Goal: Task Accomplishment & Management: Manage account settings

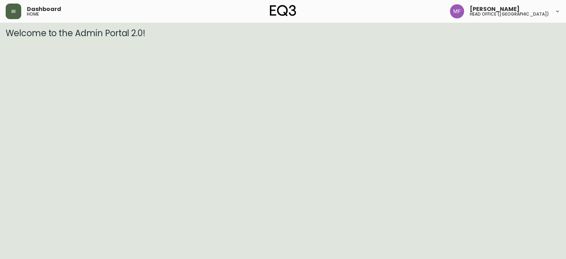
click at [12, 15] on button "button" at bounding box center [14, 12] width 16 height 16
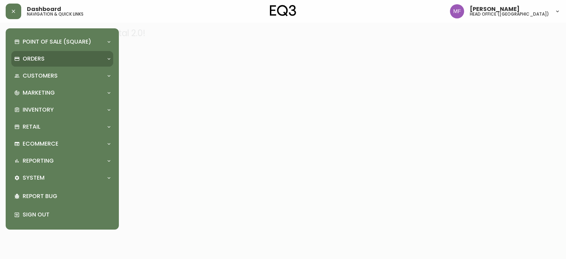
click at [44, 62] on p "Orders" at bounding box center [34, 59] width 22 height 8
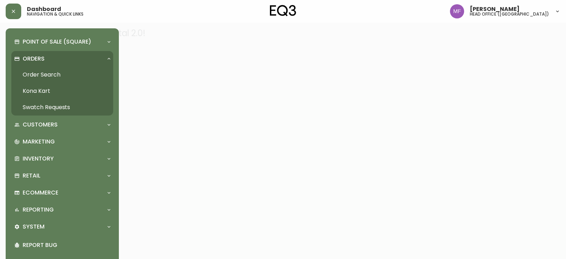
click at [46, 71] on link "Order Search" at bounding box center [62, 75] width 102 height 16
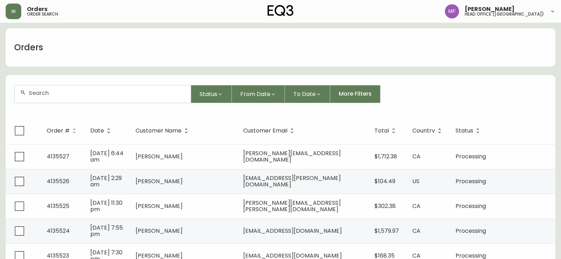
click at [89, 93] on input "text" at bounding box center [107, 92] width 156 height 7
type input "4134922"
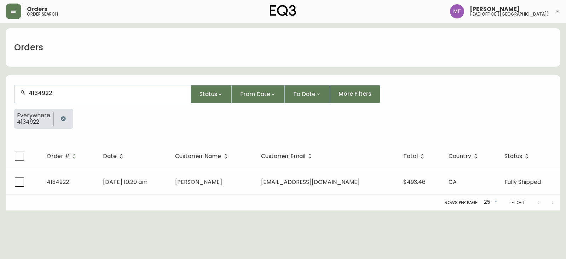
drag, startPoint x: 186, startPoint y: 182, endPoint x: 200, endPoint y: 178, distance: 14.0
click at [169, 182] on td "[DATE] 10:20 am" at bounding box center [133, 181] width 72 height 25
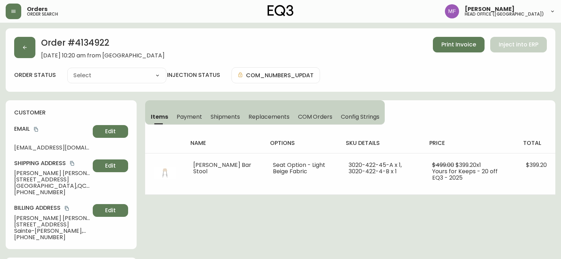
type input "Fully Shipped"
select select "FULLY_SHIPPED"
click at [17, 54] on button "button" at bounding box center [24, 47] width 21 height 21
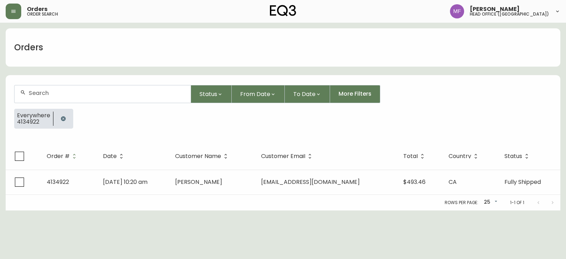
click at [62, 115] on button "button" at bounding box center [63, 118] width 14 height 14
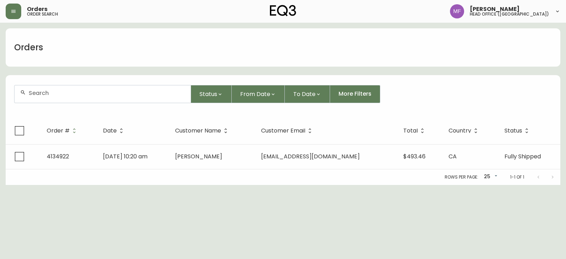
click at [62, 96] on div at bounding box center [103, 93] width 176 height 17
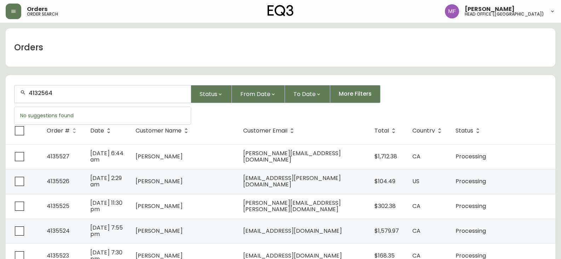
type input "4132564"
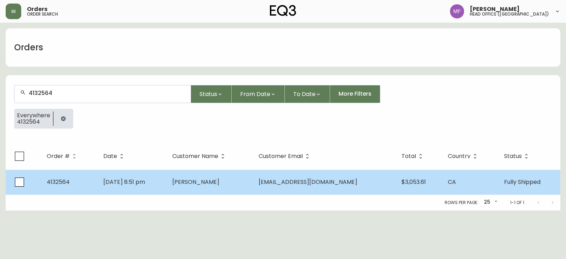
click at [286, 186] on td "[EMAIL_ADDRESS][DOMAIN_NAME]" at bounding box center [324, 181] width 143 height 25
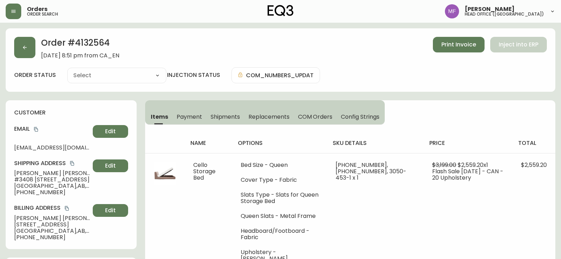
type input "Fully Shipped"
select select "FULLY_SHIPPED"
click at [231, 115] on span "Shipments" at bounding box center [225, 116] width 30 height 7
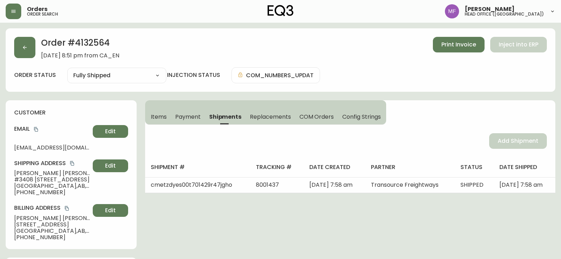
click at [159, 116] on span "Items" at bounding box center [159, 116] width 16 height 7
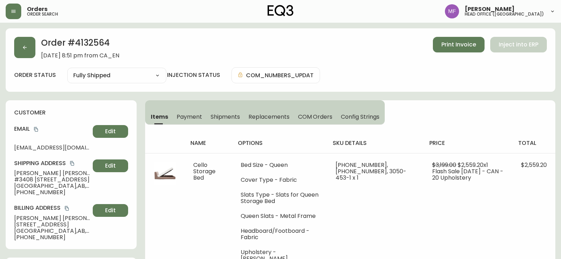
click at [97, 50] on h2 "Order # 4132564" at bounding box center [80, 45] width 78 height 16
copy h2 "4132564"
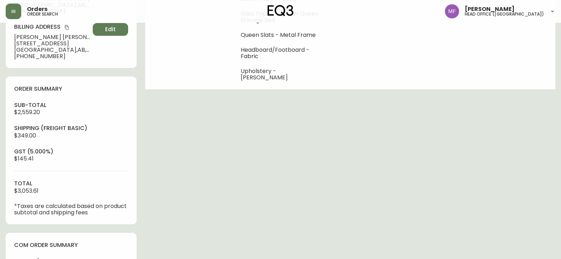
scroll to position [248, 0]
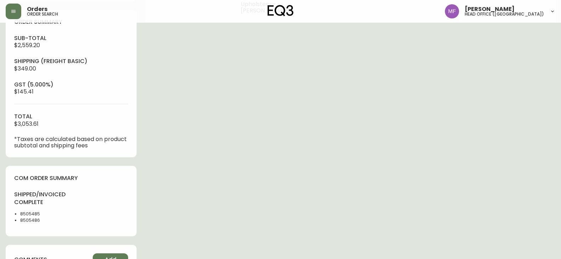
click at [26, 213] on li "8505485" at bounding box center [43, 213] width 47 height 6
copy li "8505485"
click at [440, 183] on div "Order # 4132564 [DATE] 8:51 pm from CA_EN Print Invoice Inject into ERP order s…" at bounding box center [280, 95] width 549 height 628
click at [28, 221] on li "8505486" at bounding box center [43, 220] width 47 height 6
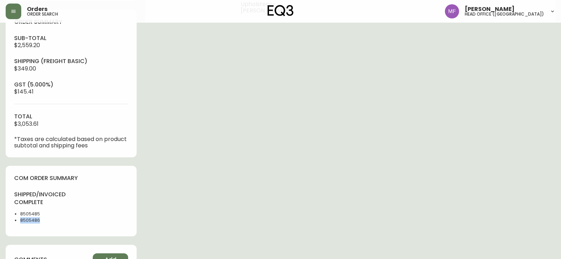
click at [28, 221] on li "8505486" at bounding box center [43, 220] width 47 height 6
copy li "8505486"
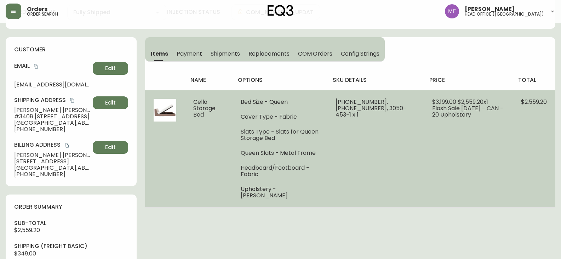
scroll to position [0, 0]
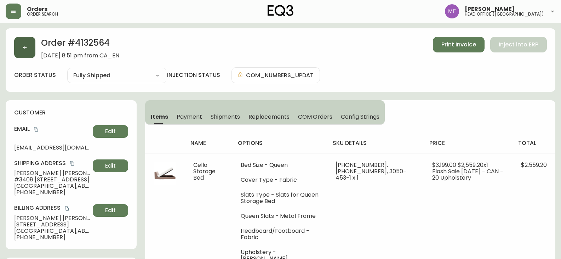
click at [21, 44] on button "button" at bounding box center [24, 47] width 21 height 21
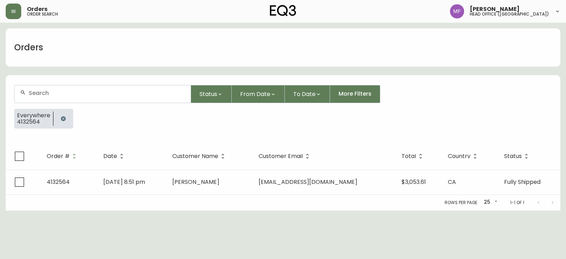
click at [59, 116] on button "button" at bounding box center [63, 118] width 14 height 14
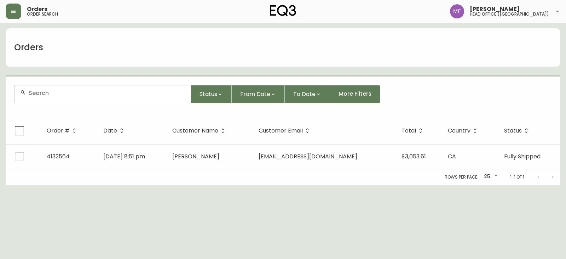
click at [57, 96] on div at bounding box center [103, 93] width 176 height 17
paste input "4135470"
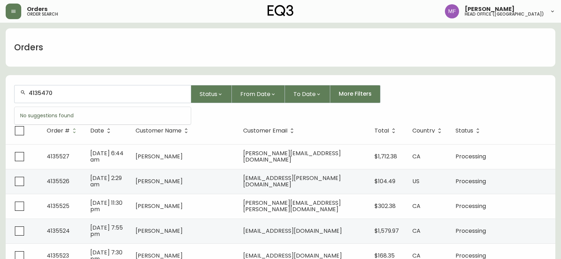
type input "4135470"
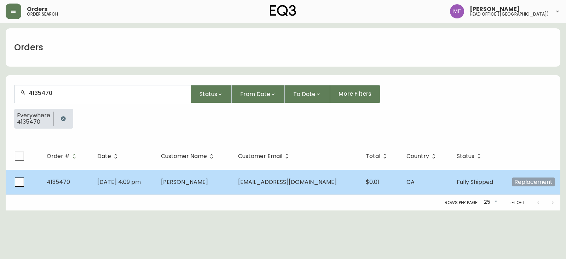
click at [208, 180] on span "[PERSON_NAME]" at bounding box center [184, 182] width 47 height 8
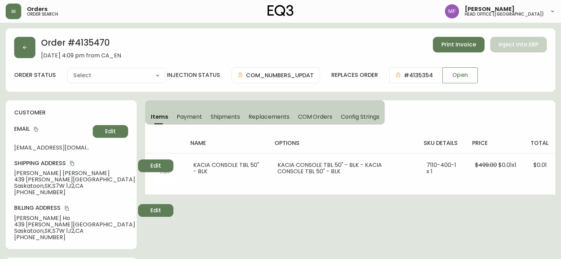
type input "Fully Shipped"
select select "FULLY_SHIPPED"
drag, startPoint x: 34, startPoint y: 129, endPoint x: 34, endPoint y: 99, distance: 30.1
click at [34, 129] on icon "copy" at bounding box center [36, 129] width 5 height 5
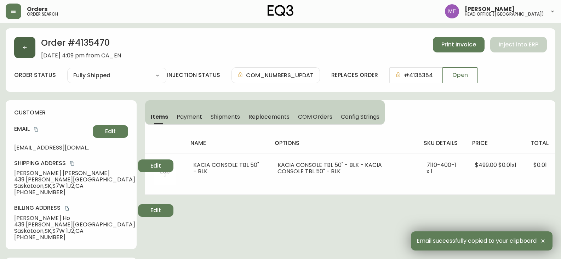
click at [27, 54] on button "button" at bounding box center [24, 47] width 21 height 21
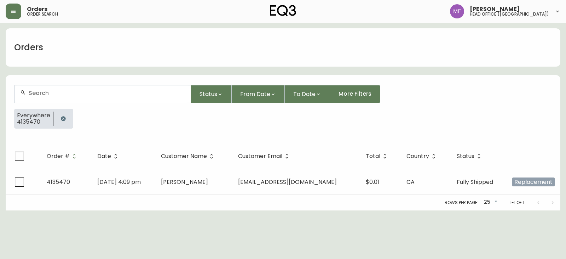
click at [65, 119] on icon "button" at bounding box center [63, 119] width 6 height 6
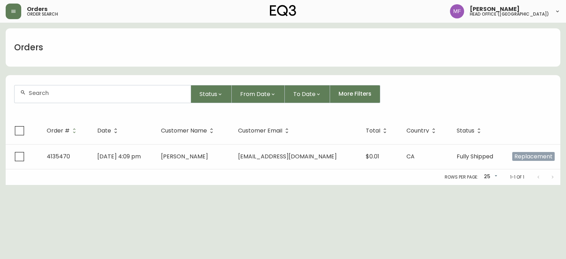
click at [51, 100] on div at bounding box center [103, 93] width 176 height 17
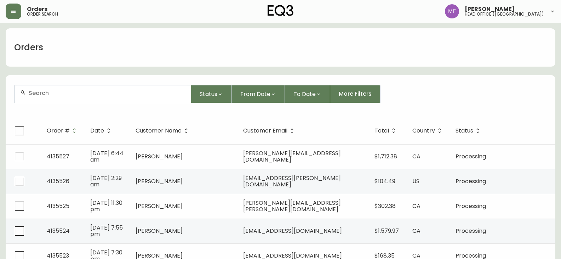
paste input "[EMAIL_ADDRESS][DOMAIN_NAME]"
type input "[EMAIL_ADDRESS][DOMAIN_NAME]"
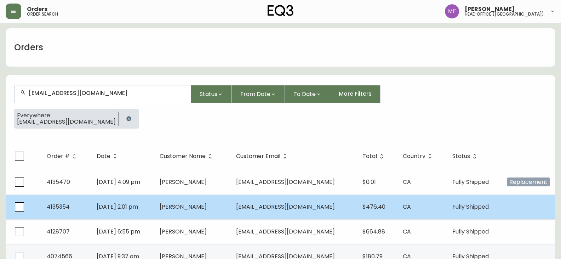
click at [205, 209] on span "[PERSON_NAME]" at bounding box center [183, 206] width 47 height 8
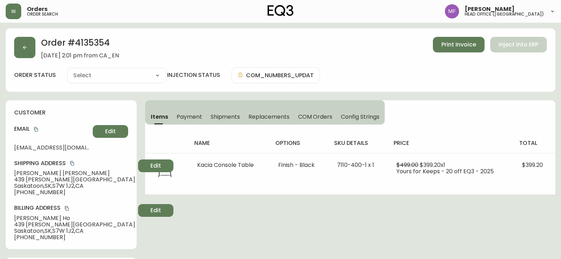
type input "Fully Shipped"
select select "FULLY_SHIPPED"
click at [88, 40] on h2 "Order # 4135354" at bounding box center [80, 45] width 78 height 16
copy h2 "4135354"
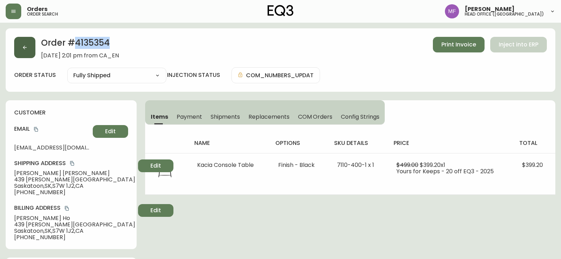
click at [24, 53] on button "button" at bounding box center [24, 47] width 21 height 21
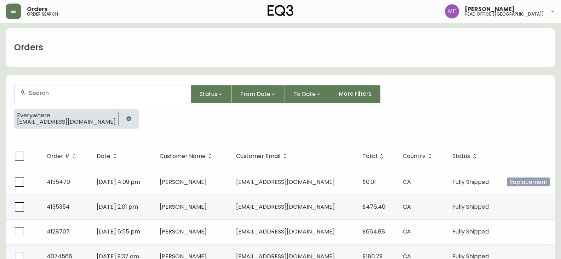
click at [122, 116] on button "button" at bounding box center [129, 118] width 14 height 14
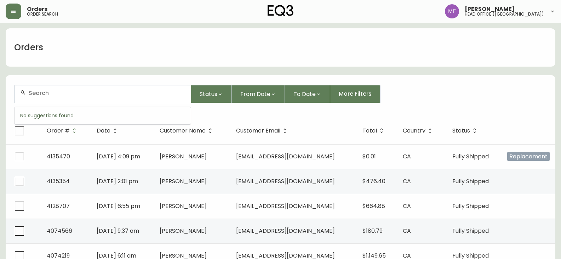
click at [91, 94] on input "text" at bounding box center [107, 92] width 156 height 7
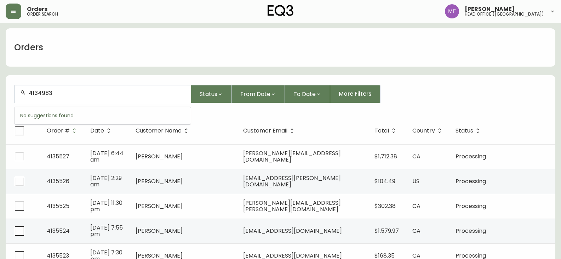
type input "4134983"
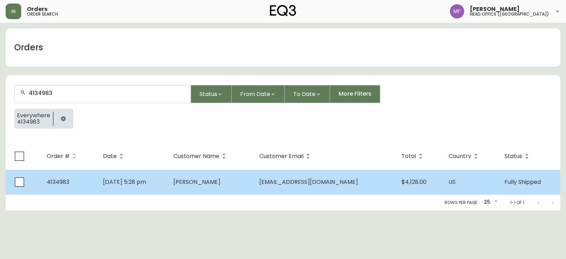
click at [234, 185] on td "[PERSON_NAME]" at bounding box center [211, 181] width 86 height 25
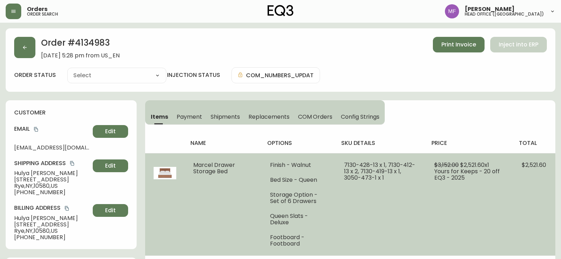
type input "Fully Shipped"
select select "FULLY_SHIPPED"
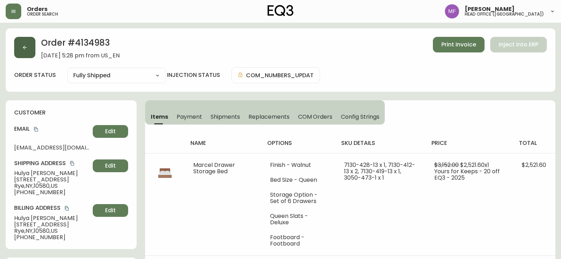
click at [30, 53] on button "button" at bounding box center [24, 47] width 21 height 21
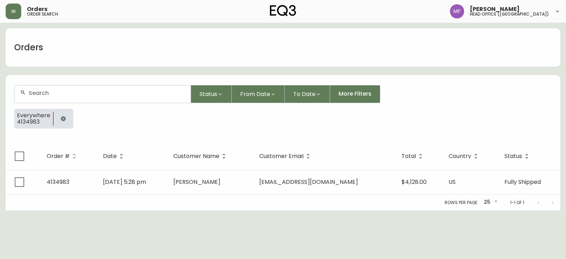
click at [59, 114] on button "button" at bounding box center [63, 118] width 14 height 14
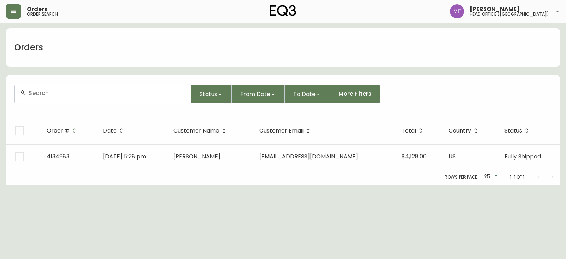
click at [57, 97] on div at bounding box center [103, 93] width 176 height 17
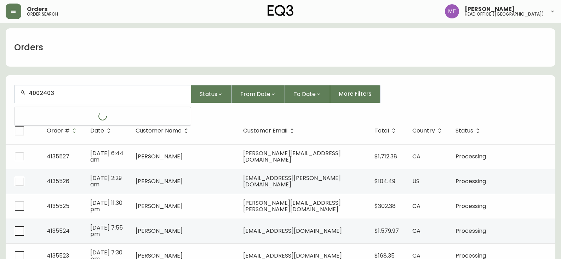
type input "4002403"
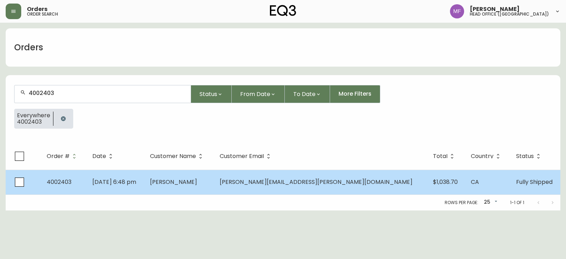
click at [214, 176] on td "[PERSON_NAME]" at bounding box center [179, 181] width 70 height 25
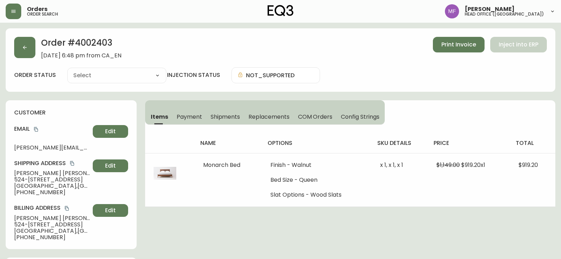
type input "Fully Shipped"
select select "FULLY_SHIPPED"
drag, startPoint x: 57, startPoint y: 172, endPoint x: 7, endPoint y: 172, distance: 49.5
click at [7, 172] on div "customer Email [PERSON_NAME][EMAIL_ADDRESS][PERSON_NAME][DOMAIN_NAME] Edit Ship…" at bounding box center [71, 174] width 131 height 149
copy span "[PERSON_NAME]"
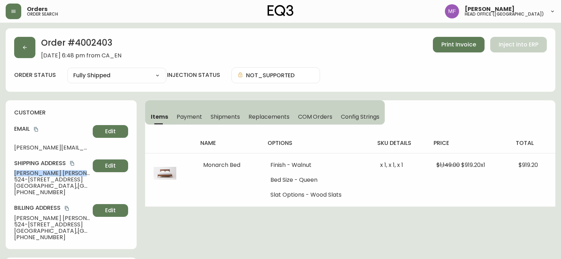
click at [83, 45] on h2 "Order # 4002403" at bounding box center [81, 45] width 80 height 16
click at [84, 45] on h2 "Order # 4002403" at bounding box center [81, 45] width 80 height 16
copy h2 "4002403"
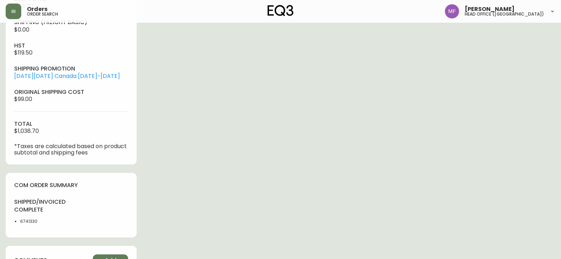
scroll to position [318, 0]
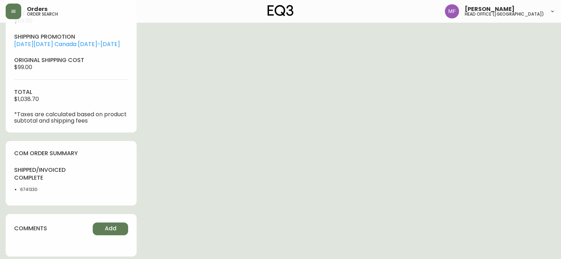
click at [32, 191] on li "6741330" at bounding box center [43, 189] width 47 height 6
copy li "6741330"
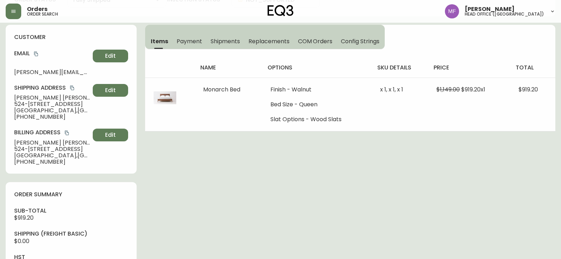
scroll to position [0, 0]
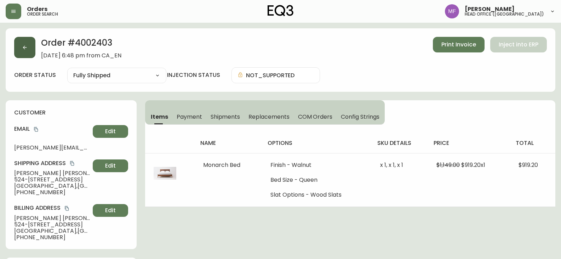
click at [31, 51] on button "button" at bounding box center [24, 47] width 21 height 21
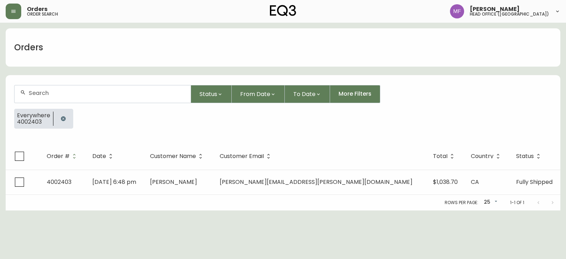
click at [61, 114] on button "button" at bounding box center [63, 118] width 14 height 14
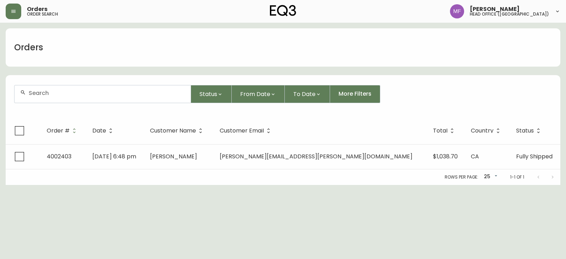
click at [56, 96] on div at bounding box center [103, 93] width 176 height 17
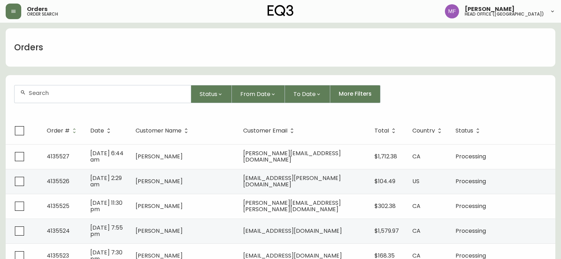
paste input "4134783"
type input "4134783"
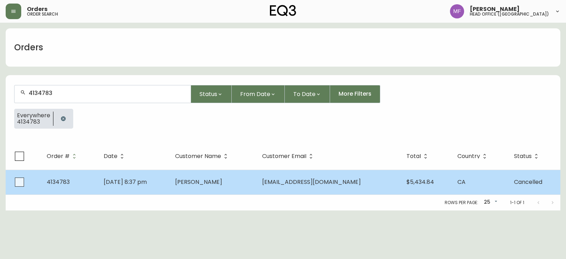
click at [213, 185] on span "[PERSON_NAME]" at bounding box center [198, 182] width 47 height 8
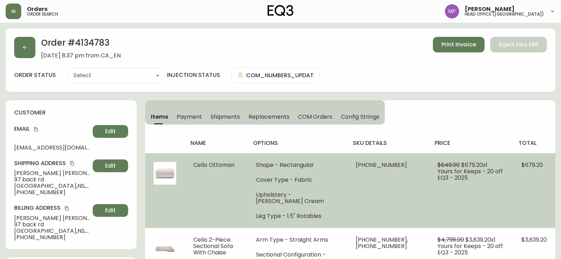
type input "Cancelled"
select select "CANCELLED"
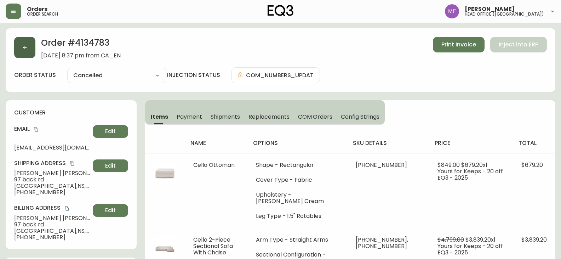
click at [25, 41] on button "button" at bounding box center [24, 47] width 21 height 21
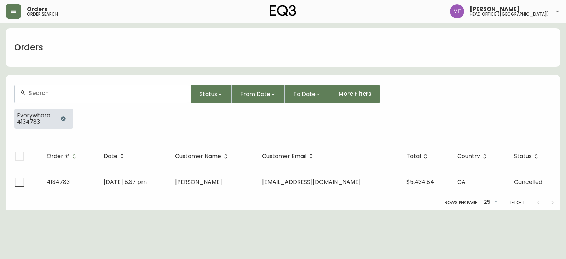
click at [64, 115] on button "button" at bounding box center [63, 118] width 14 height 14
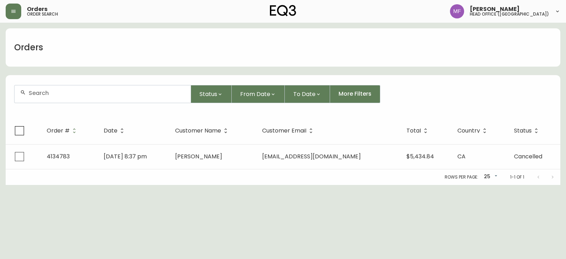
click at [56, 100] on div at bounding box center [103, 93] width 176 height 17
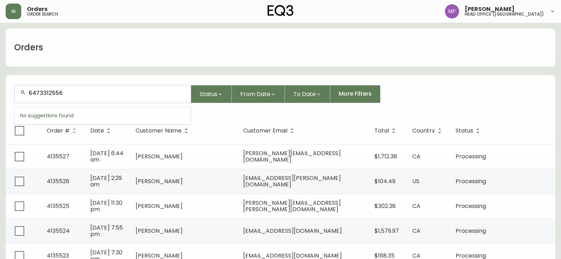
type input "6473312556"
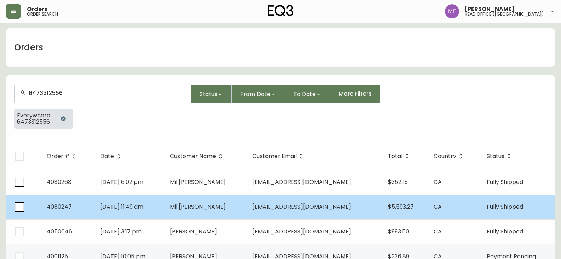
click at [159, 203] on td "[DATE] 11:49 am" at bounding box center [129, 206] width 70 height 25
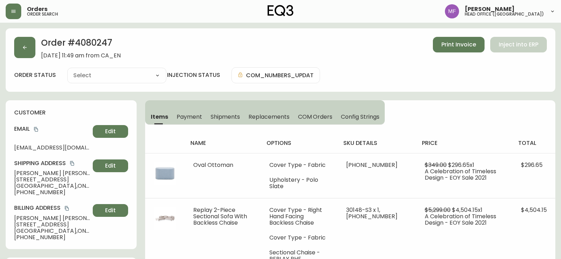
type input "Fully Shipped"
select select "FULLY_SHIPPED"
click at [25, 53] on button "button" at bounding box center [24, 47] width 21 height 21
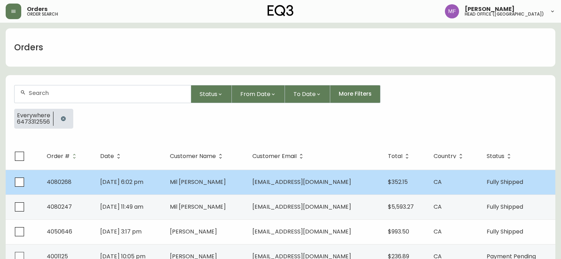
click at [164, 187] on td "[DATE] 6:02 pm" at bounding box center [129, 181] width 70 height 25
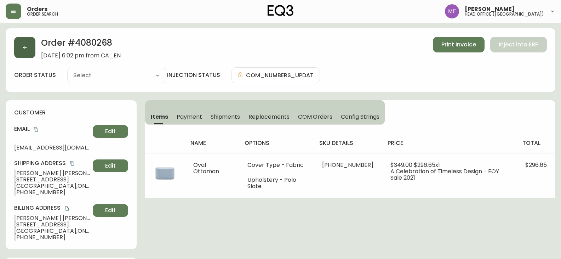
type input "Fully Shipped"
select select "FULLY_SHIPPED"
click at [27, 45] on icon "button" at bounding box center [25, 48] width 6 height 6
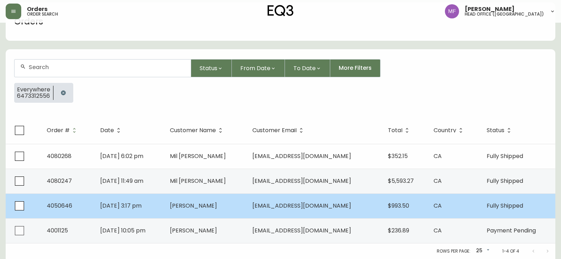
click at [159, 204] on td "[DATE] 3:17 pm" at bounding box center [129, 205] width 70 height 25
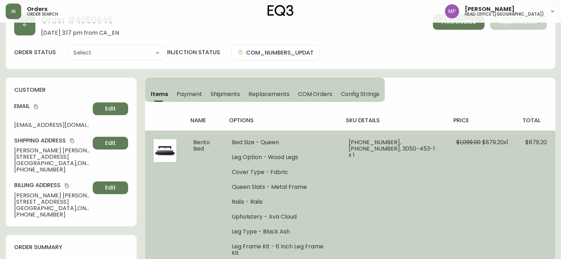
scroll to position [26, 0]
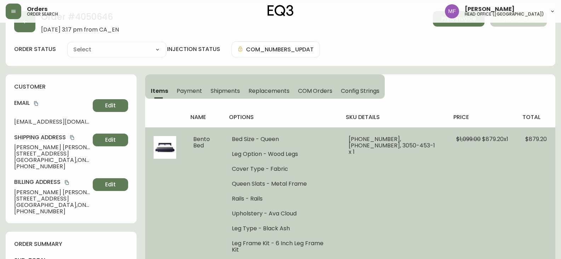
type input "Fully Shipped"
select select "FULLY_SHIPPED"
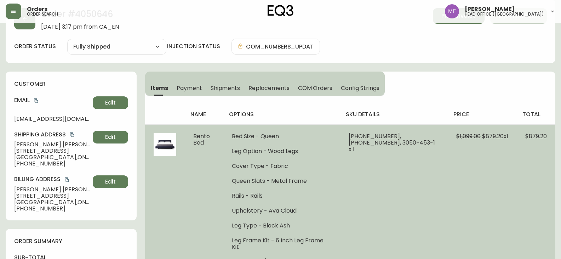
scroll to position [0, 0]
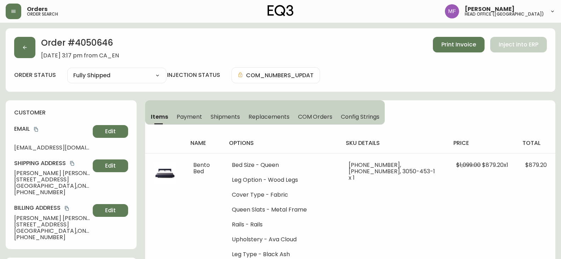
click at [100, 42] on h2 "Order # 4050646" at bounding box center [80, 45] width 78 height 16
copy h2 "4050646"
drag, startPoint x: 45, startPoint y: 174, endPoint x: 14, endPoint y: 173, distance: 31.5
click at [14, 173] on div "customer Email [EMAIL_ADDRESS][DOMAIN_NAME] Edit Shipping Address [PERSON_NAME]…" at bounding box center [71, 174] width 131 height 149
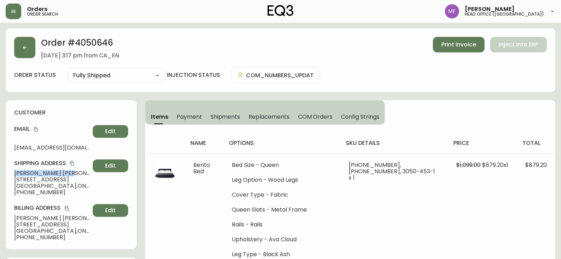
copy span "[PERSON_NAME]"
click at [99, 46] on h2 "Order # 4050646" at bounding box center [80, 45] width 78 height 16
copy h2 "4050646"
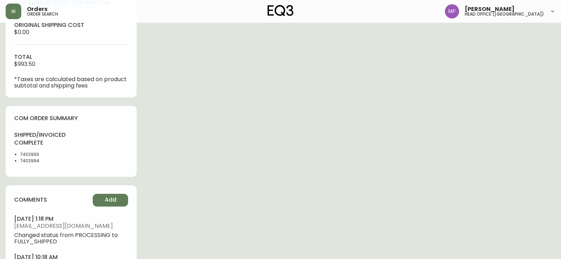
scroll to position [424, 0]
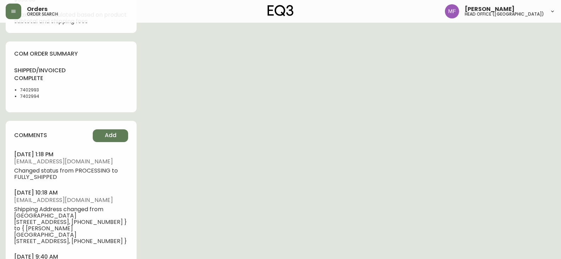
click at [28, 87] on li "7402993" at bounding box center [43, 90] width 47 height 6
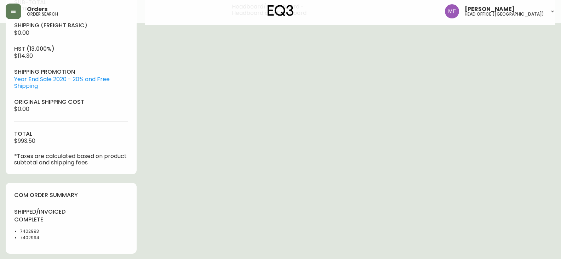
scroll to position [248, 0]
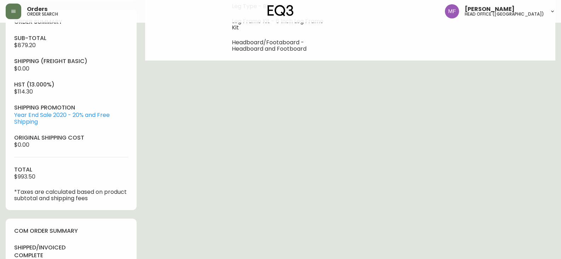
click at [305, 167] on div "Order # 4050646 [DATE] 3:17 pm from CA_EN Print Invoice Inject into ERP order s…" at bounding box center [280, 156] width 549 height 751
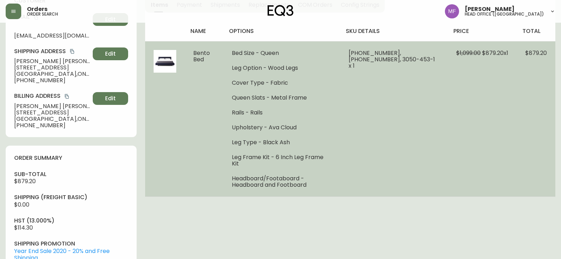
scroll to position [0, 0]
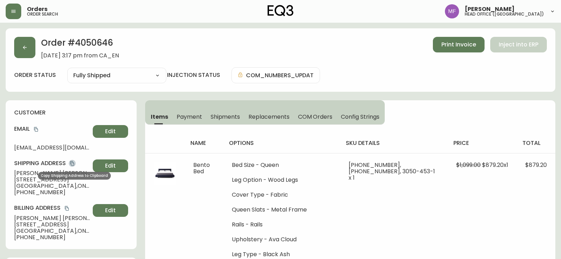
click at [72, 163] on icon "copy" at bounding box center [72, 163] width 4 height 5
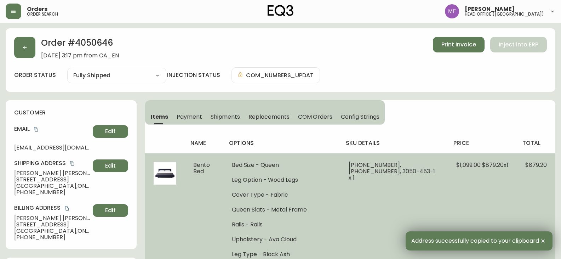
click at [223, 240] on td "Bento Bed" at bounding box center [204, 230] width 39 height 155
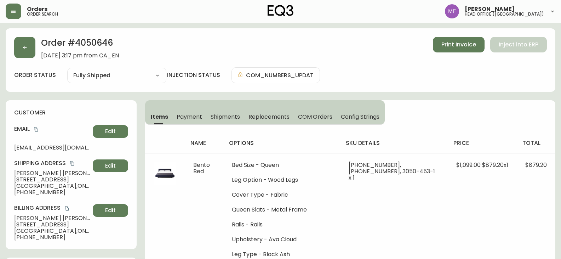
click at [107, 42] on h2 "Order # 4050646" at bounding box center [80, 45] width 78 height 16
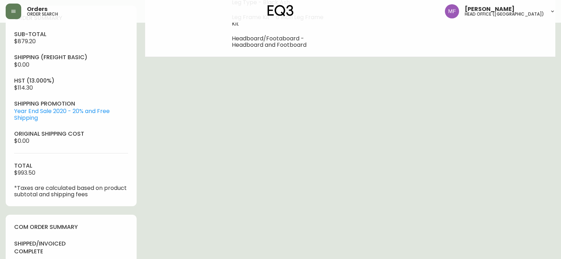
scroll to position [318, 0]
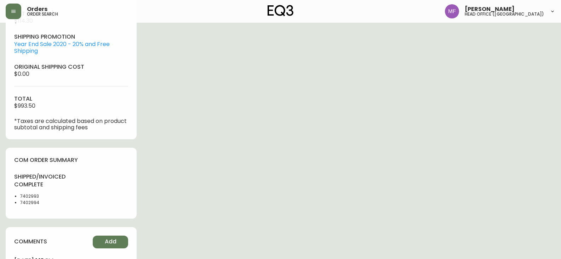
click at [26, 193] on li "7402993" at bounding box center [43, 196] width 47 height 6
click at [340, 146] on div "Order # 4050646 [DATE] 3:17 pm from CA_EN Print Invoice Inject into ERP order s…" at bounding box center [280, 85] width 549 height 751
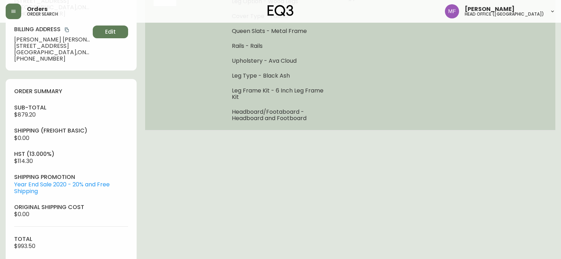
scroll to position [141, 0]
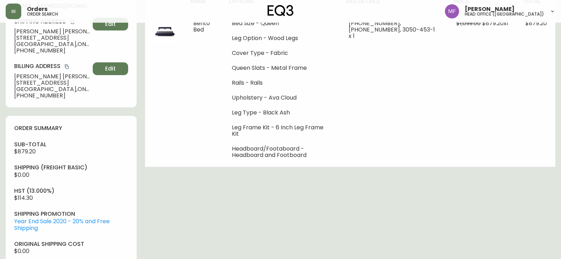
click at [285, 165] on div "Order # 4050646 [DATE] 3:17 pm from CA_EN Print Invoice Inject into ERP order s…" at bounding box center [280, 262] width 549 height 751
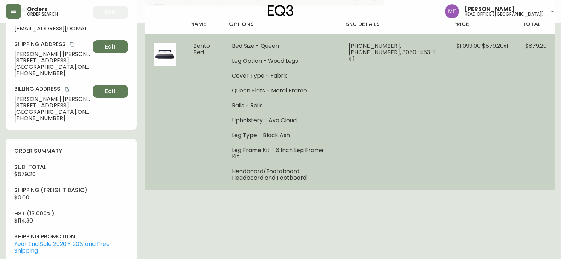
scroll to position [106, 0]
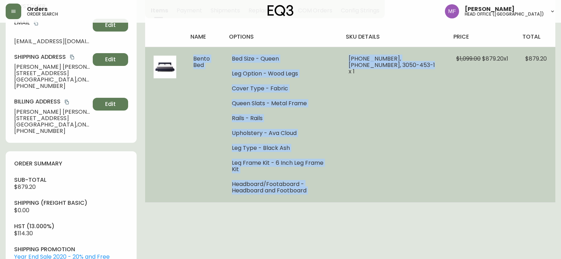
drag, startPoint x: 193, startPoint y: 57, endPoint x: 410, endPoint y: 80, distance: 218.3
click at [410, 80] on tr "Bento Bed Bed Size - Queen Leg Option - Wood Legs Cover Type - Fabric Queen Sla…" at bounding box center [350, 124] width 410 height 155
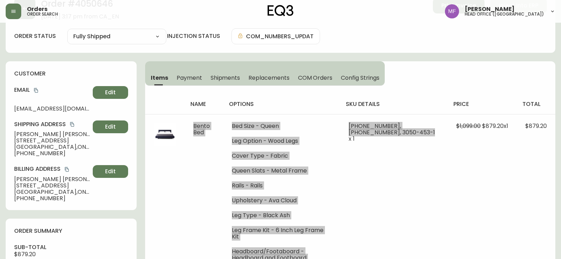
scroll to position [0, 0]
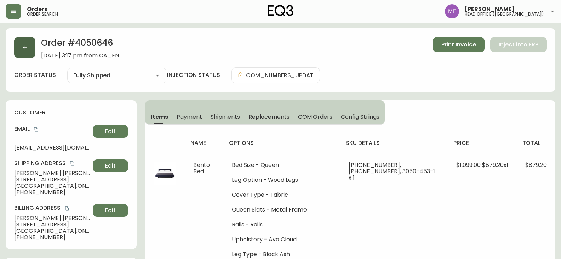
drag, startPoint x: 12, startPoint y: 45, endPoint x: 31, endPoint y: 51, distance: 20.5
click at [12, 45] on div "Order # 4050646 [DATE] 3:17 pm from CA_EN Print Invoice Inject into ERP order s…" at bounding box center [280, 59] width 549 height 63
click at [30, 53] on button "button" at bounding box center [24, 47] width 21 height 21
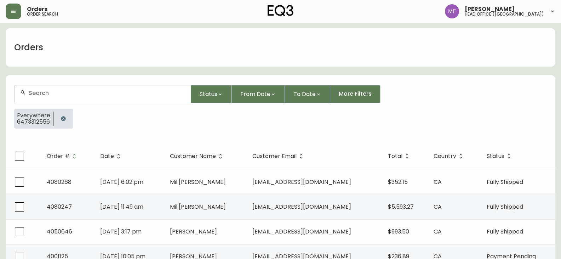
click at [58, 118] on button "button" at bounding box center [63, 118] width 14 height 14
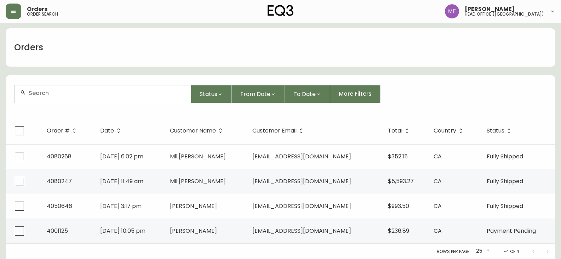
click at [59, 97] on div at bounding box center [103, 93] width 176 height 17
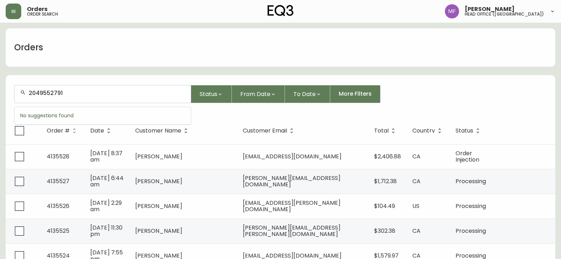
type input "2049552791"
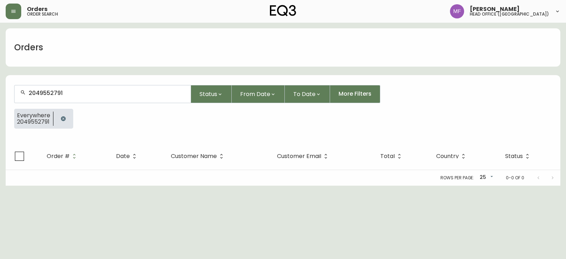
click at [62, 109] on div at bounding box center [63, 119] width 20 height 20
click at [65, 114] on button "button" at bounding box center [63, 118] width 14 height 14
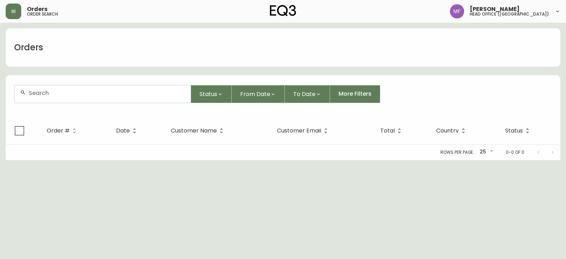
click at [64, 87] on div at bounding box center [103, 93] width 176 height 17
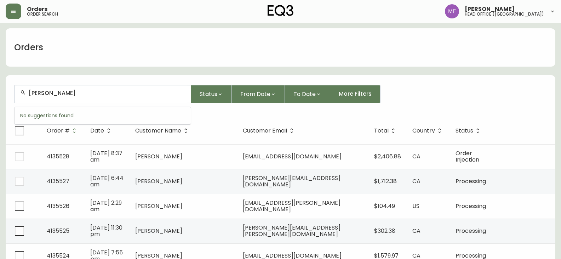
type input "[PERSON_NAME]"
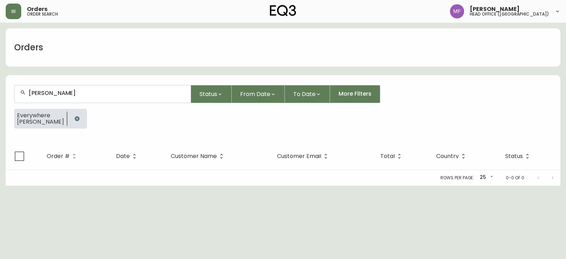
click at [74, 119] on icon "button" at bounding box center [77, 119] width 6 height 6
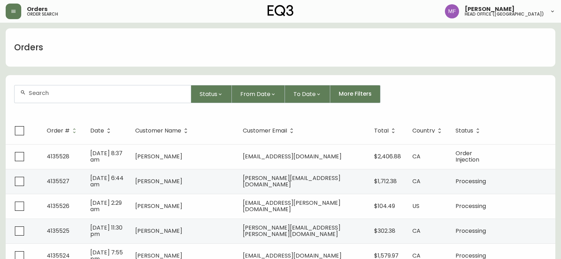
click at [66, 97] on div at bounding box center [103, 93] width 176 height 17
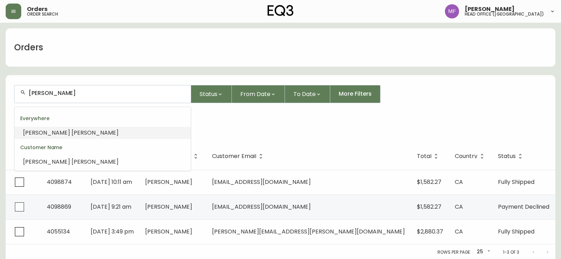
click at [54, 93] on input "[PERSON_NAME]" at bounding box center [107, 92] width 156 height 7
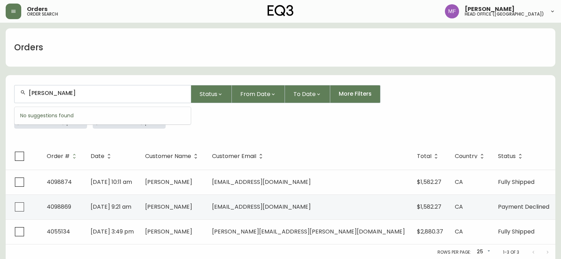
type input "[PERSON_NAME]"
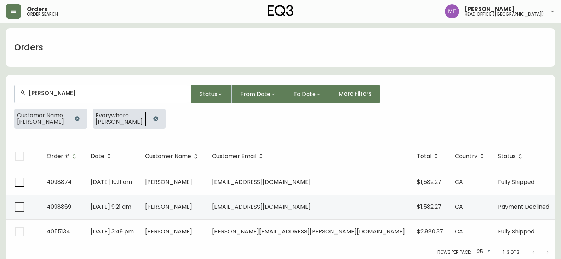
type input "[PERSON_NAME]"
click at [79, 119] on icon "button" at bounding box center [77, 118] width 5 height 5
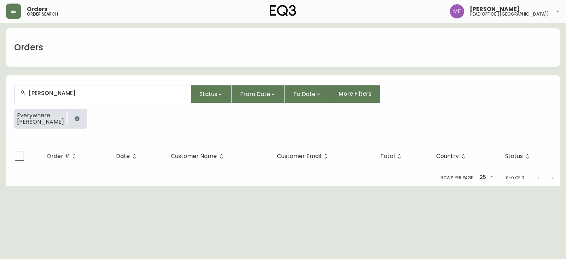
click at [70, 118] on button "button" at bounding box center [77, 118] width 14 height 14
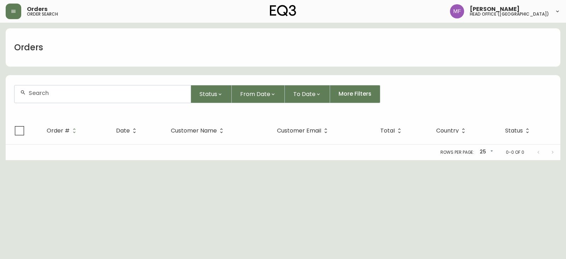
click at [69, 96] on div at bounding box center [103, 93] width 176 height 17
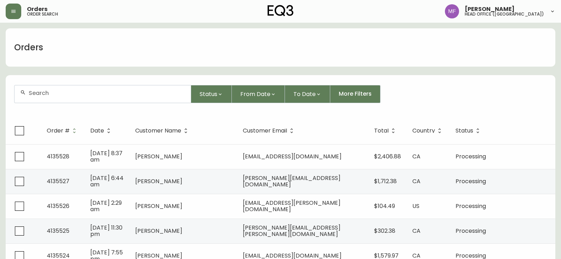
paste input "4135463"
type input "4135463"
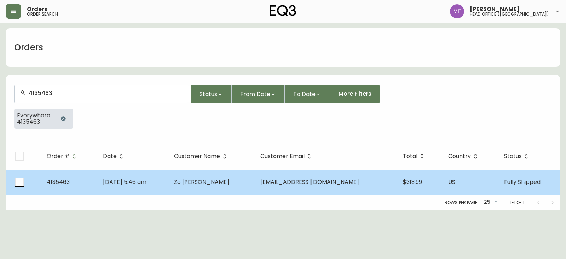
click at [168, 181] on td "[DATE] 5:46 am" at bounding box center [132, 181] width 71 height 25
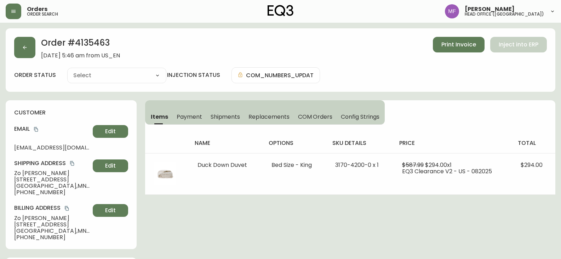
type input "Fully Shipped"
select select "FULLY_SHIPPED"
click at [222, 118] on span "Shipments" at bounding box center [225, 116] width 30 height 7
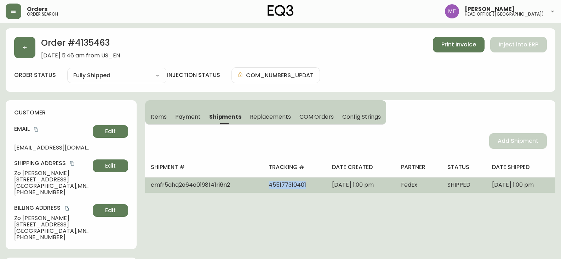
drag, startPoint x: 286, startPoint y: 185, endPoint x: 245, endPoint y: 185, distance: 40.3
click at [263, 185] on td "455177310401" at bounding box center [294, 185] width 63 height 16
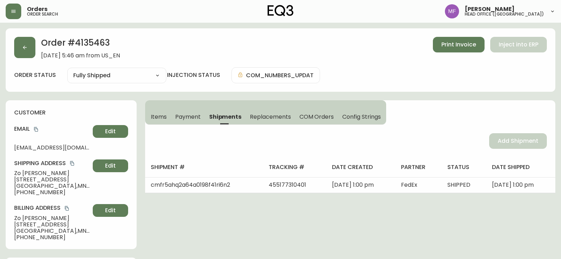
click at [102, 43] on h2 "Order # 4135463" at bounding box center [80, 45] width 79 height 16
click at [162, 118] on span "Items" at bounding box center [159, 116] width 16 height 7
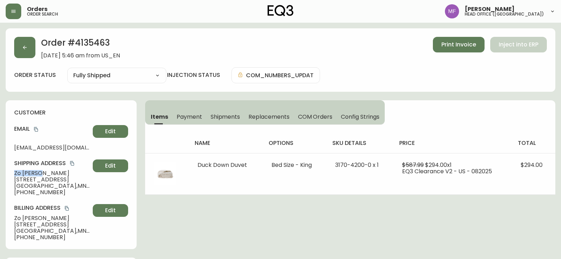
drag, startPoint x: 43, startPoint y: 174, endPoint x: 0, endPoint y: 174, distance: 43.2
click at [83, 49] on h2 "Order # 4135463" at bounding box center [80, 45] width 79 height 16
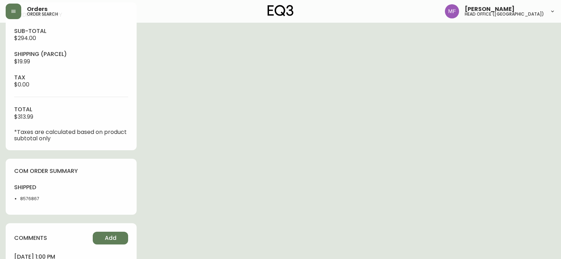
scroll to position [283, 0]
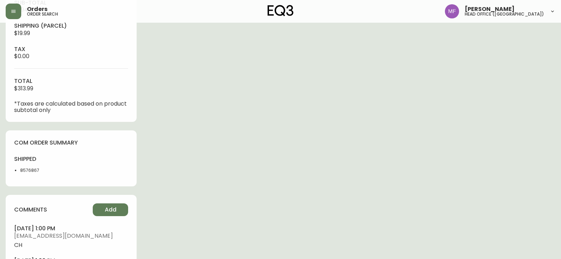
click at [23, 172] on li "8576867" at bounding box center [43, 170] width 47 height 6
click at [203, 147] on div "Order # 4135463 [DATE] 5:46 am from US_EN Print Invoice Inject into ERP order s…" at bounding box center [280, 48] width 549 height 607
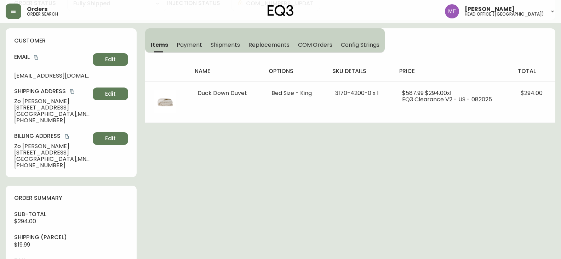
scroll to position [71, 0]
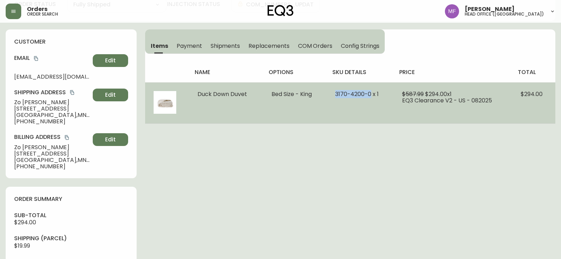
drag, startPoint x: 335, startPoint y: 94, endPoint x: 370, endPoint y: 95, distance: 35.4
click at [370, 95] on td "3170-4200-0 x 1" at bounding box center [359, 102] width 67 height 41
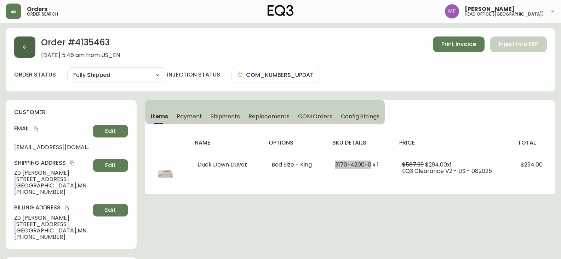
scroll to position [0, 0]
click at [27, 48] on icon "button" at bounding box center [25, 48] width 6 height 6
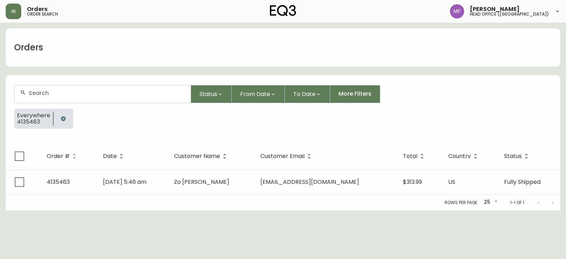
click at [64, 116] on icon "button" at bounding box center [63, 119] width 6 height 6
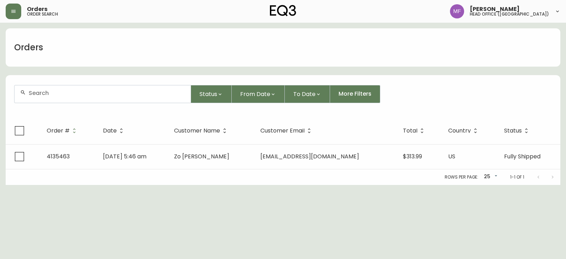
click at [56, 98] on div at bounding box center [103, 93] width 176 height 17
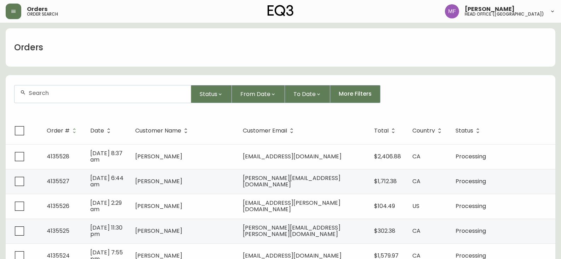
type input "v"
paste input "4135460"
type input "4135460"
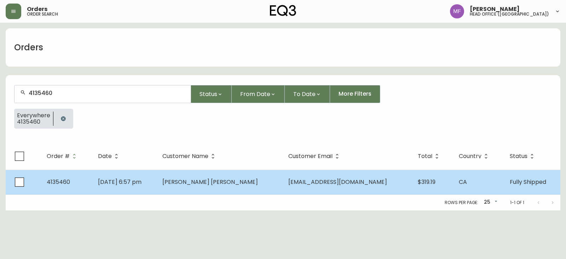
click at [141, 183] on span "[DATE] 6:57 pm" at bounding box center [120, 182] width 44 height 8
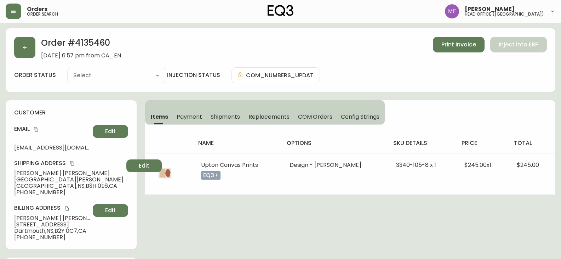
type input "Fully Shipped"
select select "FULLY_SHIPPED"
click at [80, 45] on h2 "Order # 4135460" at bounding box center [81, 45] width 80 height 16
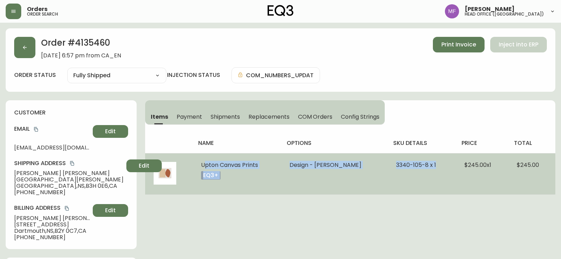
drag, startPoint x: 193, startPoint y: 164, endPoint x: 443, endPoint y: 167, distance: 249.8
click at [443, 167] on tr "Upton Canvas Prints eq3+ Design - Hemera Persimmon 3340-105-8 x 1 $245.00 x 1 $…" at bounding box center [350, 173] width 410 height 41
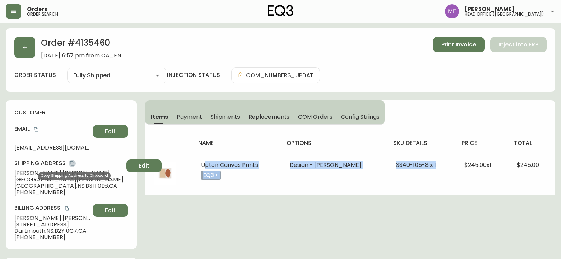
click at [72, 161] on icon "copy" at bounding box center [72, 163] width 5 height 5
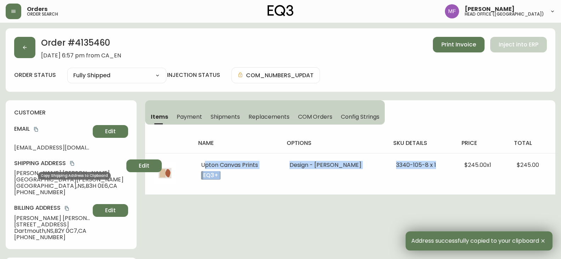
click at [73, 164] on icon "copy" at bounding box center [72, 163] width 5 height 5
click at [13, 48] on div "Order # 4135460 [DATE] 6:57 pm from CA_EN Print Invoice Inject into ERP order s…" at bounding box center [280, 59] width 549 height 63
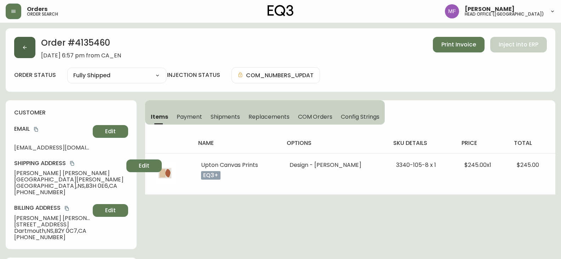
click at [20, 52] on button "button" at bounding box center [24, 47] width 21 height 21
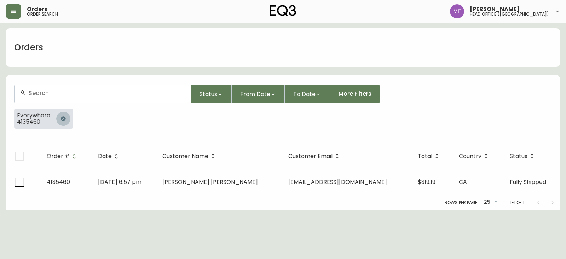
drag, startPoint x: 61, startPoint y: 120, endPoint x: 51, endPoint y: 93, distance: 28.1
click at [61, 119] on icon "button" at bounding box center [63, 118] width 5 height 5
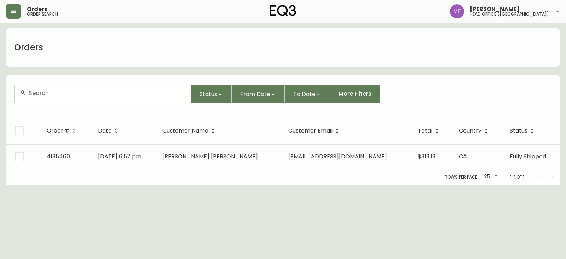
click at [51, 92] on input "text" at bounding box center [107, 92] width 156 height 7
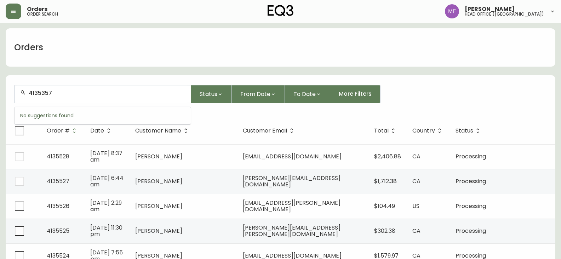
type input "4135357"
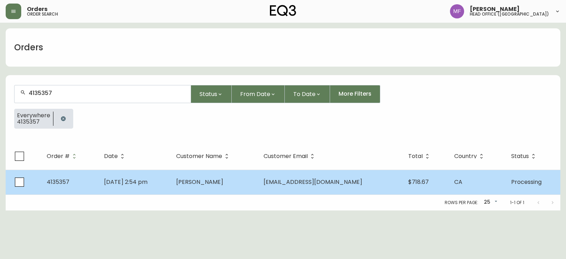
click at [170, 176] on td "[DATE] 2:54 pm" at bounding box center [134, 181] width 72 height 25
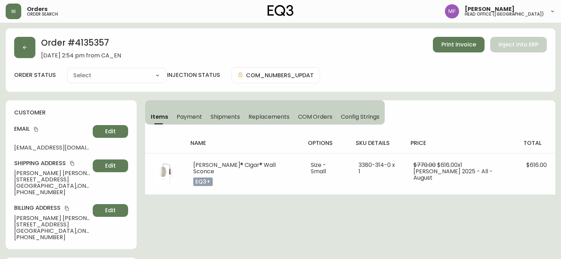
type input "Processing"
select select "PROCESSING"
click at [92, 42] on h2 "Order # 4135357" at bounding box center [81, 45] width 80 height 16
drag, startPoint x: 68, startPoint y: 172, endPoint x: 12, endPoint y: 172, distance: 56.2
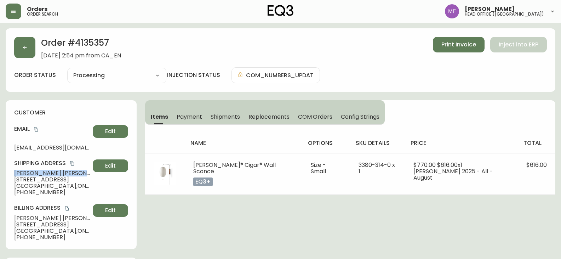
click at [12, 172] on div "customer Email [EMAIL_ADDRESS][DOMAIN_NAME] Edit Shipping Address [PERSON_NAME]…" at bounding box center [71, 174] width 131 height 149
click at [86, 43] on h2 "Order # 4135357" at bounding box center [81, 45] width 80 height 16
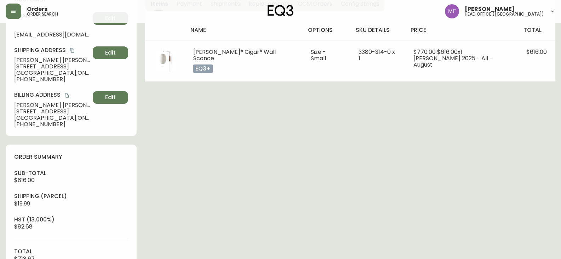
scroll to position [248, 0]
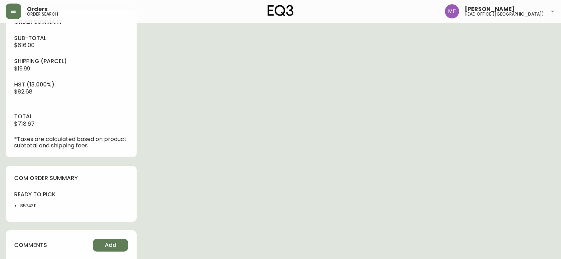
click at [31, 206] on li "8574311" at bounding box center [43, 205] width 47 height 6
click at [212, 181] on div "Order # 4135357 [DATE] 2:54 pm from CA_EN Print Invoice Inject into ERP order s…" at bounding box center [280, 65] width 549 height 568
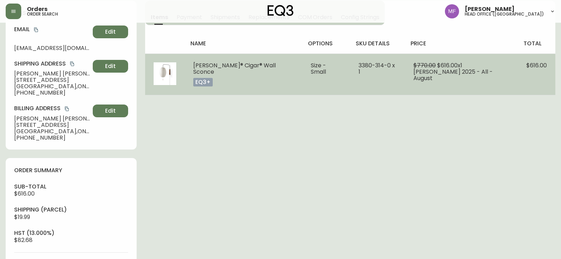
scroll to position [35, 0]
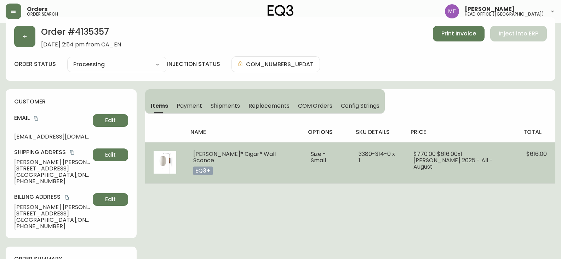
scroll to position [0, 0]
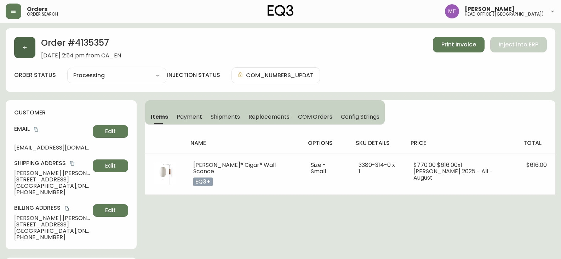
click at [17, 50] on button "button" at bounding box center [24, 47] width 21 height 21
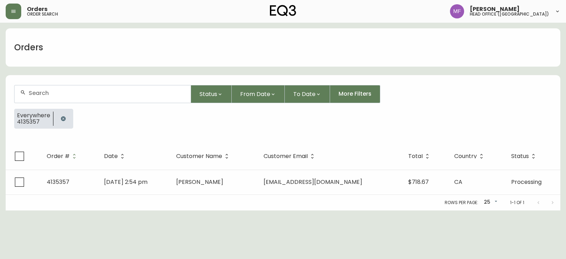
click at [66, 115] on button "button" at bounding box center [63, 118] width 14 height 14
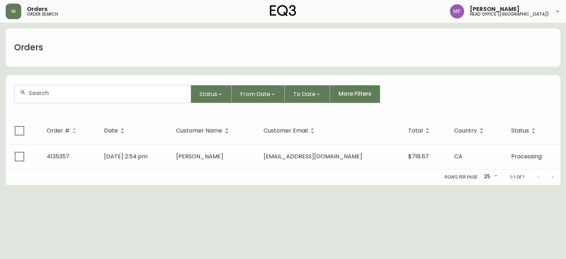
click at [60, 90] on input "text" at bounding box center [107, 92] width 156 height 7
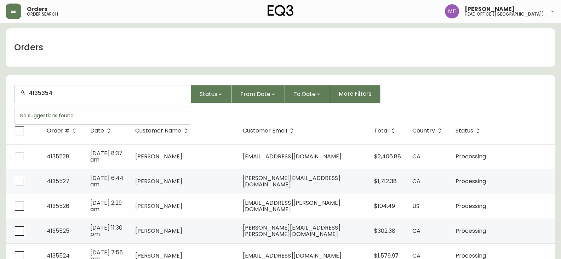
type input "4135354"
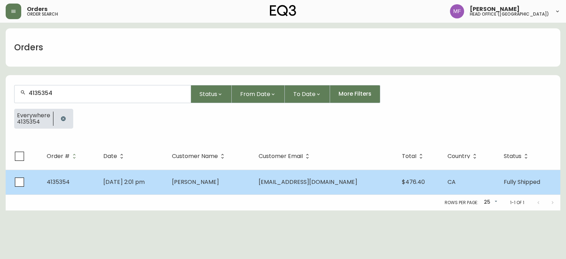
click at [166, 176] on td "[DATE] 2:01 pm" at bounding box center [132, 181] width 69 height 25
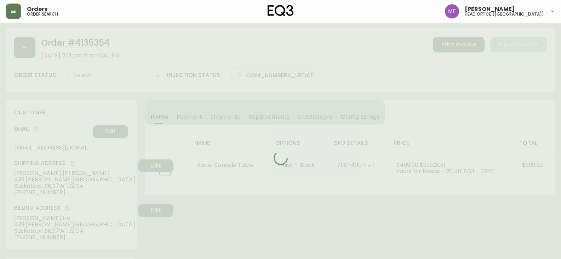
type input "Fully Shipped"
select select "FULLY_SHIPPED"
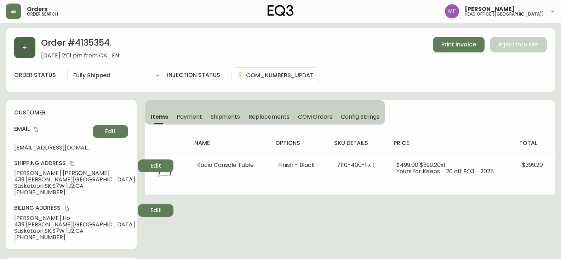
click at [29, 48] on button "button" at bounding box center [24, 47] width 21 height 21
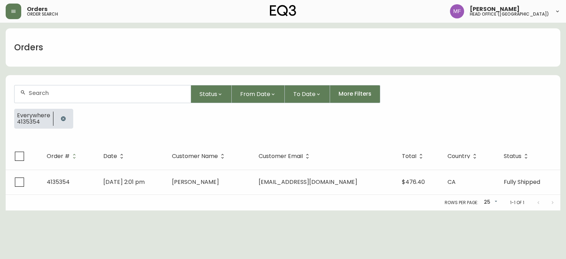
click at [63, 117] on icon "button" at bounding box center [63, 118] width 5 height 5
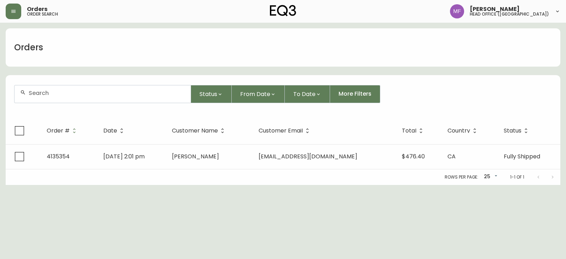
click at [57, 96] on div at bounding box center [103, 93] width 176 height 17
paste input "4135470"
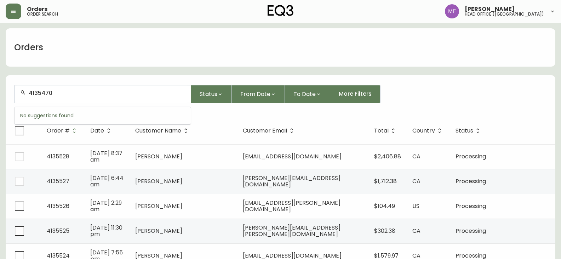
type input "4135470"
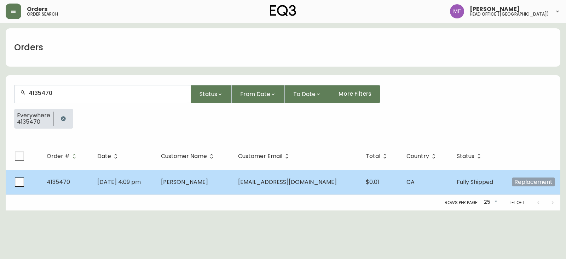
click at [141, 180] on span "[DATE] 4:09 pm" at bounding box center [119, 182] width 44 height 8
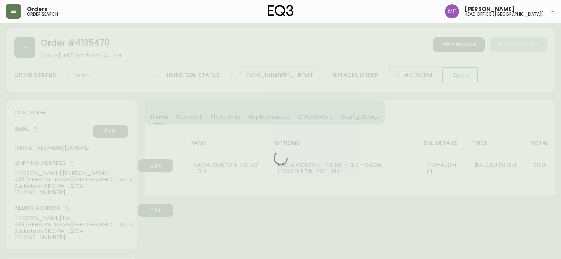
type input "Fully Shipped"
select select "FULLY_SHIPPED"
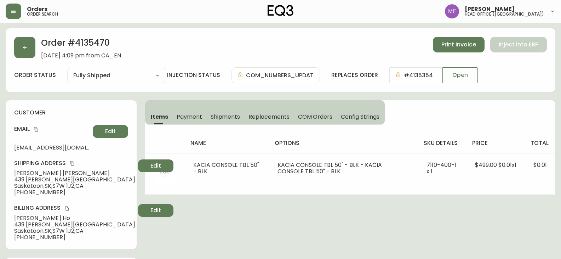
click at [91, 40] on h2 "Order # 4135470" at bounding box center [81, 45] width 80 height 16
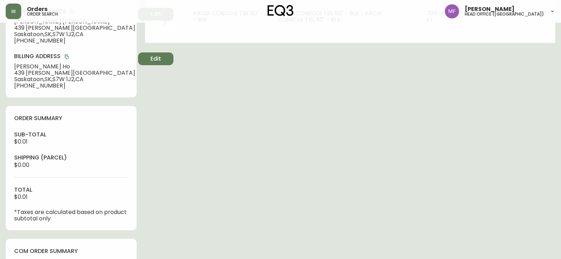
scroll to position [248, 0]
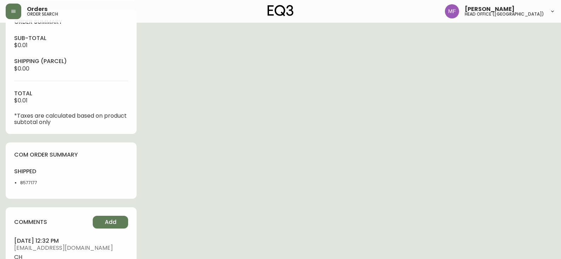
click at [29, 183] on li "8577177" at bounding box center [43, 182] width 47 height 6
click at [244, 176] on div "Order # 4135470 [DATE] 4:09 pm from CA_EN Print Invoice Inject into ERP order s…" at bounding box center [280, 101] width 549 height 641
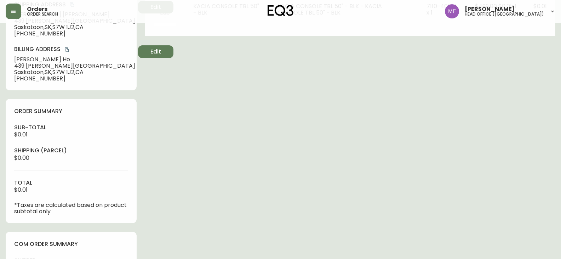
scroll to position [106, 0]
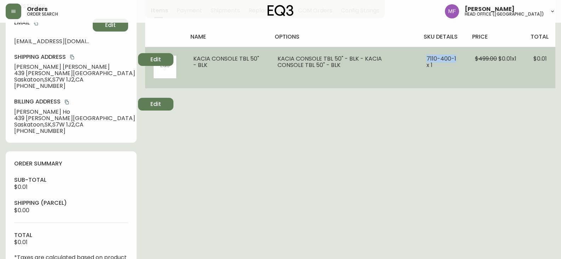
drag, startPoint x: 422, startPoint y: 58, endPoint x: 453, endPoint y: 57, distance: 30.4
click at [453, 57] on td "7110-400-1 x 1" at bounding box center [442, 67] width 48 height 41
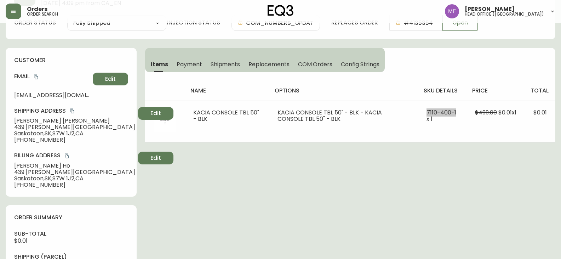
scroll to position [0, 0]
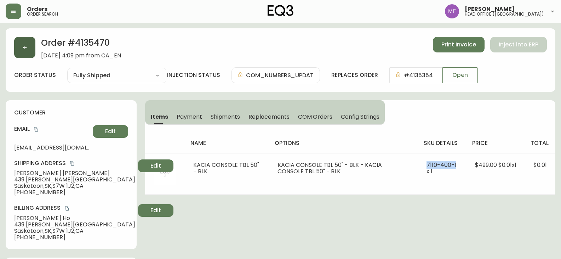
click at [27, 53] on button "button" at bounding box center [24, 47] width 21 height 21
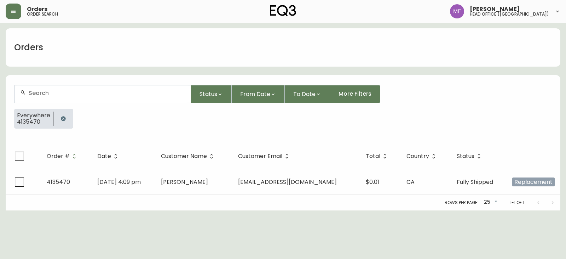
click at [57, 121] on button "button" at bounding box center [63, 118] width 14 height 14
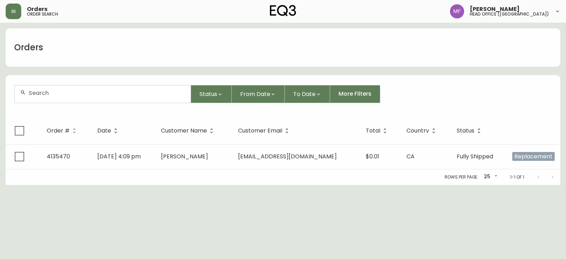
click at [67, 98] on div at bounding box center [103, 93] width 176 height 17
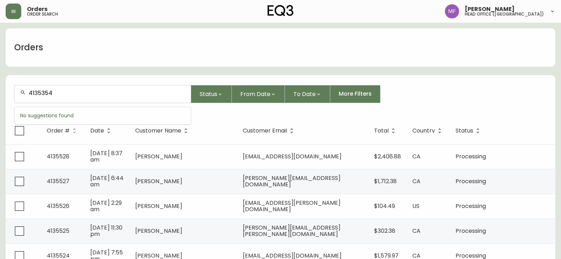
type input "4135354"
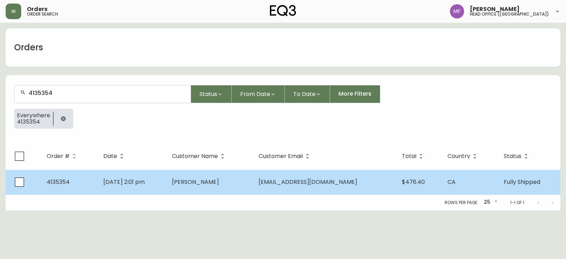
click at [249, 177] on td "[PERSON_NAME]" at bounding box center [209, 181] width 87 height 25
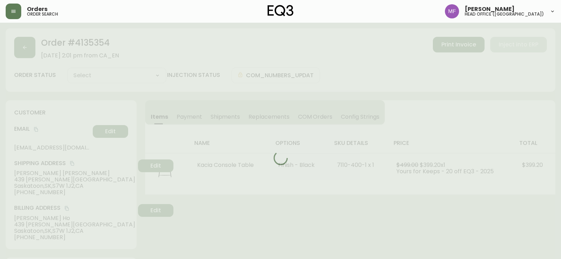
type input "Fully Shipped"
select select "FULLY_SHIPPED"
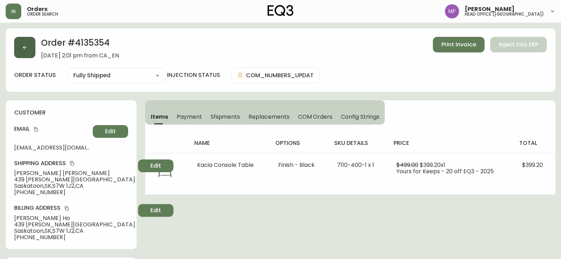
click at [32, 50] on button "button" at bounding box center [24, 47] width 21 height 21
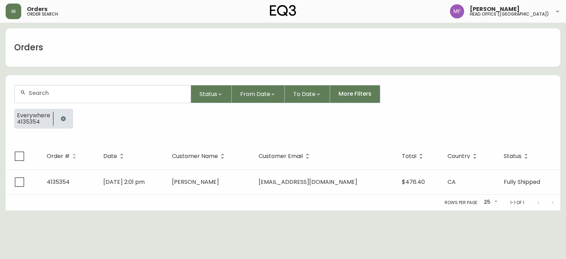
click at [64, 115] on button "button" at bounding box center [63, 118] width 14 height 14
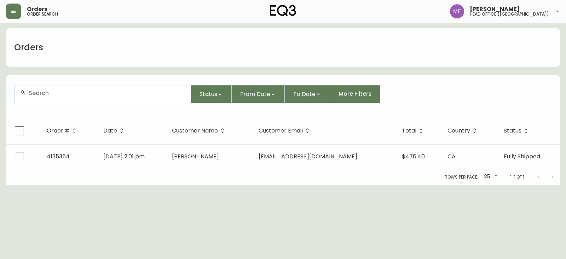
click at [59, 92] on input "text" at bounding box center [107, 92] width 156 height 7
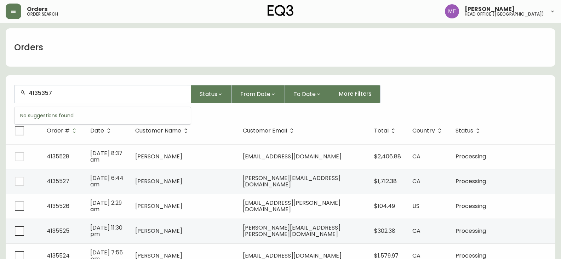
type input "4135357"
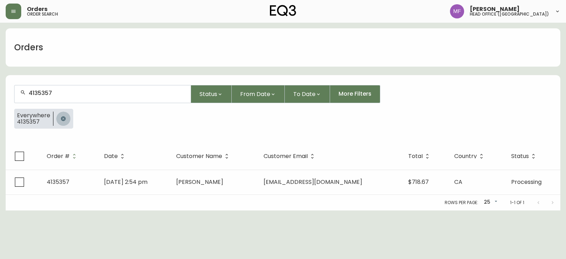
click at [61, 118] on icon "button" at bounding box center [63, 118] width 5 height 5
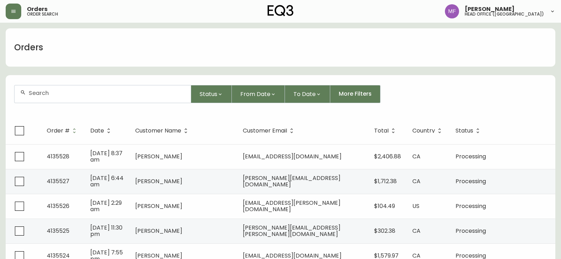
click at [469, 89] on div "Status From Date To Date More Filters" at bounding box center [280, 94] width 532 height 18
click at [267, 41] on div "Orders" at bounding box center [280, 47] width 549 height 38
click at [146, 97] on div at bounding box center [103, 93] width 176 height 17
drag, startPoint x: 397, startPoint y: 62, endPoint x: 346, endPoint y: 45, distance: 53.7
drag, startPoint x: 346, startPoint y: 45, endPoint x: 331, endPoint y: 57, distance: 19.1
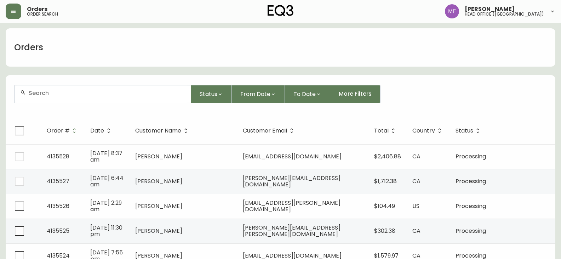
click at [331, 57] on div "Orders" at bounding box center [280, 47] width 549 height 38
click at [437, 50] on div "Orders" at bounding box center [280, 47] width 549 height 38
click at [67, 93] on input "text" at bounding box center [107, 92] width 156 height 7
click at [406, 58] on div "Orders" at bounding box center [280, 47] width 549 height 38
click at [390, 54] on div "Orders" at bounding box center [280, 47] width 549 height 38
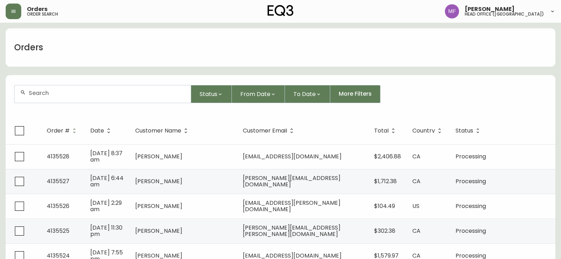
click at [140, 100] on div at bounding box center [103, 93] width 176 height 17
type input "4135460"
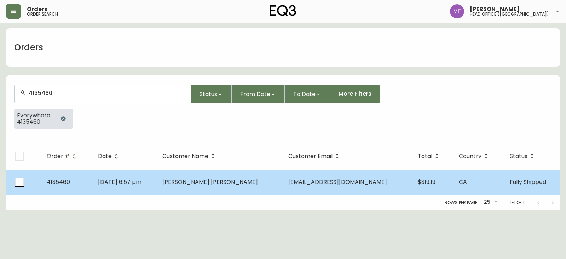
click at [235, 182] on span "[PERSON_NAME] [PERSON_NAME]" at bounding box center [210, 182] width 96 height 8
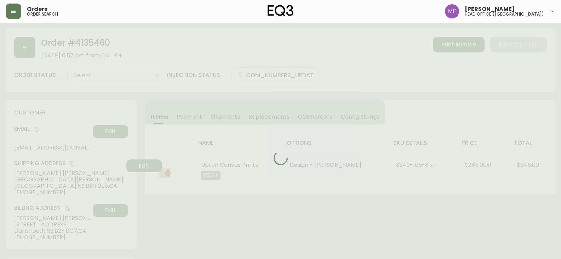
type input "Fully Shipped"
select select "FULLY_SHIPPED"
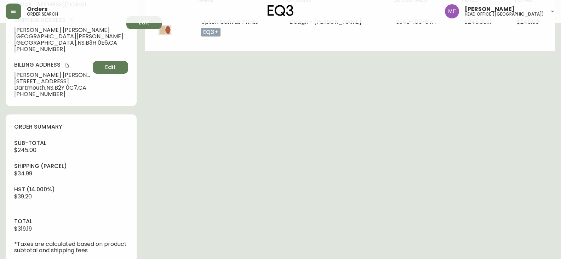
scroll to position [71, 0]
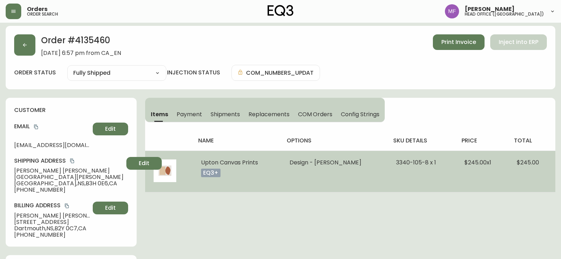
scroll to position [0, 0]
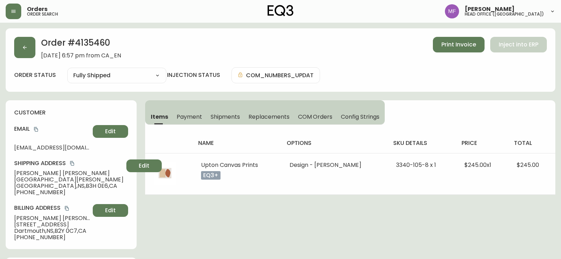
click at [36, 54] on div "Order # 4135460 [DATE] 6:57 pm from CA_EN Print Invoice Inject into ERP" at bounding box center [280, 48] width 532 height 22
click at [25, 54] on button "button" at bounding box center [24, 47] width 21 height 21
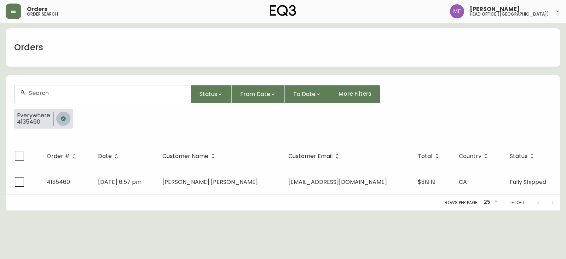
click at [59, 118] on button "button" at bounding box center [63, 118] width 14 height 14
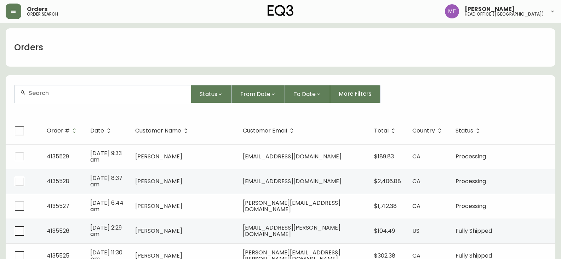
click at [59, 100] on div at bounding box center [103, 93] width 176 height 17
type input "4135470"
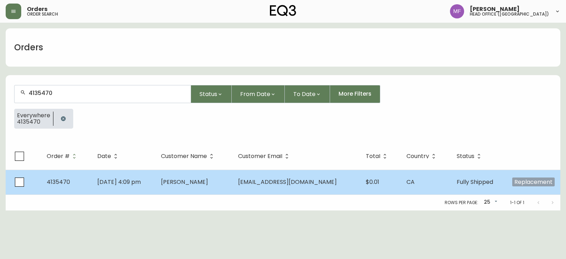
click at [262, 187] on td "[EMAIL_ADDRESS][DOMAIN_NAME]" at bounding box center [296, 181] width 128 height 25
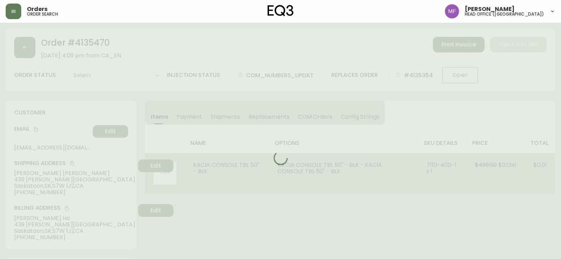
type input "Fully Shipped"
select select "FULLY_SHIPPED"
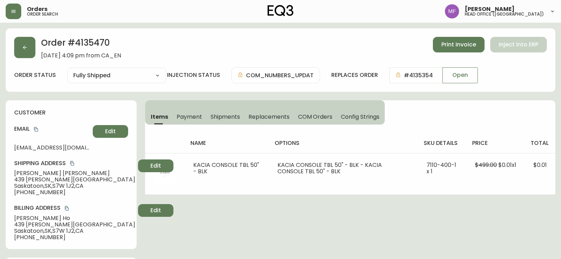
click at [404, 105] on div "Items Payment Shipments Replacements COM Orders Config Strings name options sku…" at bounding box center [350, 147] width 410 height 94
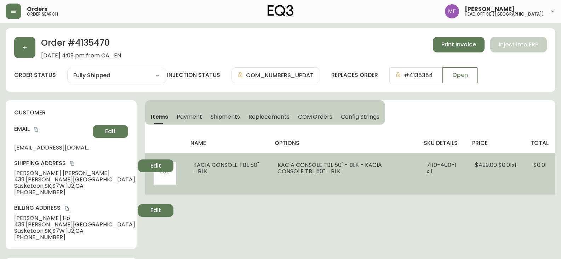
click at [363, 188] on td "KACIA CONSOLE TBL 50" - BLK - KACIA CONSOLE TBL 50" - BLK" at bounding box center [343, 173] width 149 height 41
drag, startPoint x: 220, startPoint y: 174, endPoint x: 193, endPoint y: 162, distance: 29.3
click at [193, 162] on td "KACIA CONSOLE TBL 50" - BLK" at bounding box center [227, 173] width 84 height 41
drag, startPoint x: 422, startPoint y: 162, endPoint x: 437, endPoint y: 172, distance: 17.2
click at [437, 172] on td "7110-400-1 x 1" at bounding box center [442, 173] width 48 height 41
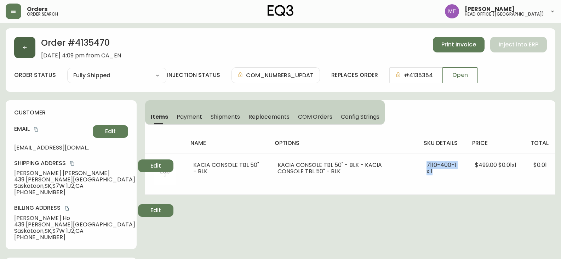
click at [22, 49] on button "button" at bounding box center [24, 47] width 21 height 21
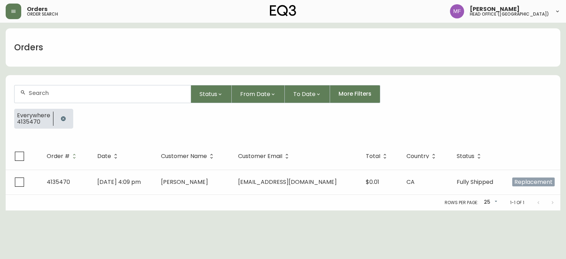
click at [62, 117] on icon "button" at bounding box center [63, 118] width 5 height 5
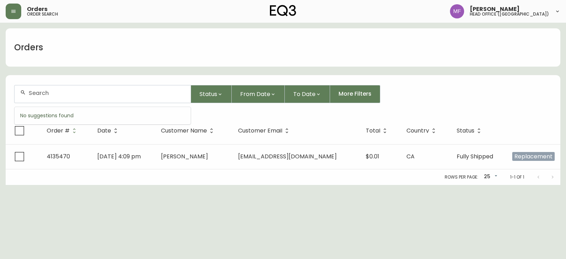
click at [57, 94] on input "text" at bounding box center [107, 92] width 156 height 7
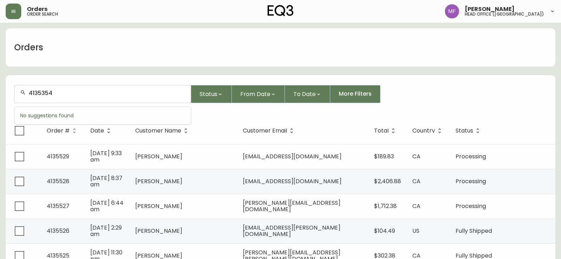
type input "4135354"
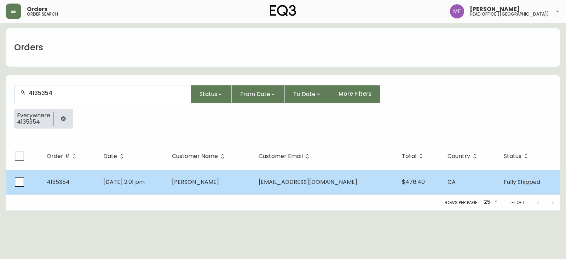
click at [234, 181] on td "[PERSON_NAME]" at bounding box center [209, 181] width 87 height 25
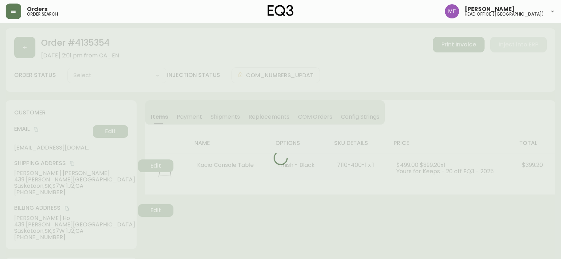
type input "Fully Shipped"
select select "FULLY_SHIPPED"
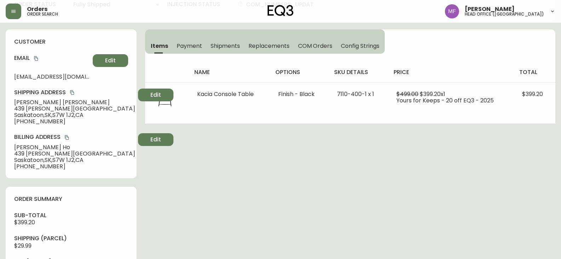
scroll to position [141, 0]
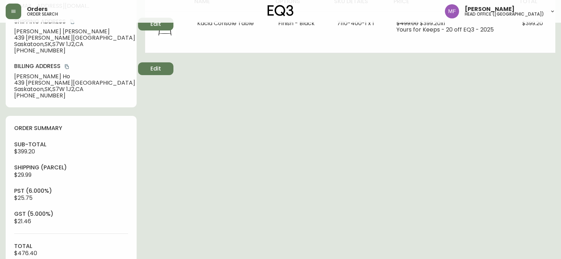
click at [319, 159] on div "Order # 4135354 [DATE] 2:01 pm from CA_EN Print Invoice Inject into ERP order s…" at bounding box center [280, 250] width 549 height 727
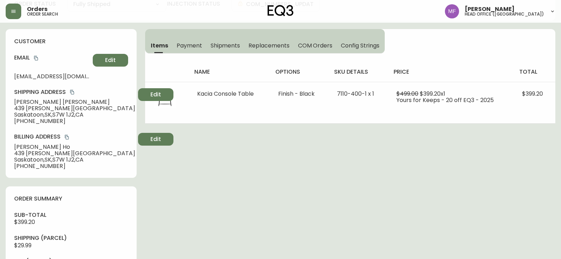
scroll to position [0, 0]
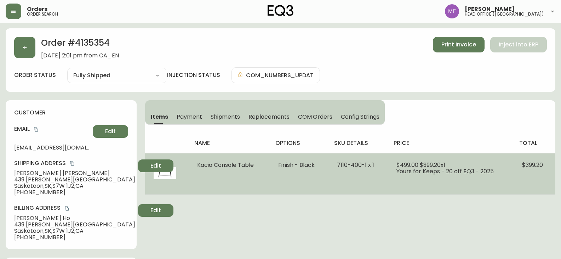
click at [357, 182] on td "7110-400-1 x 1" at bounding box center [357, 173] width 59 height 41
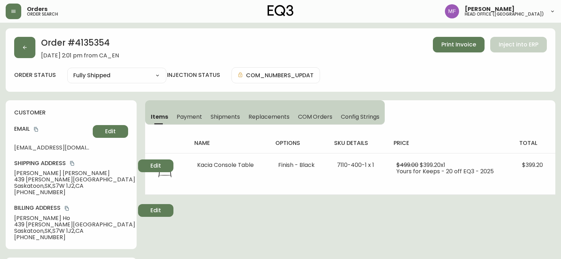
click at [472, 133] on th "price" at bounding box center [451, 143] width 126 height 20
click at [30, 48] on button "button" at bounding box center [24, 47] width 21 height 21
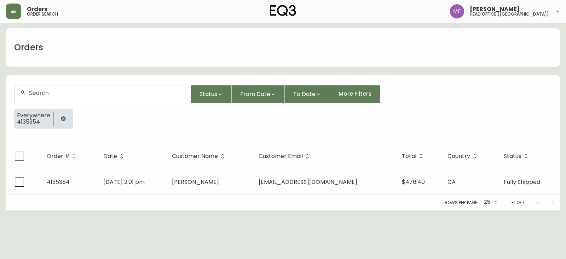
drag, startPoint x: 59, startPoint y: 116, endPoint x: 61, endPoint y: 100, distance: 15.3
click at [59, 116] on button "button" at bounding box center [63, 118] width 14 height 14
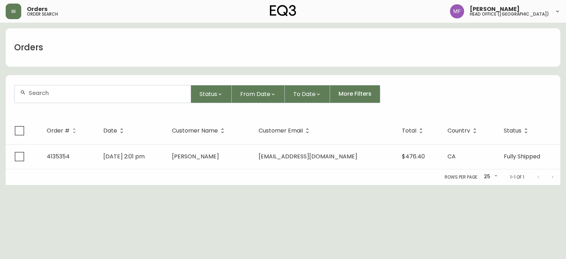
click at [64, 97] on div at bounding box center [103, 93] width 176 height 17
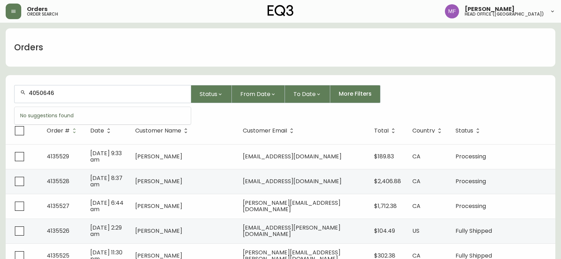
type input "4050646"
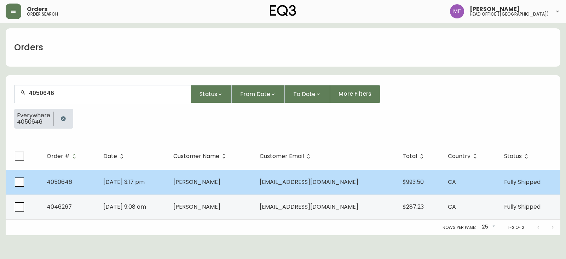
click at [203, 175] on td "[PERSON_NAME]" at bounding box center [211, 181] width 86 height 25
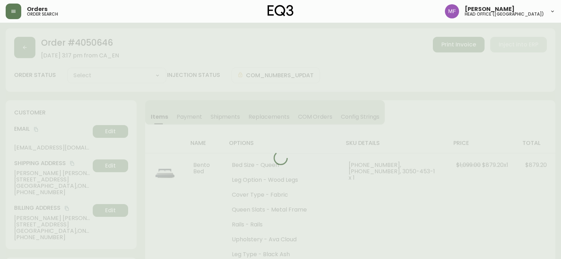
type input "Fully Shipped"
select select "FULLY_SHIPPED"
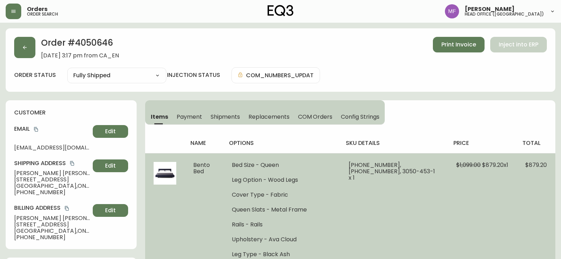
scroll to position [106, 0]
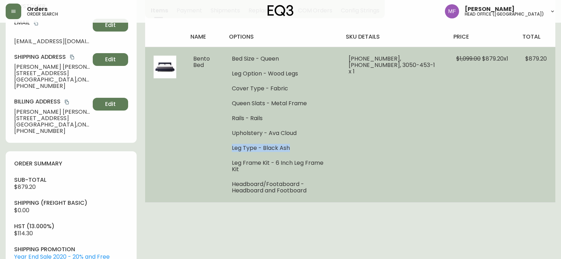
drag, startPoint x: 301, startPoint y: 151, endPoint x: 234, endPoint y: 148, distance: 66.9
click at [234, 148] on li "Leg Type - Black Ash" at bounding box center [282, 148] width 100 height 6
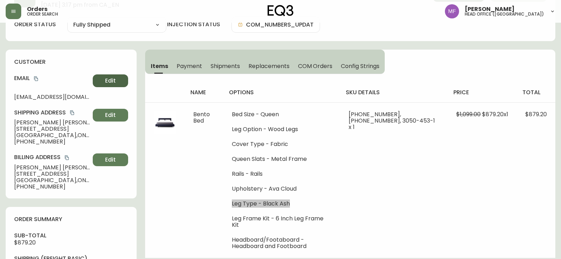
scroll to position [0, 0]
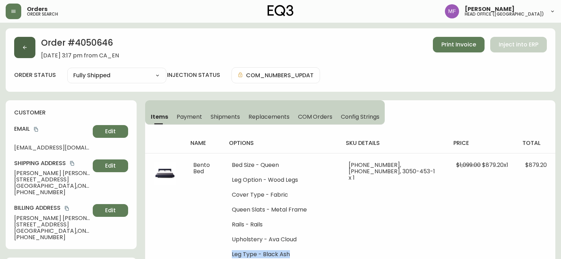
click at [20, 58] on button "button" at bounding box center [24, 47] width 21 height 21
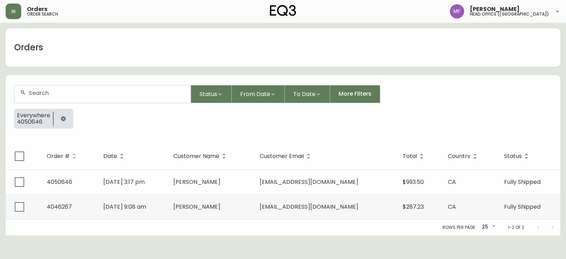
click at [64, 116] on icon "button" at bounding box center [63, 119] width 6 height 6
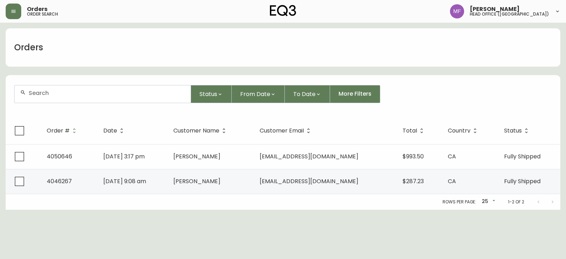
click at [57, 98] on div at bounding box center [103, 93] width 176 height 17
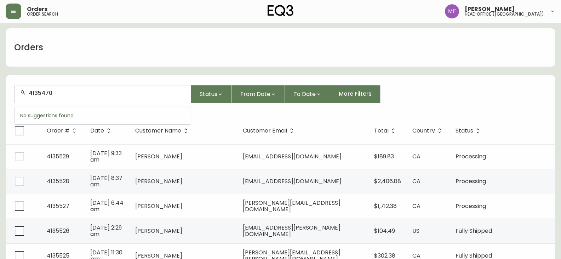
type input "4135470"
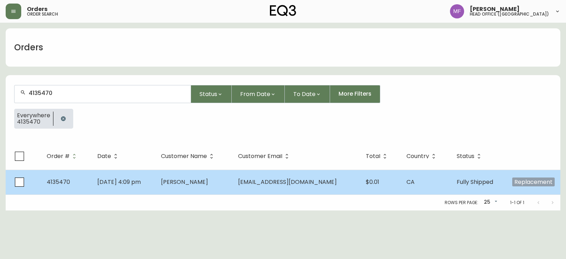
click at [220, 170] on td "[PERSON_NAME]" at bounding box center [193, 181] width 77 height 25
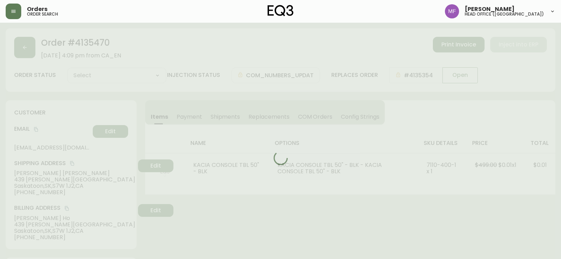
type input "Fully Shipped"
select select "FULLY_SHIPPED"
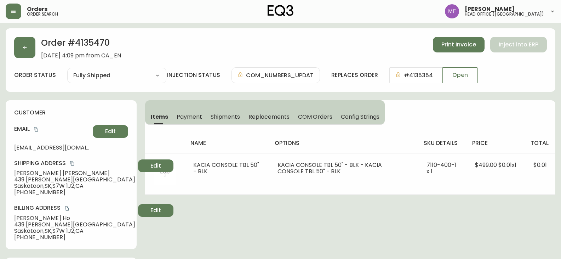
drag, startPoint x: 38, startPoint y: 47, endPoint x: 40, endPoint y: 52, distance: 6.0
click at [38, 47] on div "Order # 4135470 [DATE] 4:09 pm from CA_EN Print Invoice Inject into ERP" at bounding box center [280, 48] width 532 height 22
click at [27, 56] on button "button" at bounding box center [24, 47] width 21 height 21
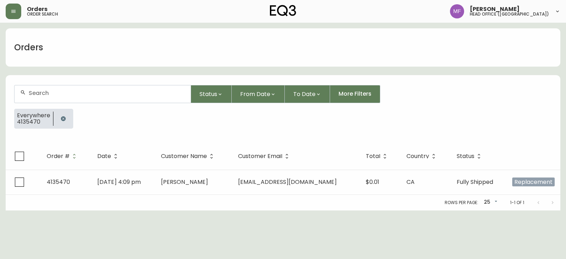
click at [65, 121] on button "button" at bounding box center [63, 118] width 14 height 14
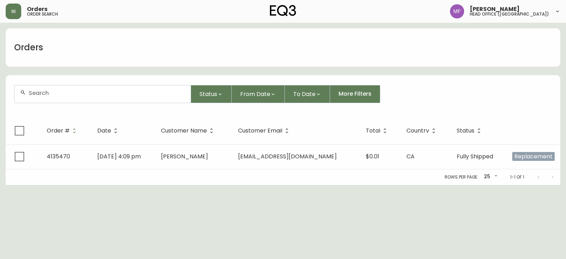
click at [61, 98] on div at bounding box center [103, 93] width 176 height 17
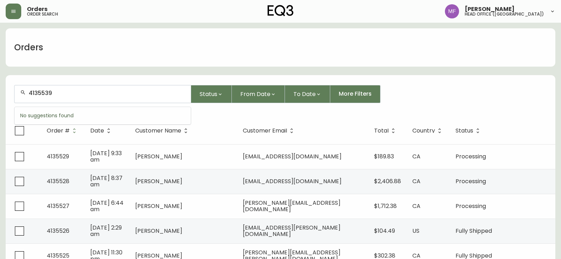
type input "4135539"
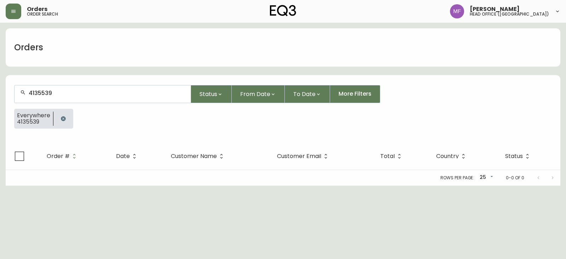
click at [62, 119] on icon "button" at bounding box center [63, 119] width 6 height 6
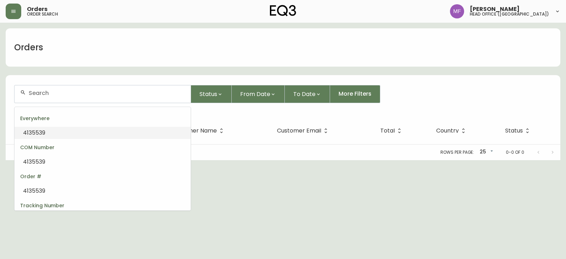
click at [54, 92] on input "text" at bounding box center [107, 92] width 156 height 7
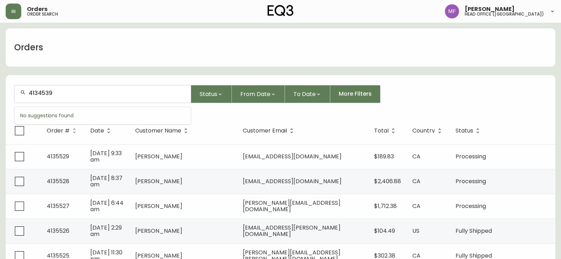
type input "4134539"
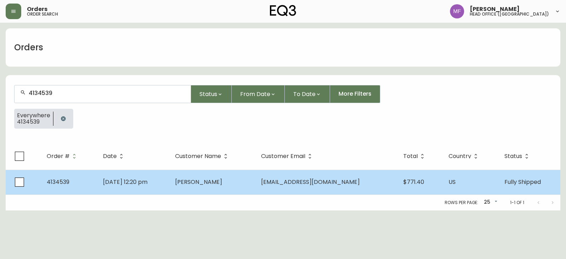
click at [147, 182] on span "[DATE] 12:20 pm" at bounding box center [125, 182] width 45 height 8
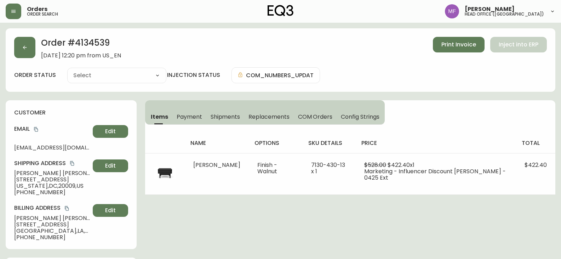
type input "Fully Shipped"
select select "FULLY_SHIPPED"
click at [29, 48] on button "button" at bounding box center [24, 47] width 21 height 21
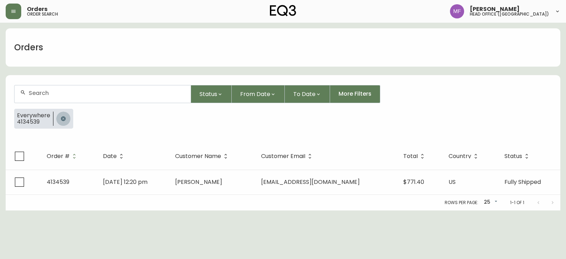
click at [66, 115] on button "button" at bounding box center [63, 118] width 14 height 14
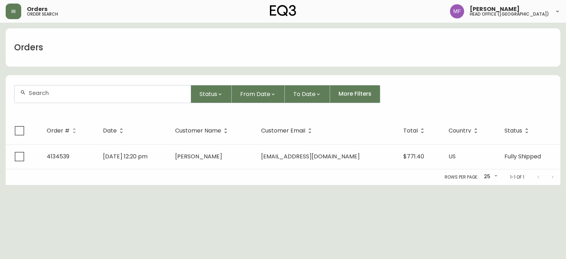
click at [61, 94] on input "text" at bounding box center [107, 92] width 156 height 7
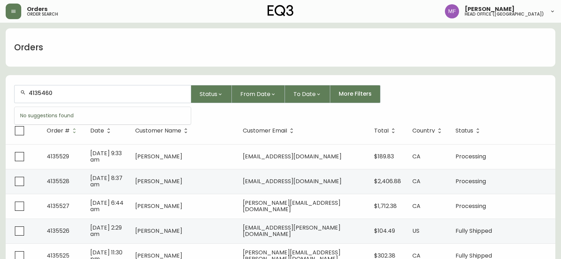
type input "4135460"
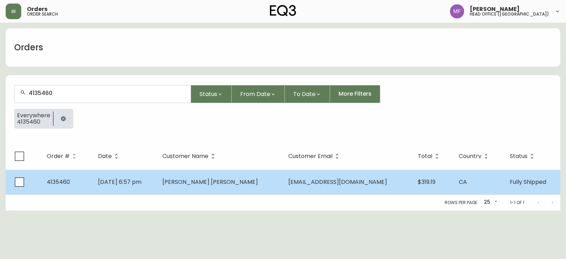
click at [201, 186] on td "[PERSON_NAME] [PERSON_NAME]" at bounding box center [220, 181] width 126 height 25
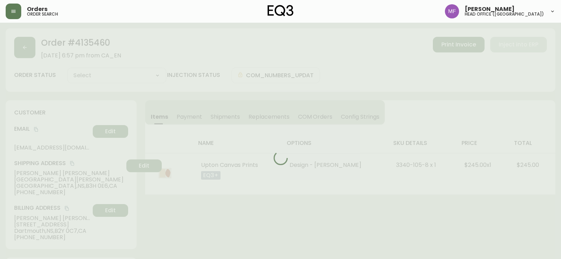
type input "Fully Shipped"
select select "FULLY_SHIPPED"
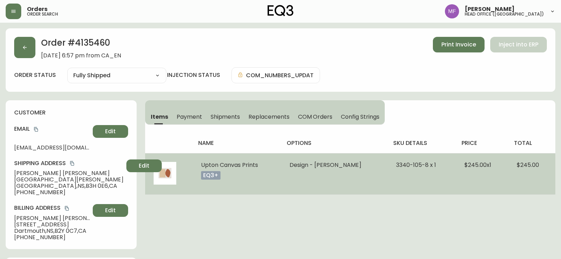
click at [337, 177] on td "Design - [PERSON_NAME]" at bounding box center [334, 173] width 106 height 41
click at [289, 163] on li "Design - [PERSON_NAME]" at bounding box center [333, 165] width 89 height 6
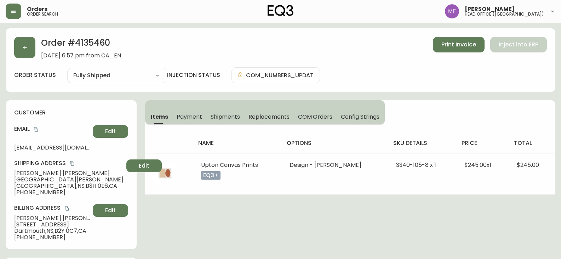
click at [29, 52] on button "button" at bounding box center [24, 47] width 21 height 21
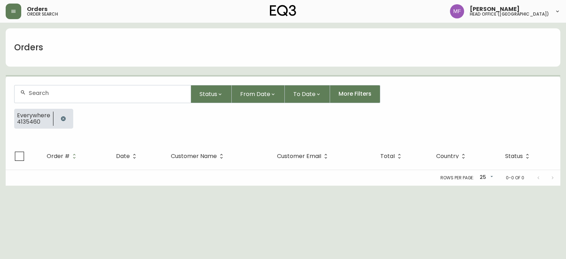
click at [63, 116] on icon "button" at bounding box center [63, 118] width 5 height 5
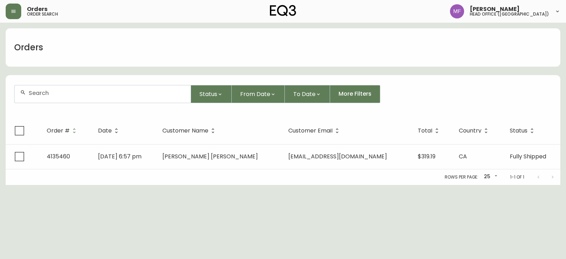
click at [60, 94] on input "text" at bounding box center [107, 92] width 156 height 7
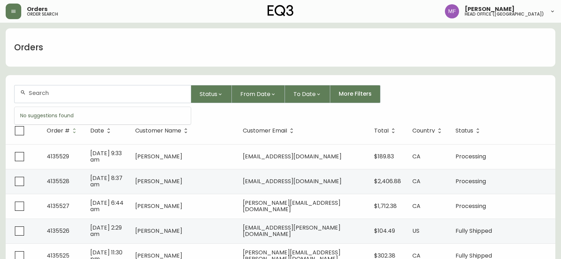
paste input "4135490"
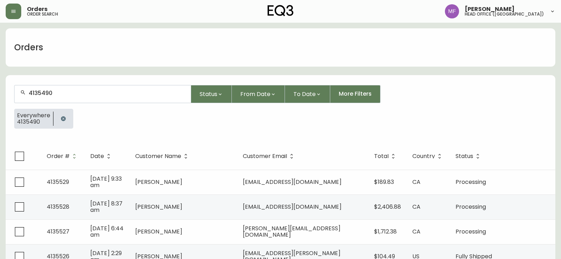
type input "4135490"
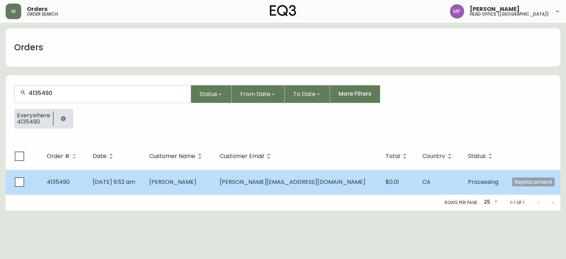
click at [140, 187] on td "[DATE] 9:52 am" at bounding box center [115, 181] width 57 height 25
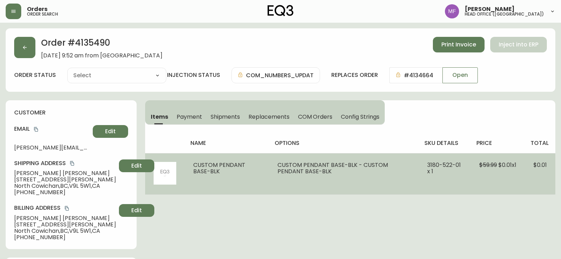
type input "Processing"
select select "PROCESSING"
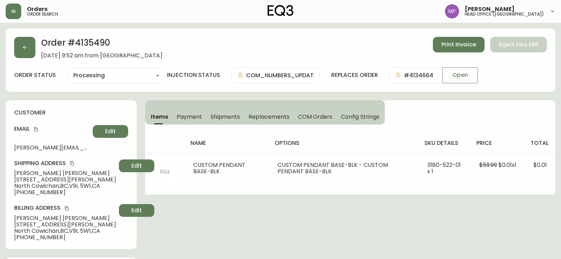
click at [99, 40] on h2 "Order # 4135490" at bounding box center [101, 45] width 121 height 16
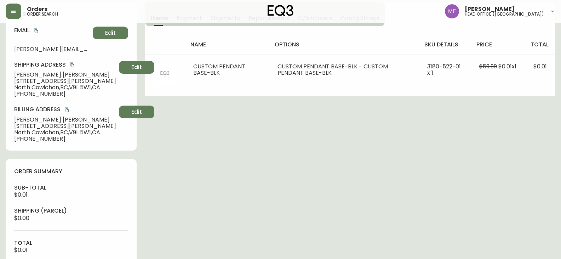
scroll to position [283, 0]
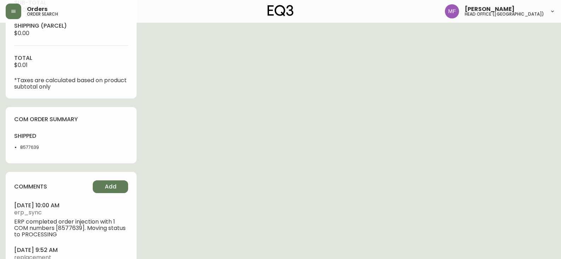
click at [33, 145] on li "8577639" at bounding box center [43, 147] width 47 height 6
click at [340, 134] on div "Order # 4135490 [DATE] 9:52 am from [GEOGRAPHIC_DATA] Print Invoice Inject into…" at bounding box center [280, 30] width 549 height 571
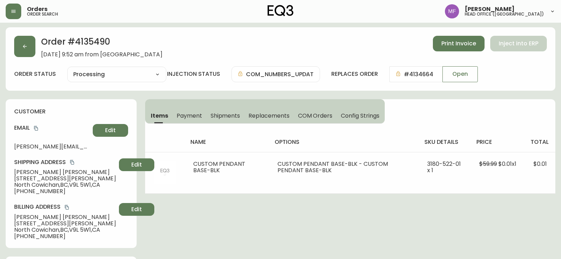
scroll to position [0, 0]
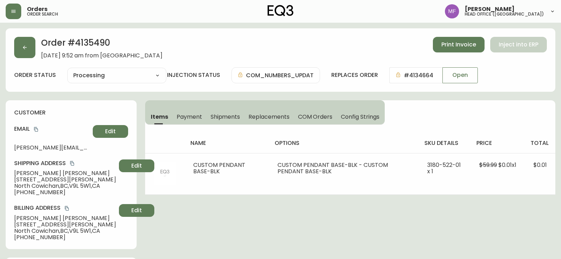
click at [22, 47] on icon "button" at bounding box center [25, 48] width 6 height 6
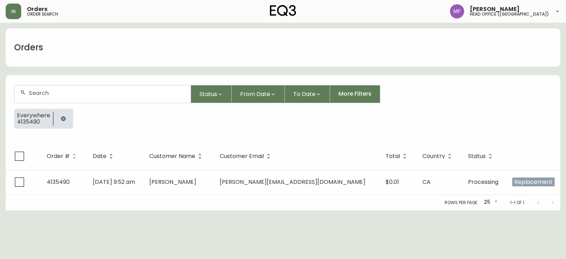
click at [65, 115] on button "button" at bounding box center [63, 118] width 14 height 14
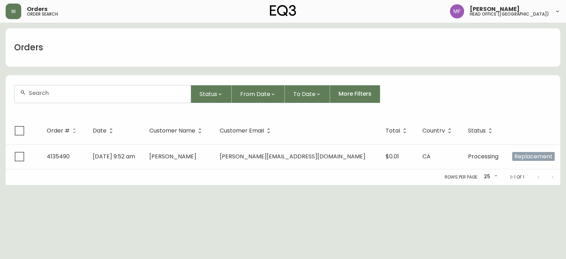
click at [60, 100] on div at bounding box center [103, 93] width 176 height 17
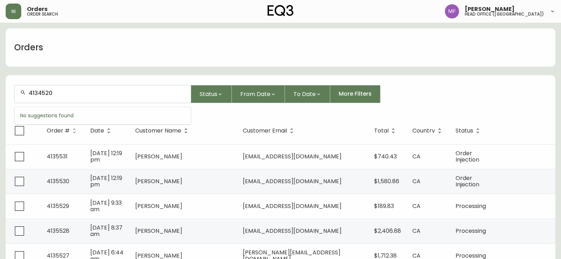
type input "4134520"
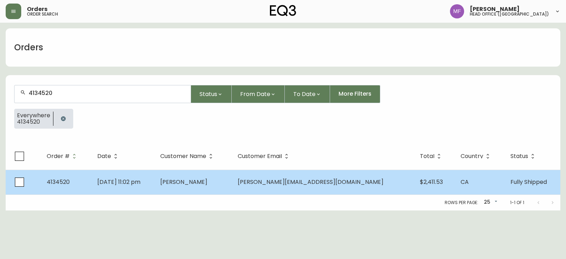
click at [155, 186] on td "[DATE] 11:02 pm" at bounding box center [123, 181] width 63 height 25
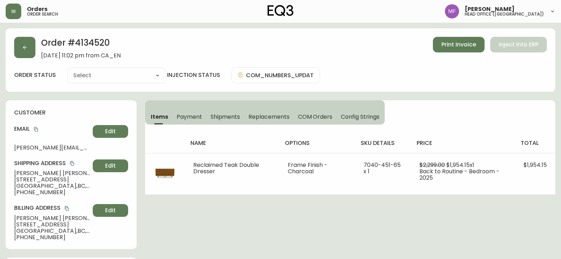
type input "Fully Shipped"
select select "FULLY_SHIPPED"
click at [30, 52] on button "button" at bounding box center [24, 47] width 21 height 21
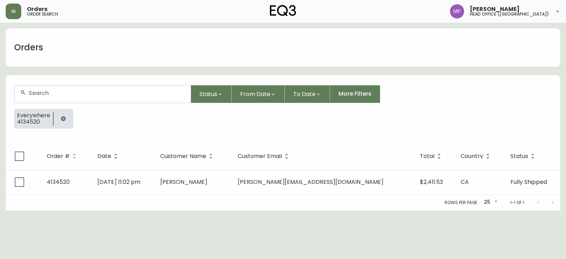
click at [60, 120] on icon "button" at bounding box center [63, 119] width 6 height 6
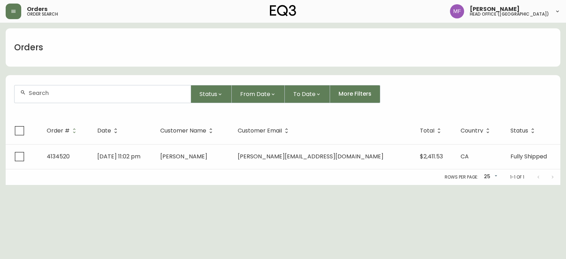
click at [60, 99] on div at bounding box center [103, 93] width 176 height 17
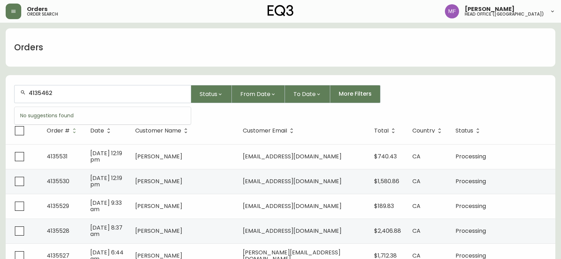
type input "4135462"
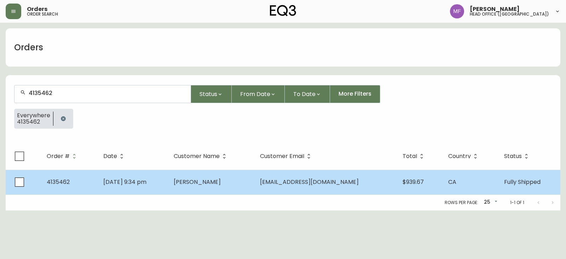
click at [246, 180] on td "[PERSON_NAME]" at bounding box center [211, 181] width 86 height 25
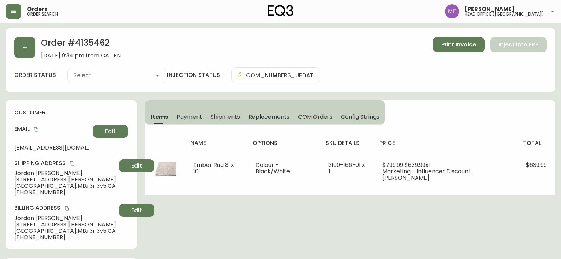
type input "Fully Shipped"
select select "FULLY_SHIPPED"
click at [99, 39] on h2 "Order # 4135462" at bounding box center [81, 45] width 80 height 16
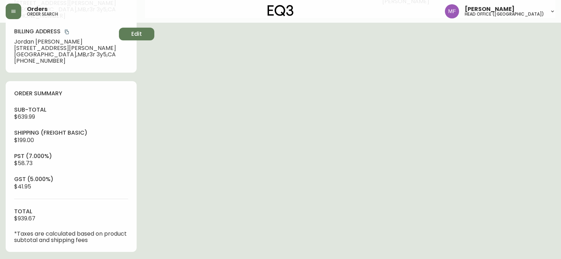
scroll to position [177, 0]
drag, startPoint x: 35, startPoint y: 140, endPoint x: 4, endPoint y: 140, distance: 31.1
click at [4, 140] on main "Order # 4135462 [DATE] 9:34 pm from CA_EN Print Invoice Inject into ERP order s…" at bounding box center [280, 148] width 561 height 604
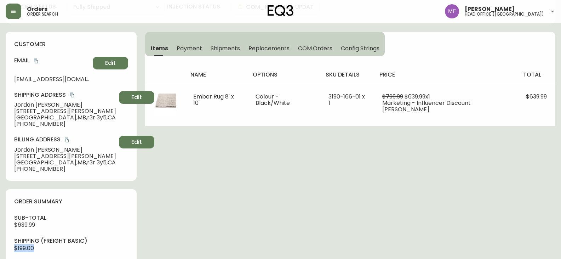
scroll to position [0, 0]
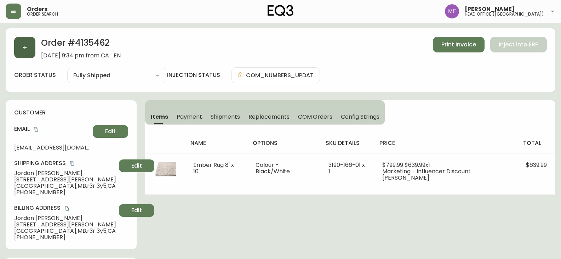
click at [31, 48] on button "button" at bounding box center [24, 47] width 21 height 21
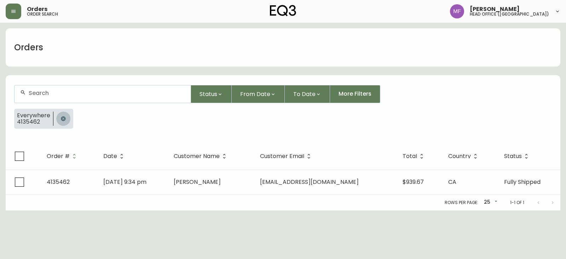
click at [63, 114] on button "button" at bounding box center [63, 118] width 14 height 14
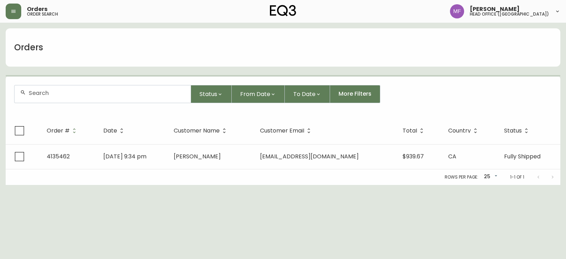
click at [57, 97] on div at bounding box center [103, 93] width 176 height 17
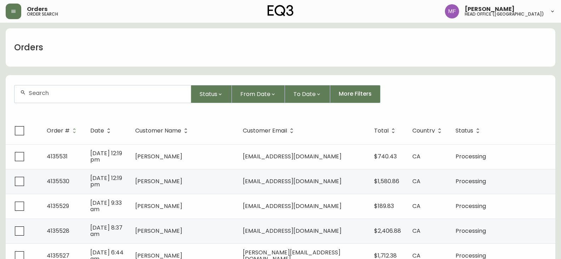
paste input "4135388"
type input "4135388"
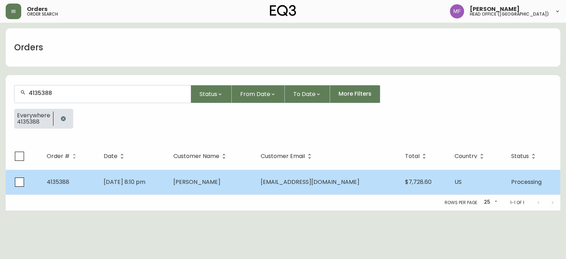
click at [211, 179] on span "[PERSON_NAME]" at bounding box center [196, 182] width 47 height 8
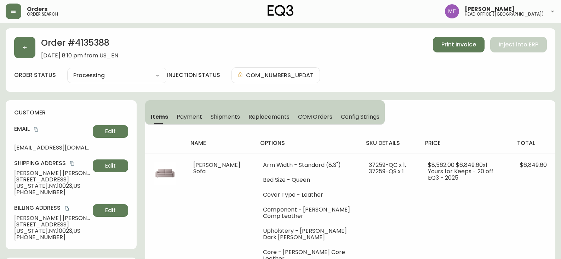
type input "Processing"
select select "PROCESSING"
click at [101, 42] on h2 "Order # 4135388" at bounding box center [79, 45] width 77 height 16
drag, startPoint x: 54, startPoint y: 173, endPoint x: 5, endPoint y: 173, distance: 48.8
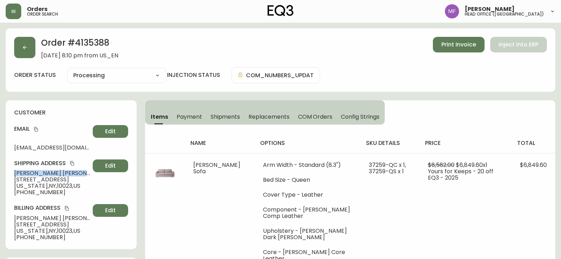
click at [77, 52] on span "[DATE] 8:10 pm from US_EN" at bounding box center [79, 55] width 77 height 6
click at [93, 40] on h2 "Order # 4135388" at bounding box center [79, 45] width 77 height 16
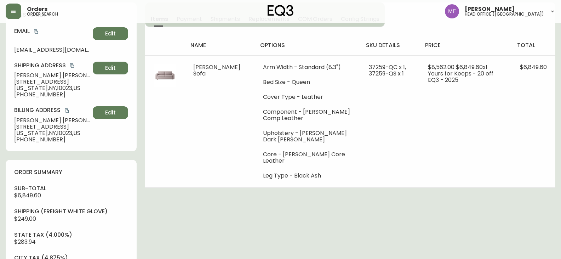
scroll to position [248, 0]
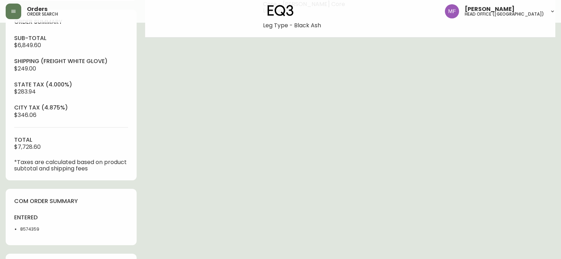
click at [24, 230] on li "8574359" at bounding box center [43, 229] width 47 height 6
drag, startPoint x: 287, startPoint y: 149, endPoint x: 293, endPoint y: 139, distance: 11.6
click at [288, 148] on div "Order # 4135388 [DATE] 8:10 pm from US_EN Print Invoice Inject into ERP order s…" at bounding box center [280, 61] width 549 height 560
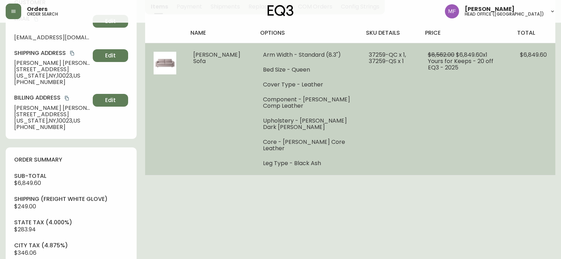
scroll to position [0, 0]
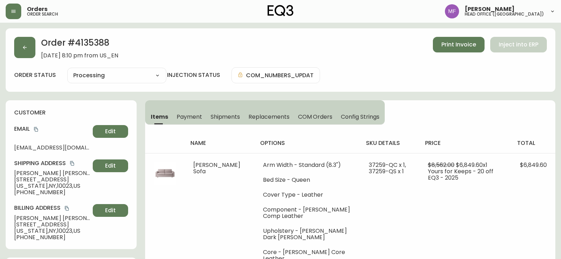
click at [395, 57] on div "Order # 4135388 [DATE] 8:10 pm from US_EN Print Invoice Inject into ERP" at bounding box center [280, 48] width 532 height 22
click at [445, 43] on span "Print Invoice" at bounding box center [458, 45] width 35 height 8
click at [25, 54] on button "button" at bounding box center [24, 47] width 21 height 21
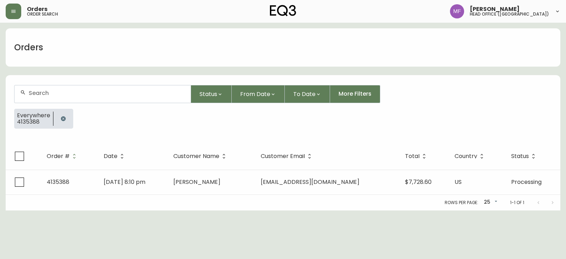
click at [56, 116] on button "button" at bounding box center [63, 118] width 14 height 14
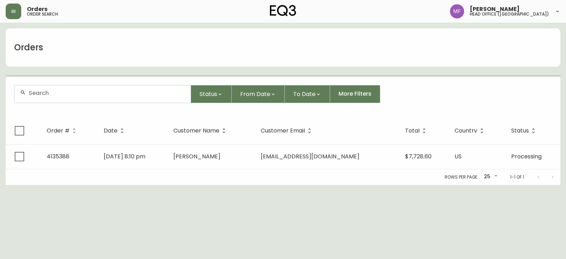
click at [52, 98] on div at bounding box center [103, 93] width 176 height 17
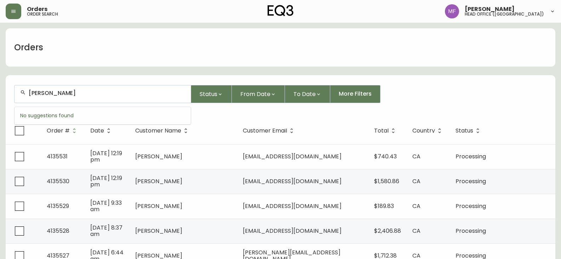
type input "[PERSON_NAME]"
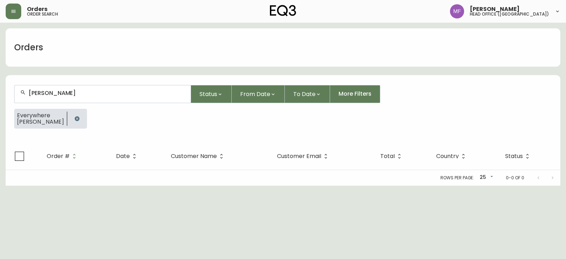
drag, startPoint x: 68, startPoint y: 122, endPoint x: 70, endPoint y: 98, distance: 23.7
click at [70, 121] on button "button" at bounding box center [77, 118] width 14 height 14
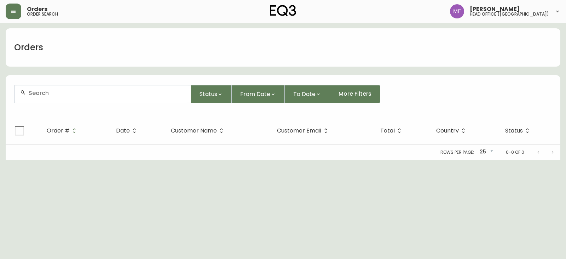
click at [70, 96] on input "text" at bounding box center [107, 92] width 156 height 7
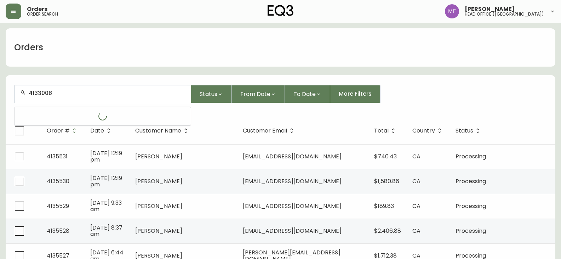
type input "4133008"
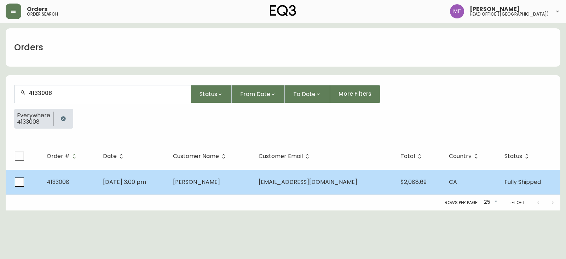
click at [167, 181] on td "[DATE] 3:00 pm" at bounding box center [132, 181] width 70 height 25
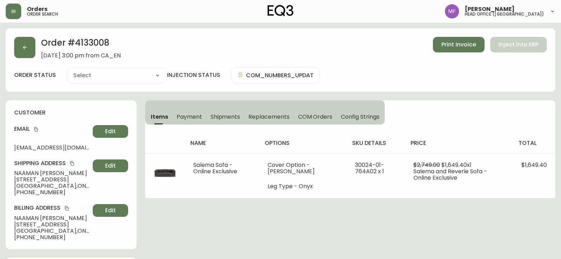
type input "Fully Shipped"
select select "FULLY_SHIPPED"
click at [101, 39] on h2 "Order # 4133008" at bounding box center [81, 45] width 80 height 16
drag, startPoint x: 64, startPoint y: 173, endPoint x: 11, endPoint y: 173, distance: 52.7
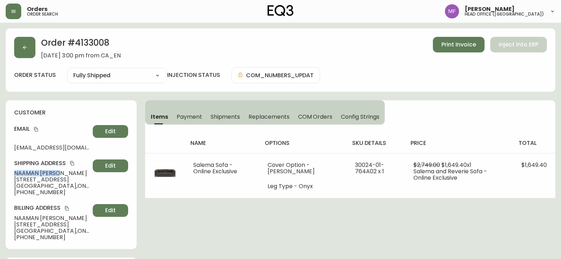
click at [11, 173] on div "customer Email [EMAIL_ADDRESS][DOMAIN_NAME] Edit Shipping Address [PERSON_NAME]…" at bounding box center [71, 174] width 131 height 149
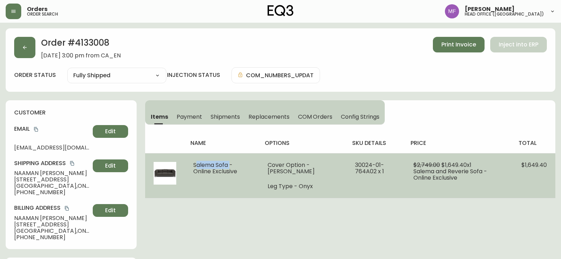
drag, startPoint x: 229, startPoint y: 166, endPoint x: 188, endPoint y: 166, distance: 40.7
click at [188, 166] on td "Salema Sofa - Online Exclusive" at bounding box center [222, 175] width 74 height 45
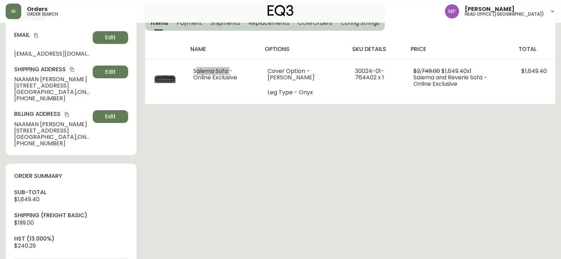
scroll to position [248, 0]
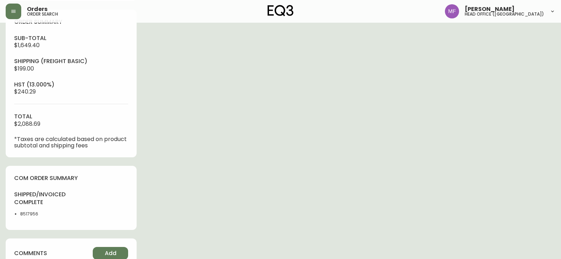
click at [27, 216] on li "8517956" at bounding box center [43, 213] width 47 height 6
click at [285, 160] on div "Order # 4133008 [DATE] 3:00 pm from CA_EN Print Invoice Inject into ERP order s…" at bounding box center [280, 91] width 549 height 621
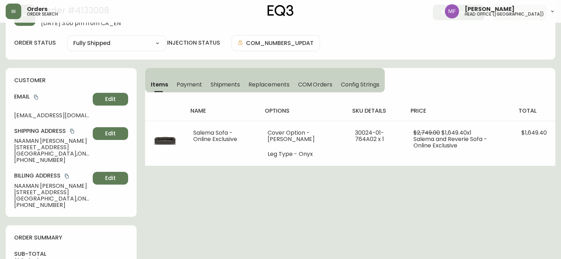
scroll to position [0, 0]
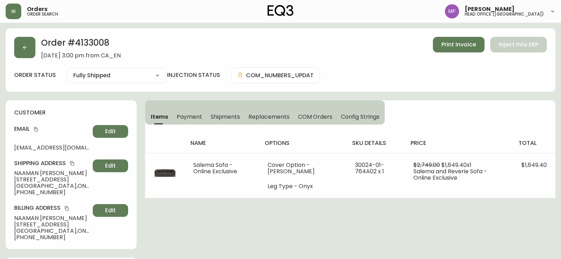
drag, startPoint x: 231, startPoint y: 117, endPoint x: 144, endPoint y: 120, distance: 87.4
click at [231, 117] on span "Shipments" at bounding box center [225, 116] width 30 height 7
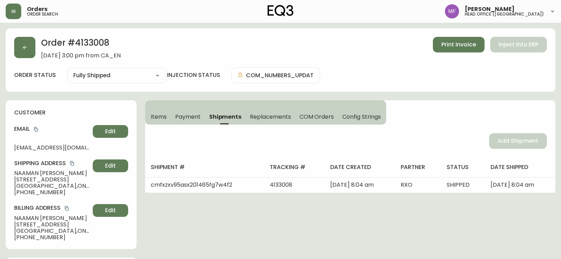
click at [161, 116] on span "Items" at bounding box center [159, 116] width 16 height 7
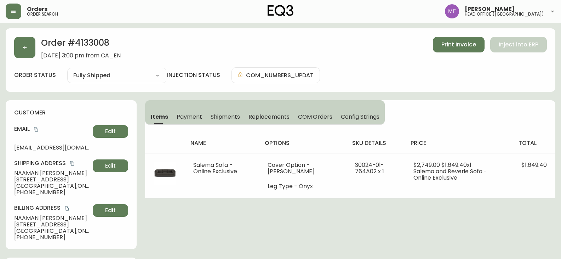
click at [87, 45] on h2 "Order # 4133008" at bounding box center [81, 45] width 80 height 16
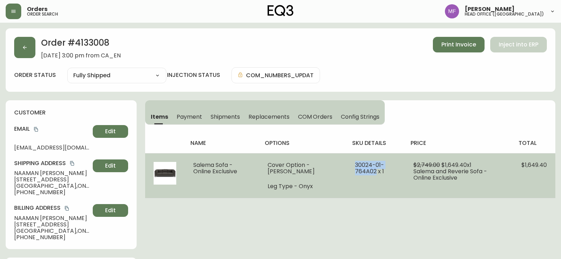
drag, startPoint x: 346, startPoint y: 164, endPoint x: 368, endPoint y: 170, distance: 23.3
click at [368, 170] on td "30024-01-764A02 x 1" at bounding box center [375, 175] width 58 height 45
drag, startPoint x: 274, startPoint y: 170, endPoint x: 328, endPoint y: 172, distance: 53.1
click at [328, 172] on li "Cover Option - [PERSON_NAME]" at bounding box center [302, 168] width 71 height 13
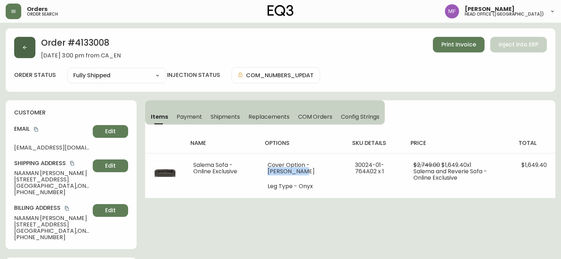
click at [20, 48] on button "button" at bounding box center [24, 47] width 21 height 21
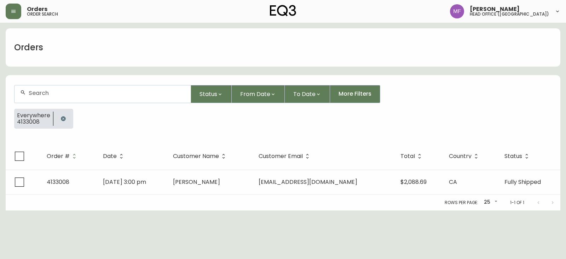
click at [60, 114] on button "button" at bounding box center [63, 118] width 14 height 14
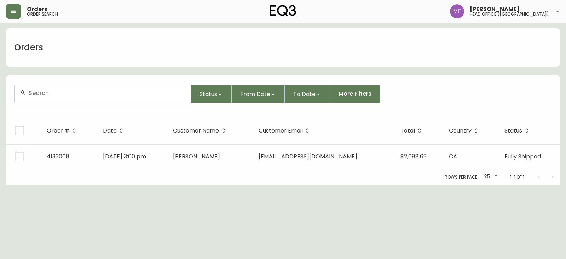
click at [63, 97] on div at bounding box center [103, 93] width 176 height 17
paste input "4135457"
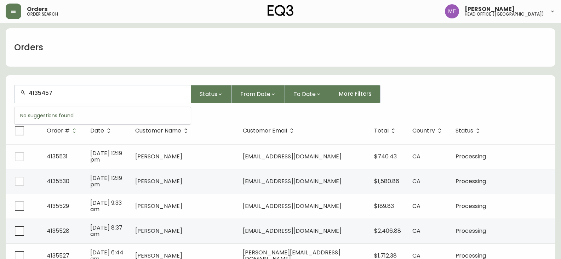
type input "4135457"
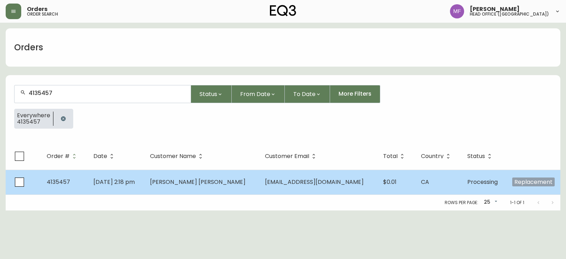
click at [244, 177] on td "[PERSON_NAME] [PERSON_NAME]" at bounding box center [201, 181] width 115 height 25
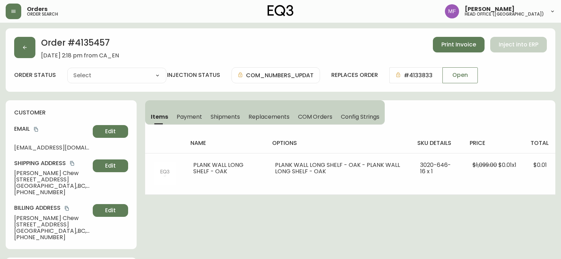
type input "Processing"
select select "PROCESSING"
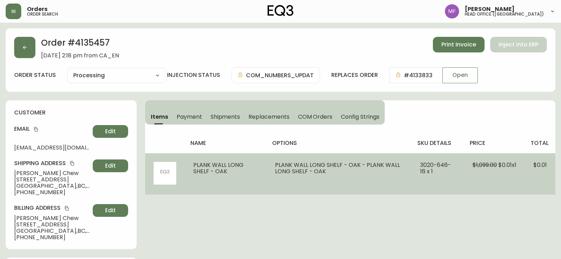
click at [388, 191] on td "PLANK WALL LONG SHELF - OAK - PLANK WALL LONG SHELF - OAK" at bounding box center [338, 173] width 145 height 41
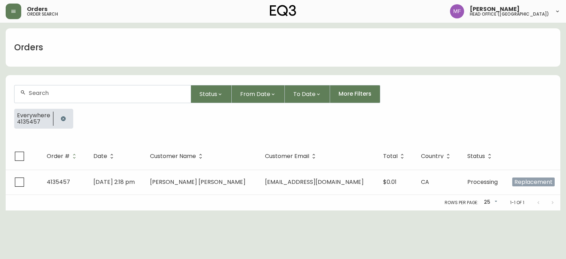
drag, startPoint x: 61, startPoint y: 115, endPoint x: 59, endPoint y: 111, distance: 4.4
click at [61, 115] on button "button" at bounding box center [63, 118] width 14 height 14
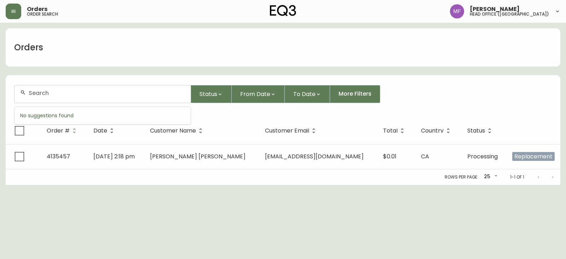
click at [51, 93] on input "text" at bounding box center [107, 92] width 156 height 7
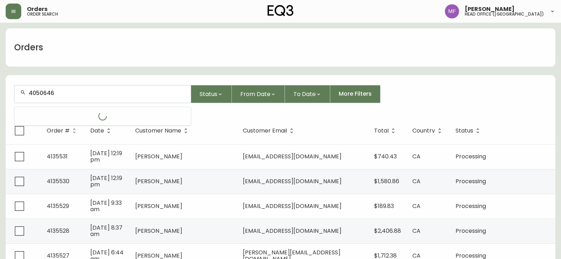
type input "4050646"
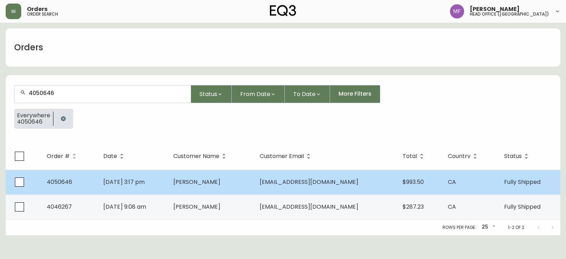
click at [168, 185] on td "[DATE] 3:17 pm" at bounding box center [133, 181] width 70 height 25
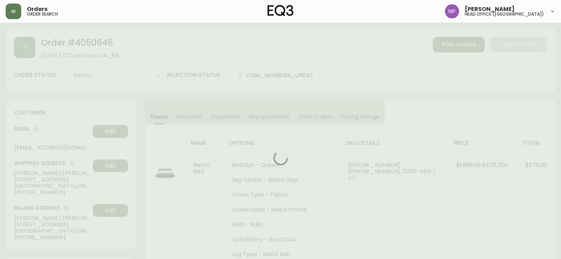
type input "Fully Shipped"
select select "FULLY_SHIPPED"
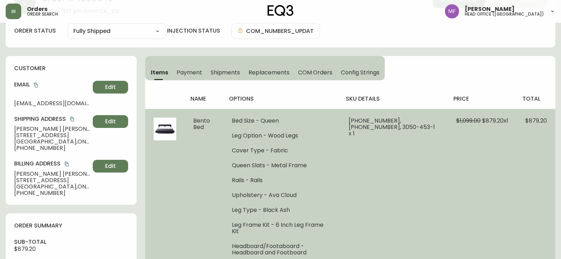
scroll to position [71, 0]
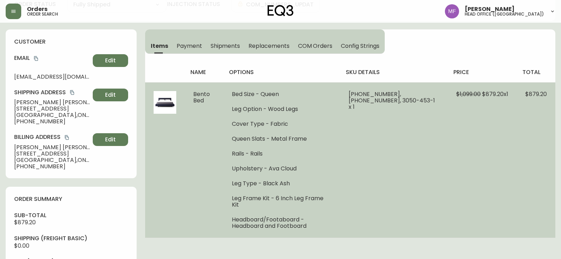
drag, startPoint x: 325, startPoint y: 195, endPoint x: 343, endPoint y: 190, distance: 18.6
click at [326, 195] on li "Leg Frame Kit - 6 Inch Leg Frame Kit" at bounding box center [282, 201] width 100 height 13
click at [331, 189] on ul "Bed Size - Queen Leg Option - Wood Legs Cover Type - Fabric Queen Slats - Metal…" at bounding box center [282, 160] width 100 height 138
click at [428, 178] on td "[PHONE_NUMBER], [PHONE_NUMBER], 3050-453-1 x 1" at bounding box center [394, 159] width 108 height 155
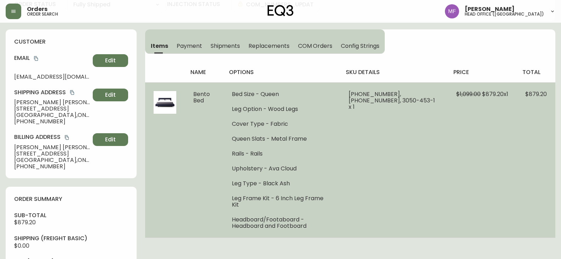
click at [427, 177] on td "[PHONE_NUMBER], [PHONE_NUMBER], 3050-453-1 x 1" at bounding box center [394, 159] width 108 height 155
click at [418, 183] on td "[PHONE_NUMBER], [PHONE_NUMBER], 3050-453-1 x 1" at bounding box center [394, 159] width 108 height 155
click at [419, 183] on td "[PHONE_NUMBER], [PHONE_NUMBER], 3050-453-1 x 1" at bounding box center [394, 159] width 108 height 155
drag, startPoint x: 419, startPoint y: 183, endPoint x: 415, endPoint y: 183, distance: 4.2
click at [417, 183] on td "[PHONE_NUMBER], [PHONE_NUMBER], 3050-453-1 x 1" at bounding box center [394, 159] width 108 height 155
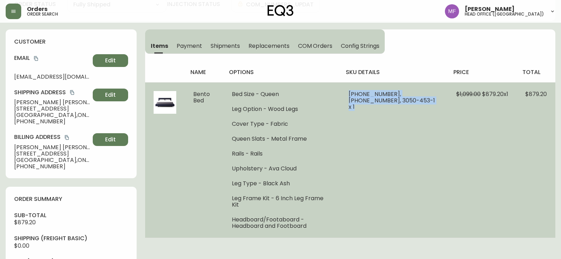
click at [415, 184] on td "[PHONE_NUMBER], [PHONE_NUMBER], 3050-453-1 x 1" at bounding box center [394, 159] width 108 height 155
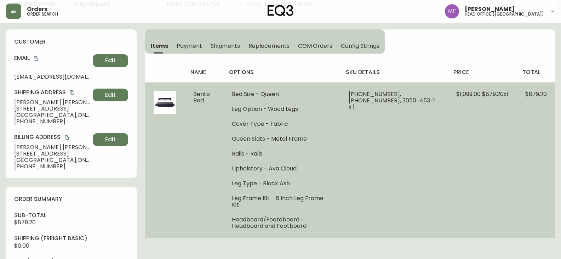
click at [467, 201] on td "$1,099.00 $879.20 x 1" at bounding box center [481, 159] width 69 height 155
click at [286, 177] on ul "Bed Size - Queen Leg Option - Wood Legs Cover Type - Fabric Queen Slats - Metal…" at bounding box center [282, 160] width 100 height 138
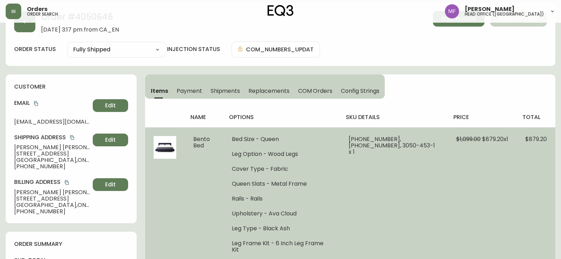
scroll to position [0, 0]
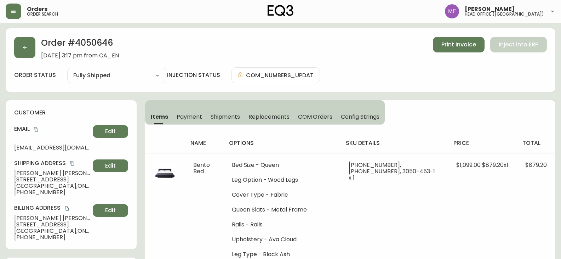
click at [436, 126] on div "name options sku details price total Bento Bed Bed Size - Queen Leg Option - Wo…" at bounding box center [350, 217] width 410 height 184
click at [15, 47] on button "button" at bounding box center [24, 47] width 21 height 21
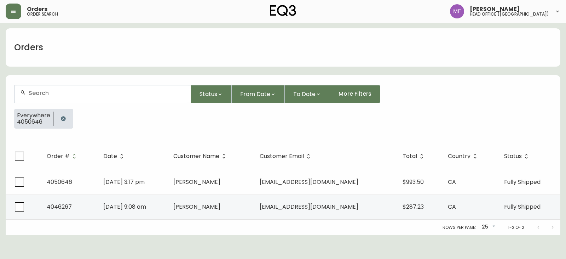
click at [64, 115] on button "button" at bounding box center [63, 118] width 14 height 14
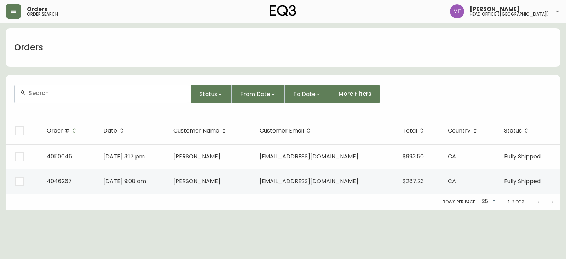
click at [63, 100] on div at bounding box center [103, 93] width 176 height 17
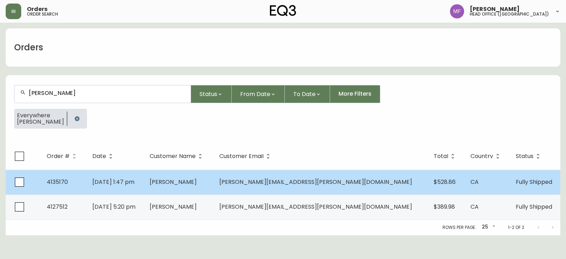
type input "[PERSON_NAME]"
click at [144, 184] on td "[DATE] 1:47 pm" at bounding box center [115, 181] width 57 height 25
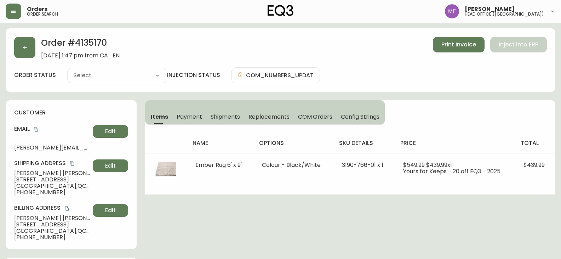
type input "Fully Shipped"
select select "FULLY_SHIPPED"
click at [229, 111] on button "Shipments" at bounding box center [225, 117] width 38 height 16
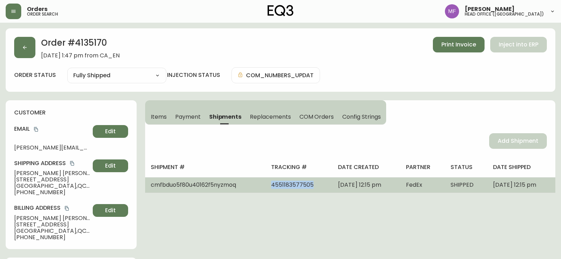
drag, startPoint x: 296, startPoint y: 185, endPoint x: 244, endPoint y: 188, distance: 52.1
click at [244, 188] on tr "cmfbduo5f80u40162f5nyzmoq 4551183577505 [DATE] 12:15 pm FedEx SHIPPED [DATE] 12…" at bounding box center [350, 185] width 410 height 16
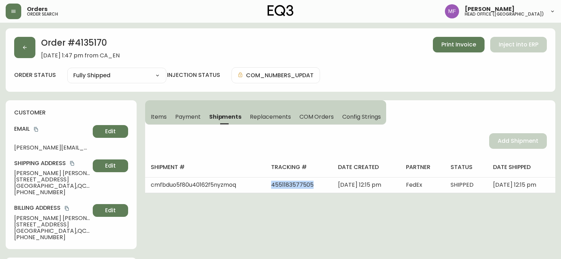
click at [166, 114] on span "Items" at bounding box center [159, 116] width 16 height 7
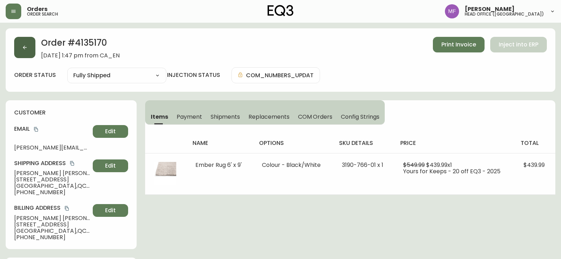
drag, startPoint x: 25, startPoint y: 60, endPoint x: 25, endPoint y: 55, distance: 5.0
click at [25, 60] on div "Order # 4135170 [DATE] 1:47 pm from CA_EN Print Invoice Inject into ERP order s…" at bounding box center [280, 59] width 549 height 63
click at [25, 55] on button "button" at bounding box center [24, 47] width 21 height 21
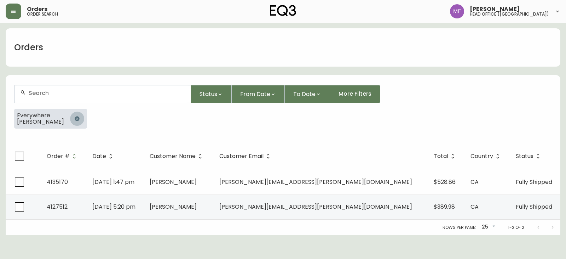
click at [75, 117] on icon "button" at bounding box center [77, 118] width 5 height 5
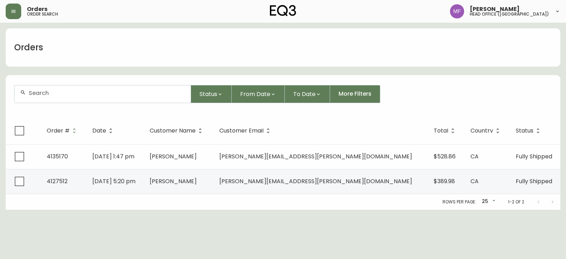
click at [65, 89] on input "text" at bounding box center [107, 92] width 156 height 7
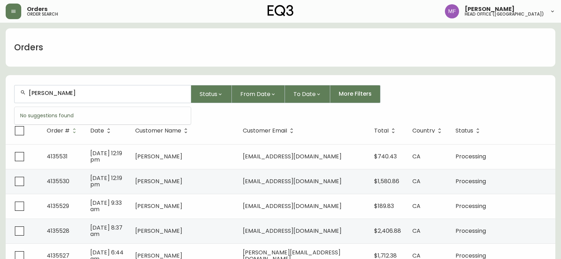
type input "[PERSON_NAME]"
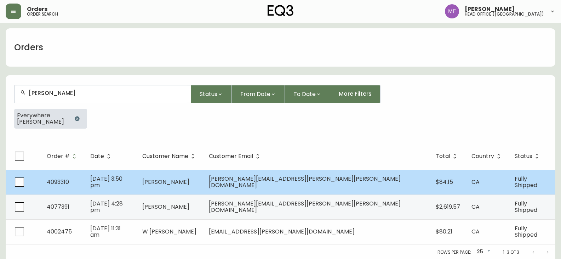
click at [122, 181] on span "[DATE] 3:50 pm" at bounding box center [106, 181] width 32 height 15
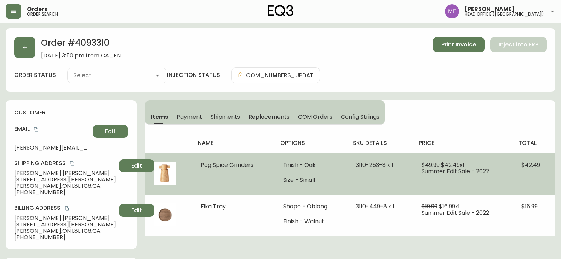
type input "Fully Shipped"
select select "FULLY_SHIPPED"
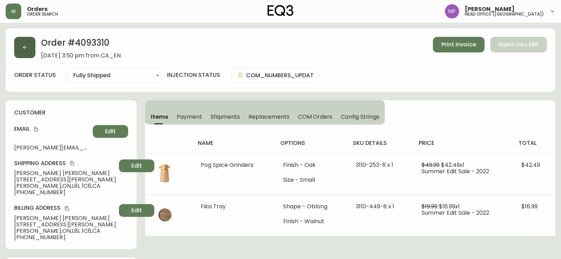
click at [33, 53] on button "button" at bounding box center [24, 47] width 21 height 21
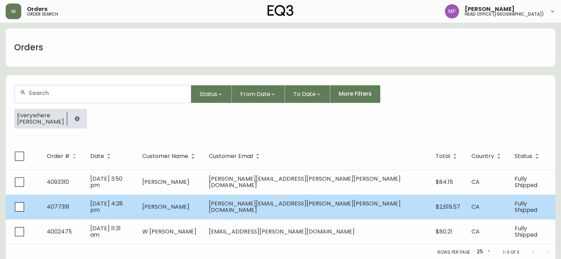
click at [189, 204] on span "[PERSON_NAME]" at bounding box center [165, 206] width 47 height 8
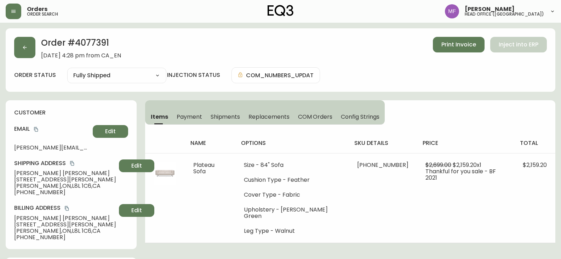
type input "Fully Shipped"
select select "FULLY_SHIPPED"
click at [27, 50] on button "button" at bounding box center [24, 47] width 21 height 21
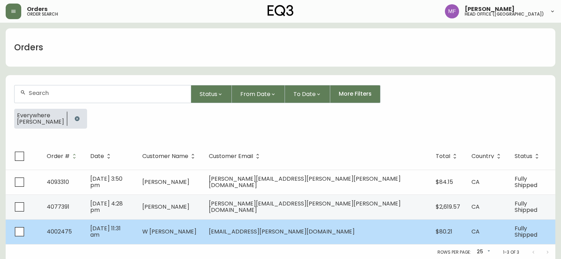
click at [203, 235] on td "W [PERSON_NAME]" at bounding box center [170, 231] width 67 height 25
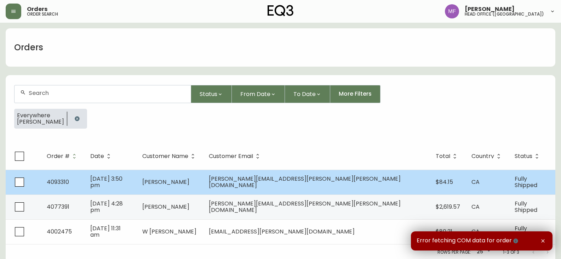
click at [122, 180] on span "[DATE] 3:50 pm" at bounding box center [106, 181] width 32 height 15
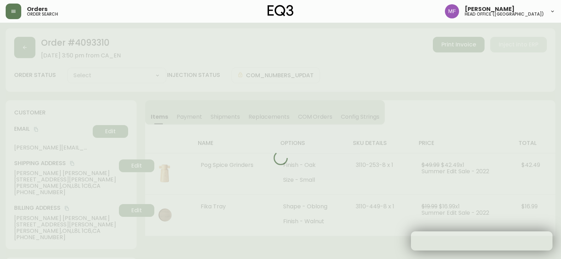
type input "Fully Shipped"
select select "FULLY_SHIPPED"
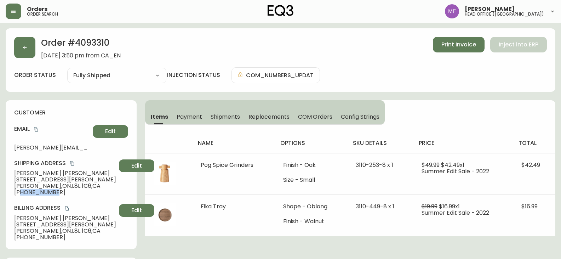
drag, startPoint x: 55, startPoint y: 193, endPoint x: 21, endPoint y: 192, distance: 34.0
click at [21, 192] on span "[PHONE_NUMBER]" at bounding box center [65, 192] width 102 height 6
click at [28, 48] on button "button" at bounding box center [24, 47] width 21 height 21
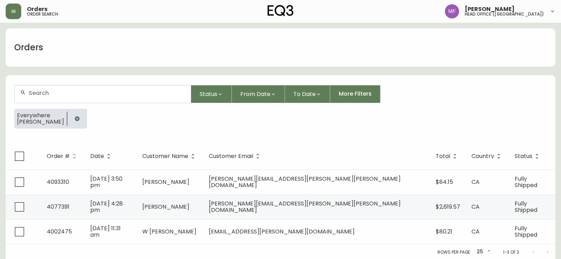
click at [79, 123] on div at bounding box center [77, 119] width 20 height 20
click at [76, 116] on button "button" at bounding box center [77, 118] width 14 height 14
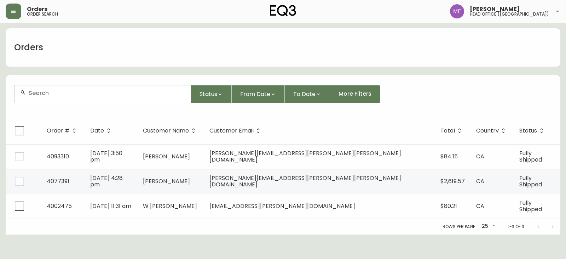
click at [76, 85] on div at bounding box center [103, 93] width 176 height 17
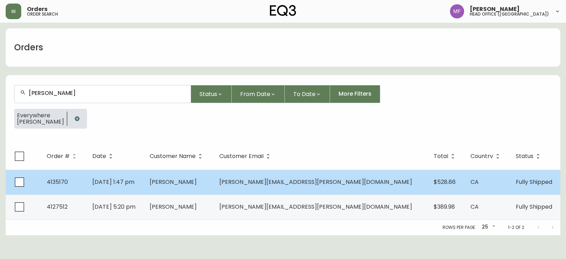
type input "[PERSON_NAME]"
click at [134, 179] on span "[DATE] 1:47 pm" at bounding box center [113, 182] width 42 height 8
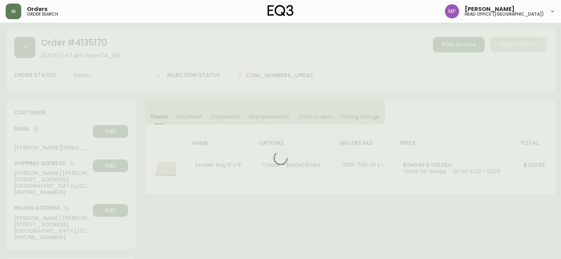
type input "Fully Shipped"
select select "FULLY_SHIPPED"
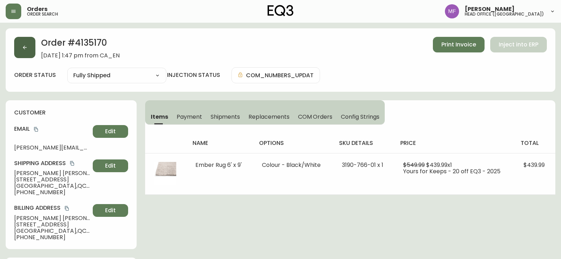
click at [33, 47] on button "button" at bounding box center [24, 47] width 21 height 21
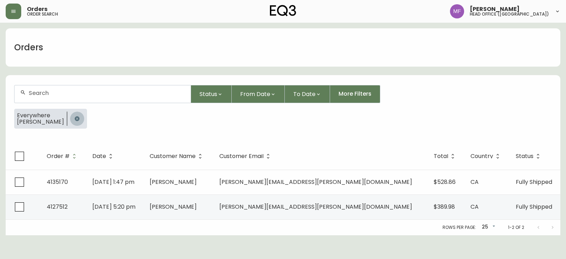
click at [76, 115] on button "button" at bounding box center [77, 118] width 14 height 14
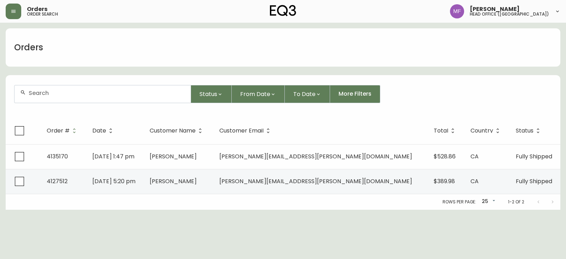
click at [72, 98] on div at bounding box center [103, 93] width 176 height 17
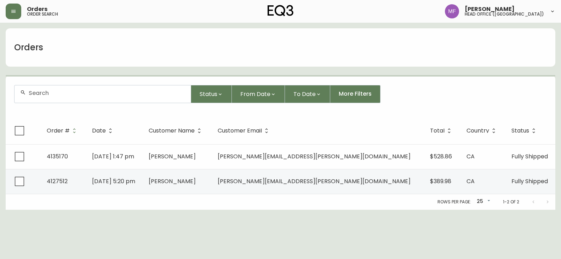
paste input "4135170"
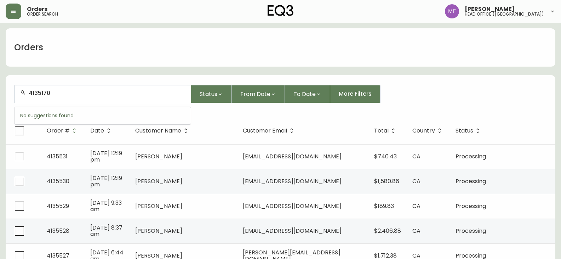
type input "4135170"
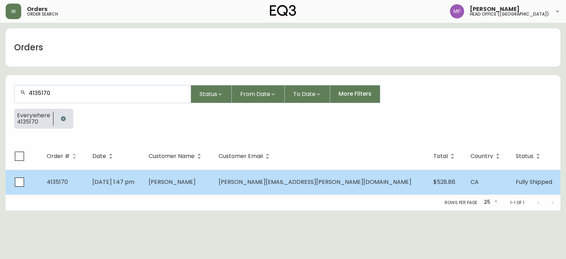
click at [196, 180] on span "[PERSON_NAME]" at bounding box center [172, 182] width 47 height 8
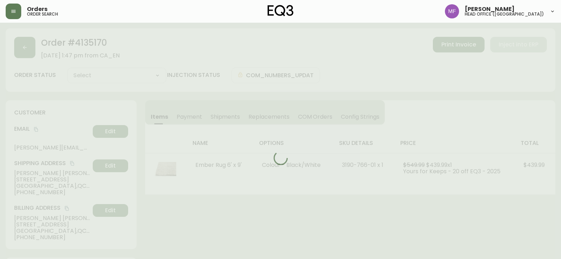
type input "Fully Shipped"
select select "FULLY_SHIPPED"
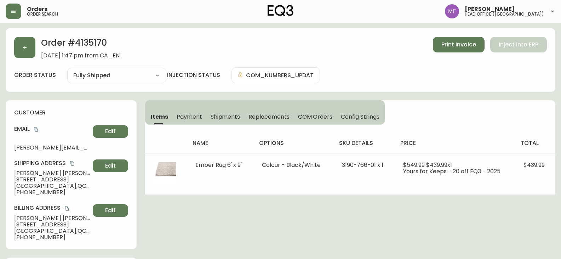
click at [91, 43] on h2 "Order # 4135170" at bounding box center [80, 45] width 79 height 16
drag, startPoint x: 63, startPoint y: 173, endPoint x: 10, endPoint y: 171, distance: 52.7
click at [10, 171] on div "customer Email [PERSON_NAME][EMAIL_ADDRESS][PERSON_NAME][DOMAIN_NAME] Edit Ship…" at bounding box center [71, 174] width 131 height 149
click at [89, 39] on h2 "Order # 4135170" at bounding box center [80, 45] width 79 height 16
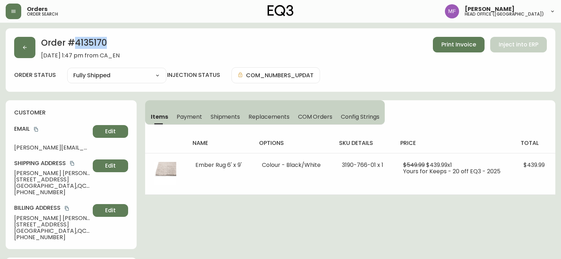
click at [89, 39] on h2 "Order # 4135170" at bounding box center [80, 45] width 79 height 16
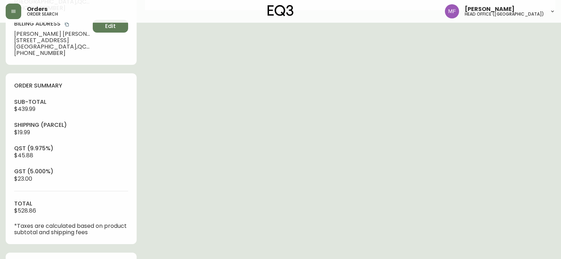
scroll to position [248, 0]
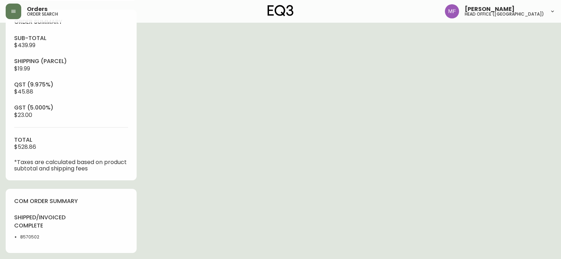
click at [28, 235] on li "8570502" at bounding box center [43, 236] width 47 height 6
click at [265, 170] on div "Order # 4135170 [DATE] 1:47 pm from CA_EN Print Invoice Inject into ERP order s…" at bounding box center [280, 100] width 549 height 638
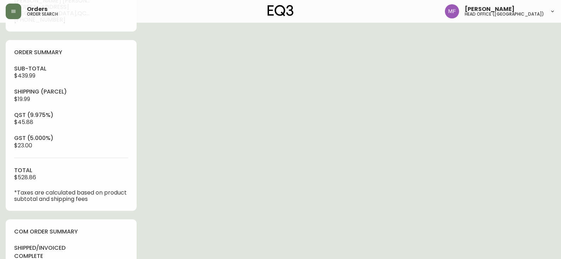
scroll to position [71, 0]
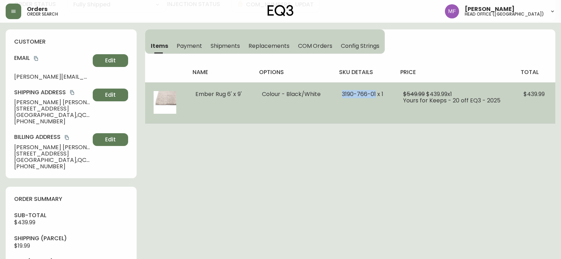
drag, startPoint x: 375, startPoint y: 94, endPoint x: 341, endPoint y: 93, distance: 33.6
click at [342, 93] on span "3190-766-01 x 1" at bounding box center [362, 94] width 41 height 8
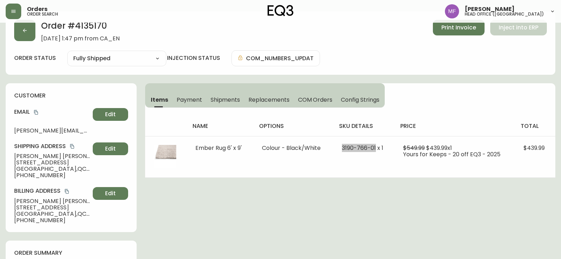
scroll to position [0, 0]
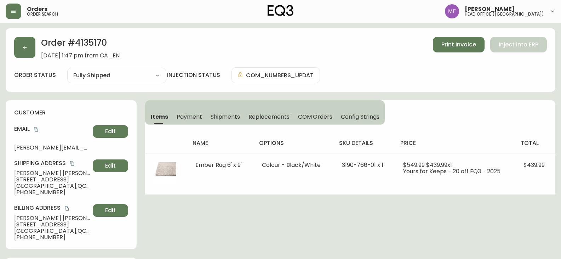
click at [86, 51] on h2 "Order # 4135170" at bounding box center [80, 45] width 79 height 16
drag, startPoint x: 74, startPoint y: 162, endPoint x: 106, endPoint y: 160, distance: 33.0
click at [74, 162] on icon "copy" at bounding box center [72, 163] width 4 height 5
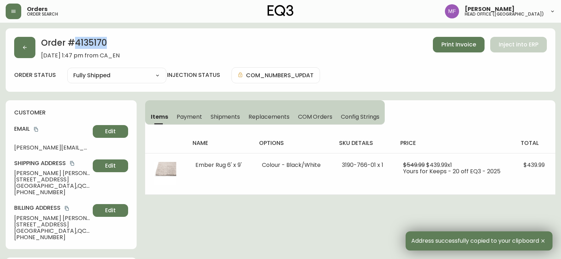
click at [94, 41] on h2 "Order # 4135170" at bounding box center [80, 45] width 79 height 16
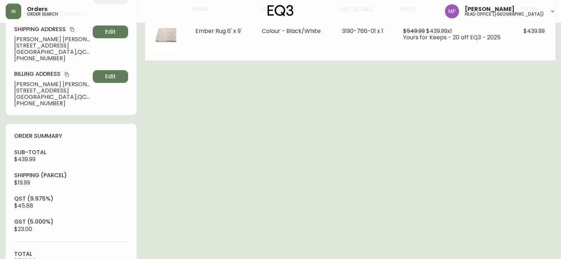
scroll to position [283, 0]
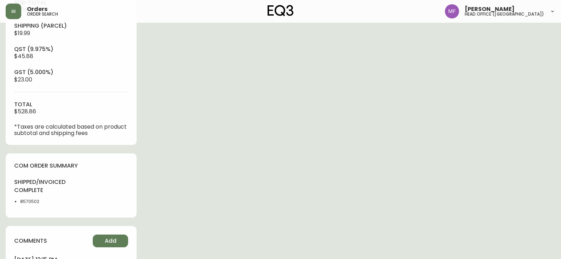
click at [35, 199] on li "8570502" at bounding box center [43, 201] width 47 height 6
click at [258, 154] on div "Order # 4135170 [DATE] 1:47 pm from CA_EN Print Invoice Inject into ERP order s…" at bounding box center [280, 64] width 549 height 638
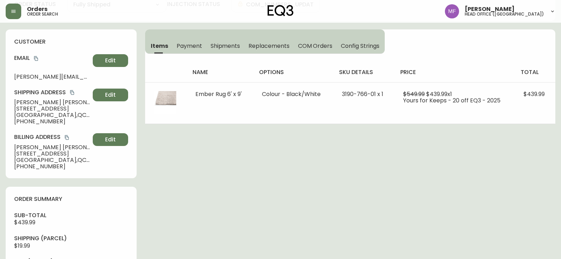
drag, startPoint x: 213, startPoint y: 50, endPoint x: 227, endPoint y: 50, distance: 14.2
click at [213, 50] on button "Shipments" at bounding box center [225, 46] width 38 height 16
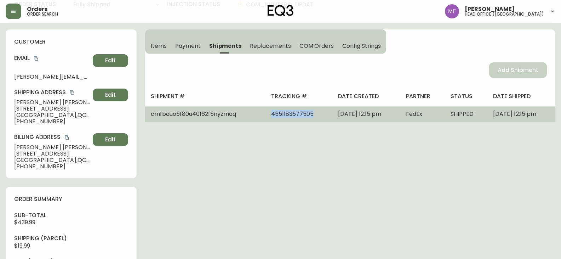
drag, startPoint x: 292, startPoint y: 118, endPoint x: 248, endPoint y: 121, distance: 43.9
click at [265, 121] on td "4551183577505" at bounding box center [298, 114] width 67 height 16
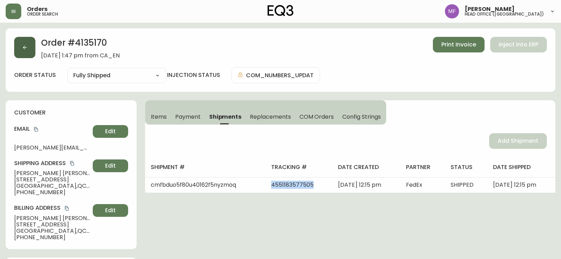
click at [21, 56] on button "button" at bounding box center [24, 47] width 21 height 21
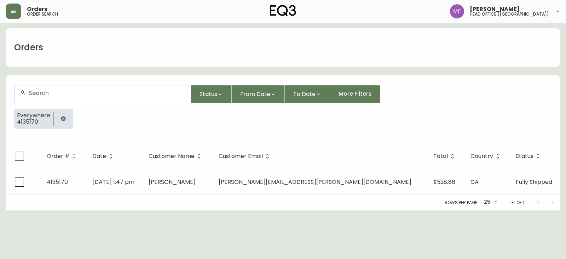
click at [58, 114] on button "button" at bounding box center [63, 118] width 14 height 14
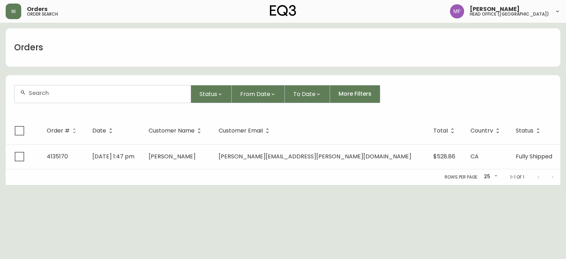
click at [63, 101] on div at bounding box center [103, 93] width 176 height 17
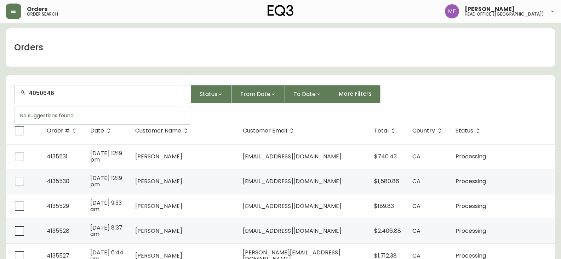
type input "4050646"
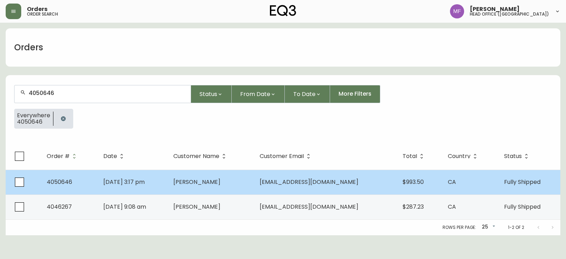
click at [168, 183] on td "[DATE] 3:17 pm" at bounding box center [133, 181] width 70 height 25
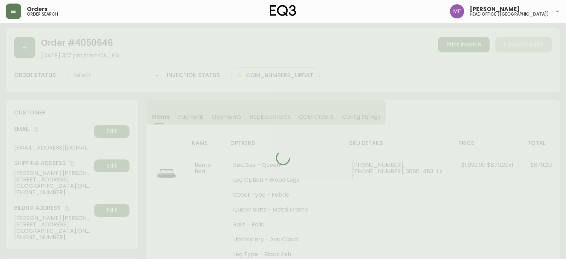
type input "Fully Shipped"
select select "FULLY_SHIPPED"
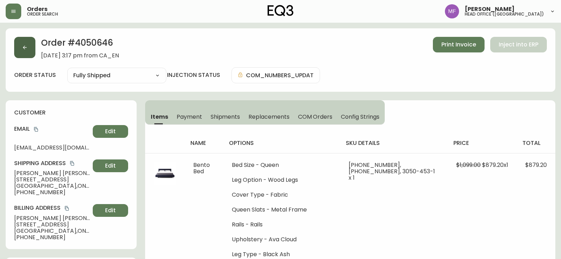
click at [27, 51] on button "button" at bounding box center [24, 47] width 21 height 21
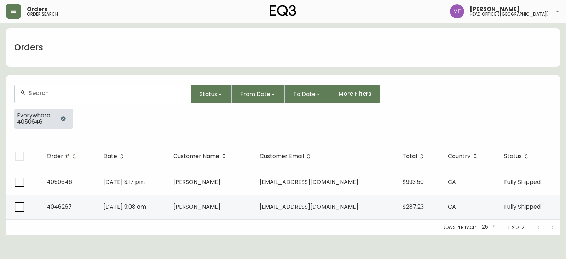
click at [65, 120] on button "button" at bounding box center [63, 118] width 14 height 14
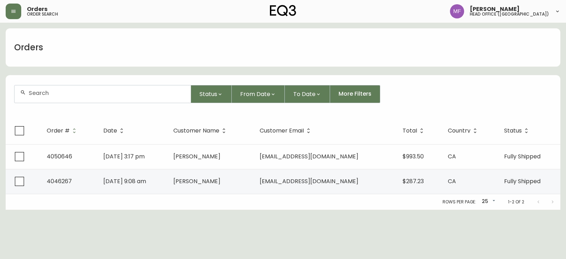
click at [62, 97] on div at bounding box center [103, 93] width 176 height 17
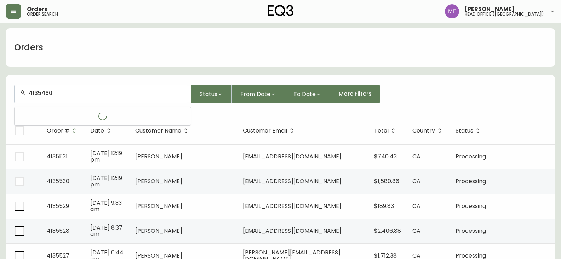
type input "4135460"
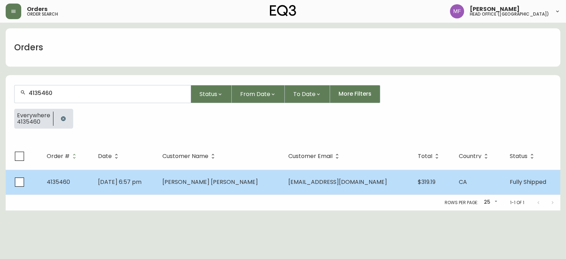
click at [214, 184] on span "[PERSON_NAME] [PERSON_NAME]" at bounding box center [210, 182] width 96 height 8
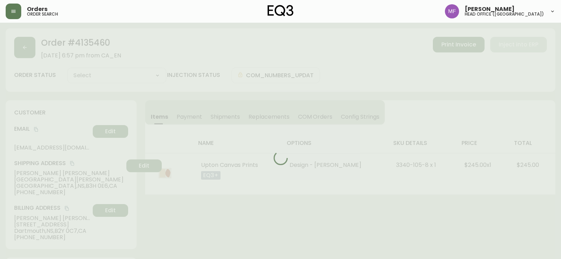
type input "Fully Shipped"
select select "FULLY_SHIPPED"
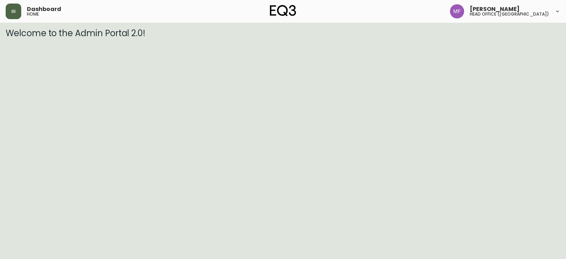
click at [16, 12] on button "button" at bounding box center [14, 12] width 16 height 16
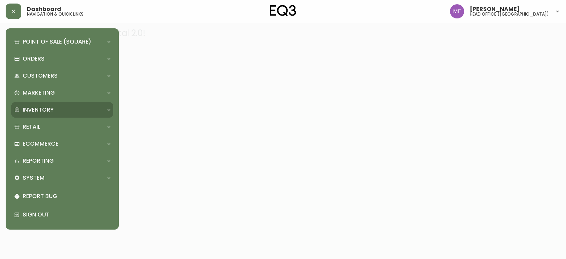
click at [46, 106] on p "Inventory" at bounding box center [38, 110] width 31 height 8
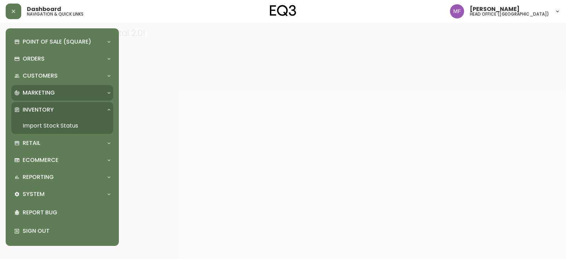
drag, startPoint x: 50, startPoint y: 122, endPoint x: 41, endPoint y: 87, distance: 35.7
click at [50, 122] on link "Import Stock Status" at bounding box center [62, 125] width 102 height 16
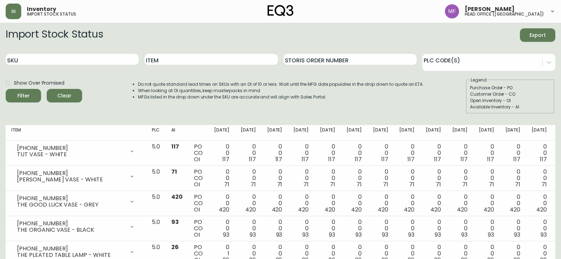
click at [77, 57] on input "SKU" at bounding box center [72, 59] width 133 height 11
paste input "7110-400-1"
type input "7110-400-1"
click at [6, 89] on button "Filter" at bounding box center [23, 95] width 35 height 13
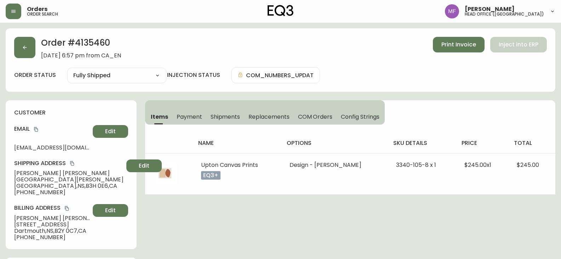
select select "FULLY_SHIPPED"
drag, startPoint x: 72, startPoint y: 163, endPoint x: 77, endPoint y: 163, distance: 4.6
click at [72, 163] on icon "copy" at bounding box center [72, 163] width 5 height 5
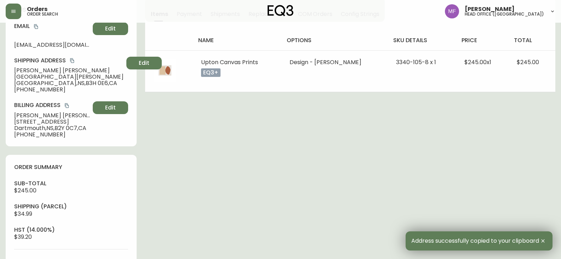
scroll to position [106, 0]
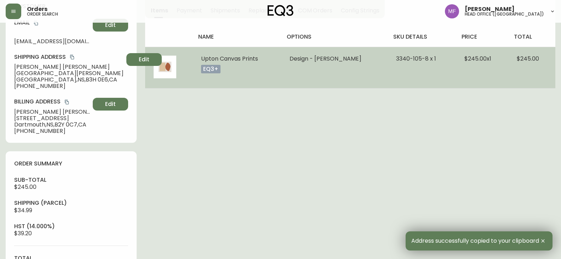
click at [531, 59] on span "$245.00" at bounding box center [527, 58] width 22 height 8
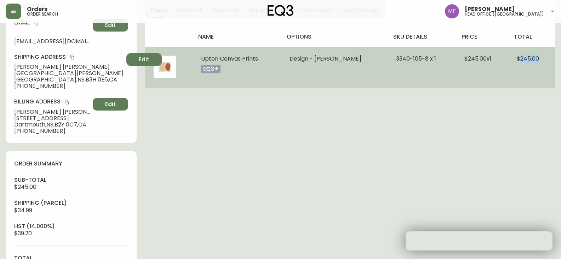
click at [531, 59] on span "$245.00" at bounding box center [527, 58] width 22 height 8
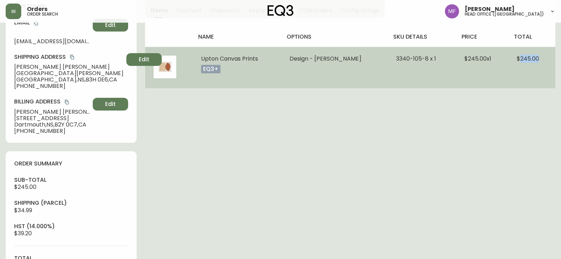
copy span "245.00"
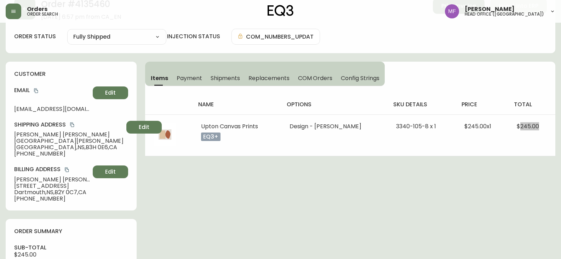
scroll to position [0, 0]
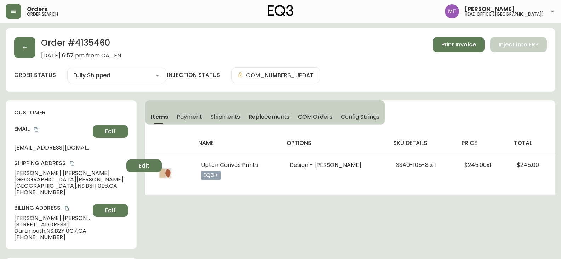
click at [88, 41] on h2 "Order # 4135460" at bounding box center [81, 45] width 80 height 16
copy h2 "4135460"
click at [36, 128] on icon "copy" at bounding box center [36, 129] width 5 height 5
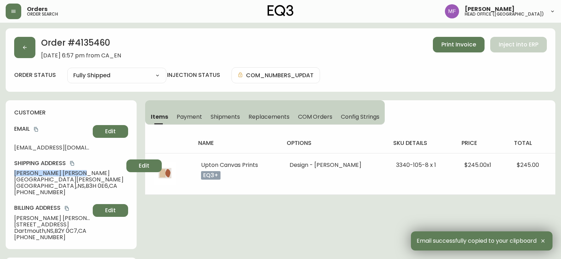
drag, startPoint x: 56, startPoint y: 173, endPoint x: 16, endPoint y: 174, distance: 40.3
click at [16, 174] on span "Connor Laidler" at bounding box center [68, 173] width 109 height 6
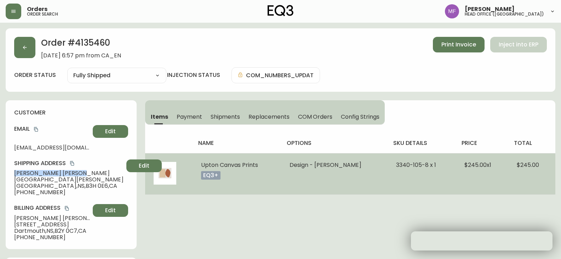
copy span "Connor Laidler"
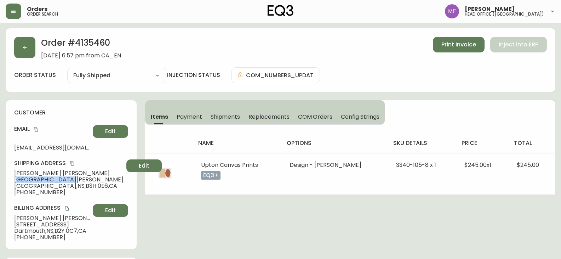
drag, startPoint x: 59, startPoint y: 179, endPoint x: 15, endPoint y: 179, distance: 44.2
click at [15, 179] on span "1741 Robie Street" at bounding box center [68, 179] width 109 height 6
click at [39, 181] on span "1741 Robie Street" at bounding box center [68, 179] width 109 height 6
drag, startPoint x: 58, startPoint y: 192, endPoint x: 21, endPoint y: 191, distance: 36.8
click at [21, 191] on span "+16134304456" at bounding box center [68, 192] width 109 height 6
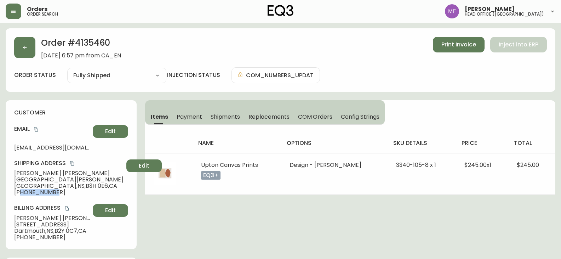
copy span "6134304456"
click at [550, 133] on div "name options sku details price total Upton Canvas Prints eq3+ Design - Hemera P…" at bounding box center [350, 160] width 410 height 70
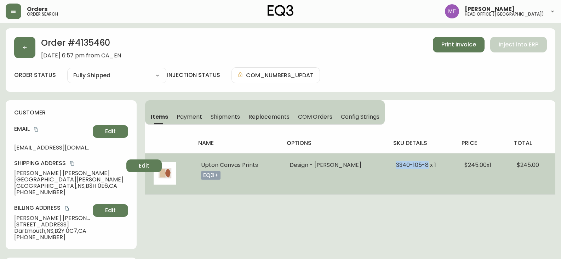
drag, startPoint x: 432, startPoint y: 165, endPoint x: 399, endPoint y: 164, distance: 32.9
click at [399, 164] on td "3340-105-8 x 1" at bounding box center [421, 173] width 68 height 41
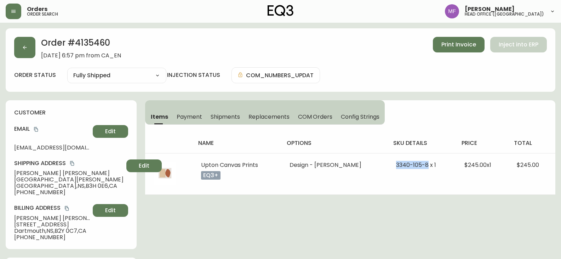
copy span "3340-105-8"
drag, startPoint x: 545, startPoint y: 105, endPoint x: 541, endPoint y: 109, distance: 6.5
click at [545, 105] on div "Items Payment Shipments Replacements COM Orders Config Strings name options sku…" at bounding box center [350, 147] width 410 height 94
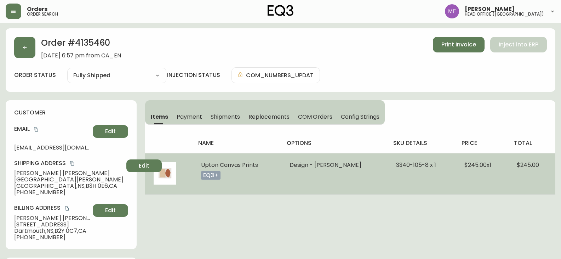
click at [528, 167] on span "$245.00" at bounding box center [527, 165] width 22 height 8
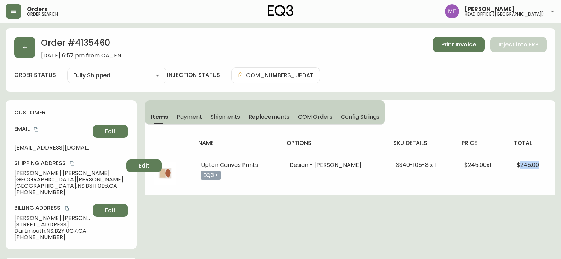
copy span "245.00"
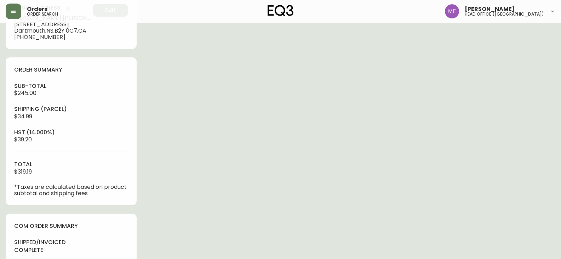
scroll to position [212, 0]
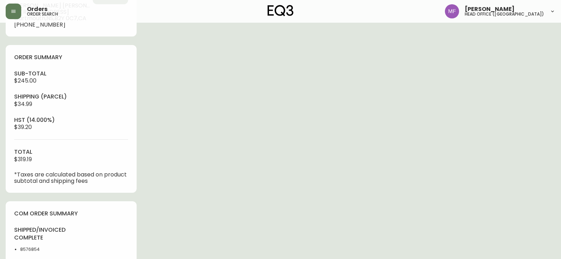
click at [31, 247] on li "8576854" at bounding box center [43, 249] width 47 height 6
copy li "8576854"
click at [350, 162] on div "Order # 4135460 September 18, 2025 at 6:57 pm from CA_EN Print Invoice Inject i…" at bounding box center [280, 123] width 549 height 615
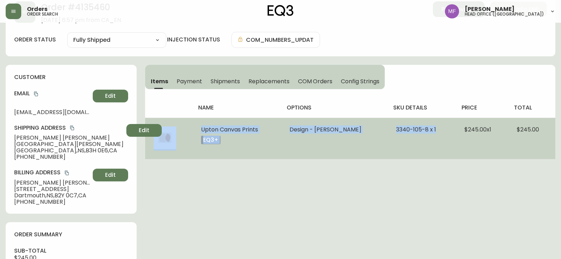
drag, startPoint x: 190, startPoint y: 127, endPoint x: 439, endPoint y: 133, distance: 249.4
click at [439, 133] on tr "Upton Canvas Prints eq3+ Design - Hemera Persimmon 3340-105-8 x 1 $245.00 x 1 $…" at bounding box center [350, 137] width 410 height 41
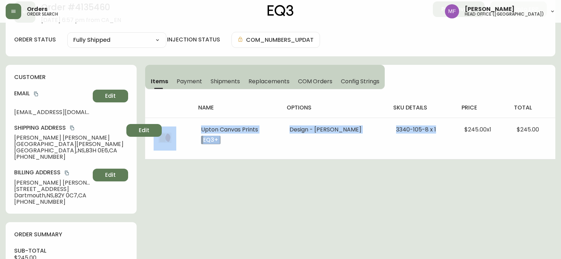
copy tr "Upton Canvas Prints eq3+ Design - Hemera Persimmon 3340-105-8 x 1"
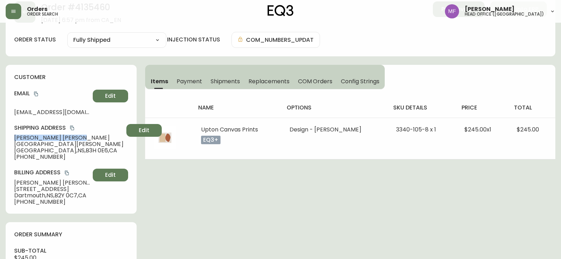
drag, startPoint x: 59, startPoint y: 138, endPoint x: 11, endPoint y: 139, distance: 47.4
click at [11, 139] on div "customer Email connorlaidler@gmail.com Edit Shipping Address Connor Laidler 174…" at bounding box center [71, 139] width 131 height 149
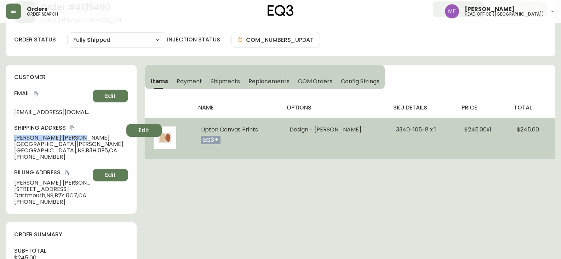
copy span "Connor Laidler"
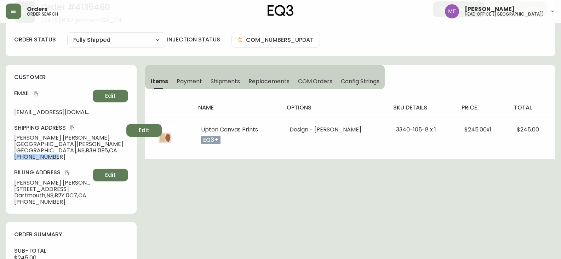
drag, startPoint x: 59, startPoint y: 156, endPoint x: 13, endPoint y: 156, distance: 46.7
click at [13, 156] on div "customer Email connorlaidler@gmail.com Edit Shipping Address Connor Laidler 174…" at bounding box center [71, 139] width 131 height 149
copy span "+16134304456"
click at [228, 82] on span "Shipments" at bounding box center [225, 80] width 30 height 7
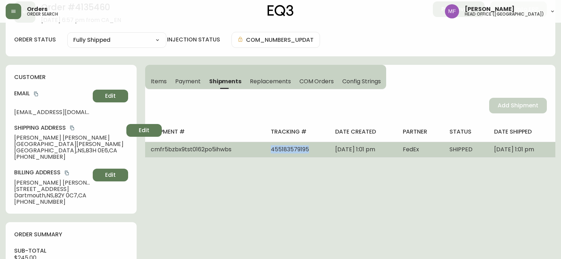
drag, startPoint x: 291, startPoint y: 148, endPoint x: 237, endPoint y: 149, distance: 54.1
click at [237, 149] on tr "cmfr5bzbx9tst0162po5ihwbs 455183579195 September 19, 2025 at 1:01 pm FedEx SHIP…" at bounding box center [350, 149] width 410 height 16
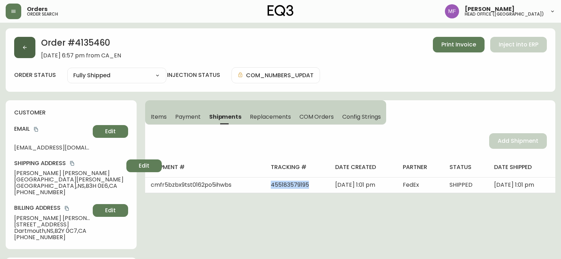
click at [27, 43] on button "button" at bounding box center [24, 47] width 21 height 21
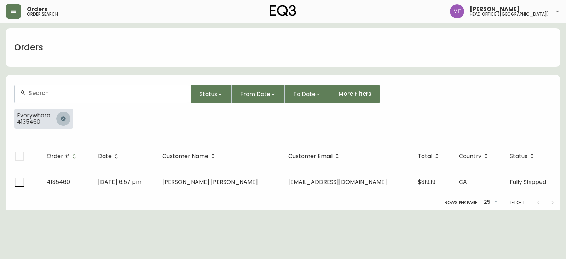
drag, startPoint x: 61, startPoint y: 115, endPoint x: 61, endPoint y: 106, distance: 8.5
click at [61, 115] on button "button" at bounding box center [63, 118] width 14 height 14
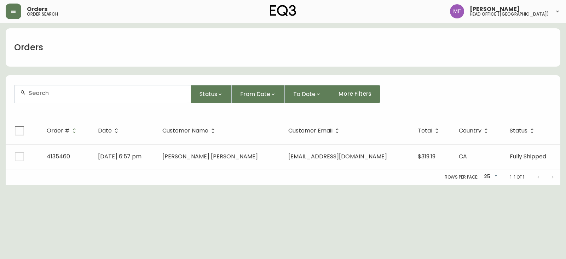
click at [57, 93] on input "text" at bounding box center [107, 92] width 156 height 7
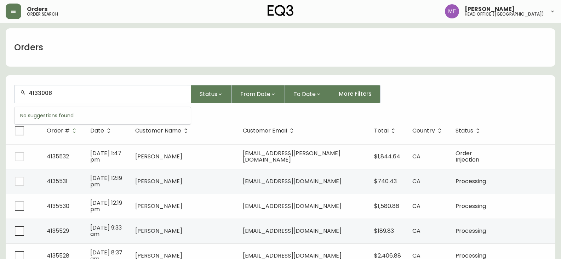
type input "4133008"
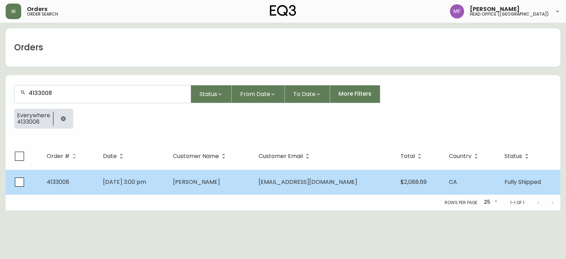
click at [220, 184] on span "NAAMAN SUGRUE" at bounding box center [196, 182] width 47 height 8
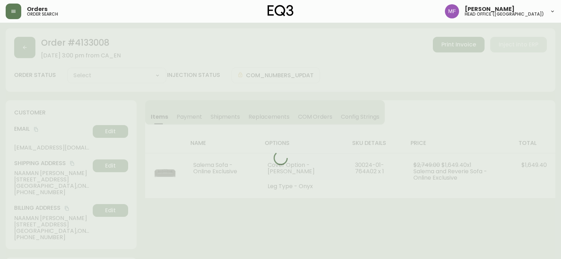
type input "Fully Shipped"
select select "FULLY_SHIPPED"
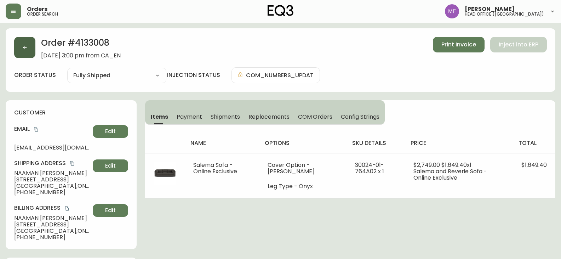
click at [28, 54] on button "button" at bounding box center [24, 47] width 21 height 21
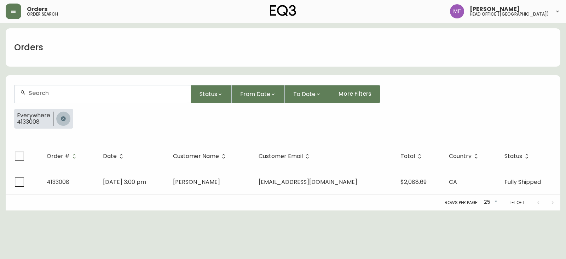
click at [60, 115] on button "button" at bounding box center [63, 118] width 14 height 14
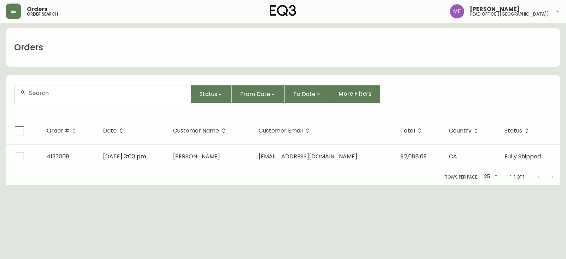
click at [58, 95] on input "text" at bounding box center [107, 92] width 156 height 7
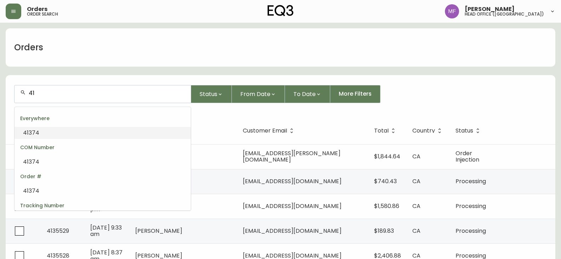
type input "4"
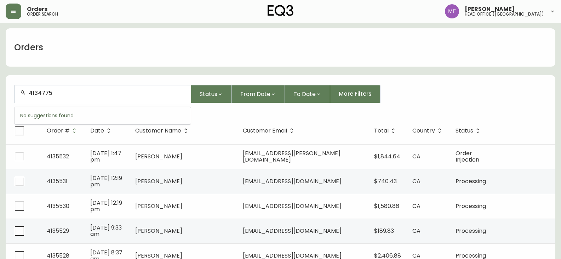
type input "4134775"
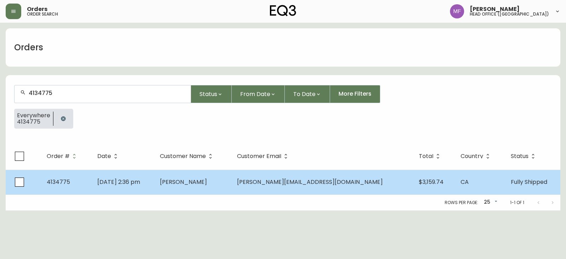
click at [300, 179] on span "samuel.dion@gmail.com" at bounding box center [310, 182] width 146 height 8
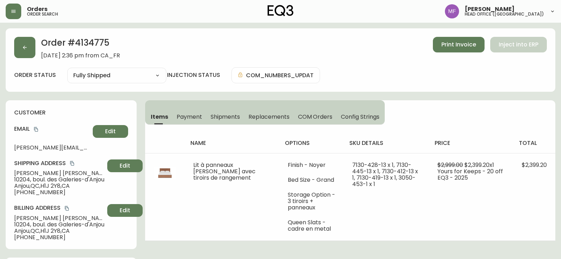
type input "Fully Shipped"
select select "FULLY_SHIPPED"
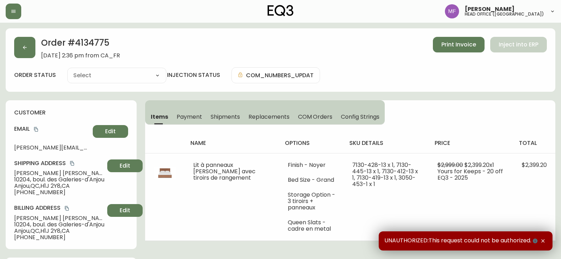
type input "Fully Shipped"
select select "FULLY_SHIPPED"
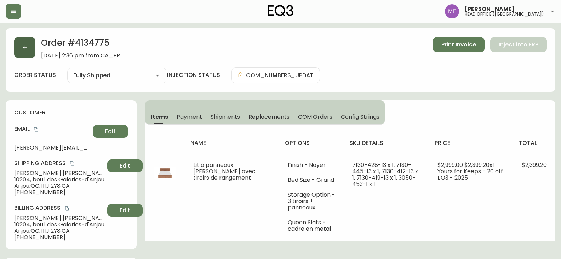
click at [33, 46] on button "button" at bounding box center [24, 47] width 21 height 21
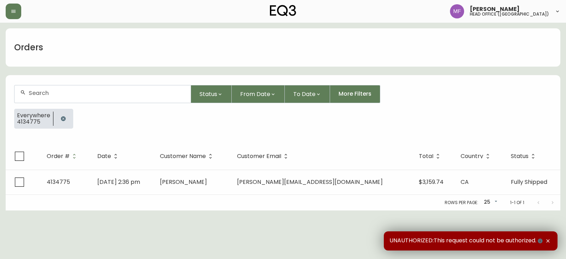
click at [65, 115] on button "button" at bounding box center [63, 118] width 14 height 14
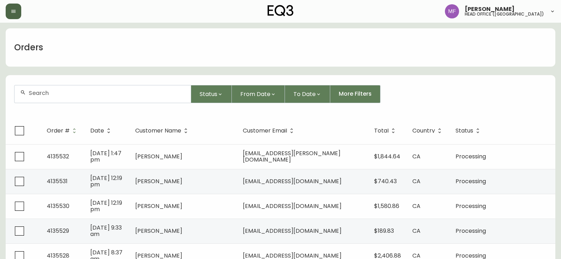
click at [14, 6] on button "button" at bounding box center [14, 12] width 16 height 16
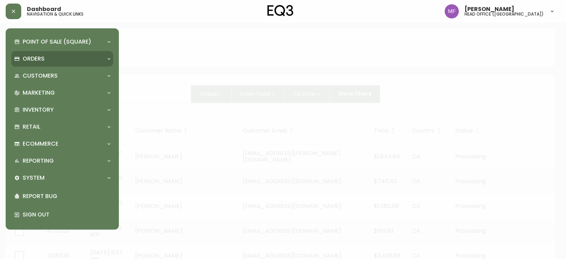
click at [34, 63] on div "Orders" at bounding box center [62, 59] width 102 height 16
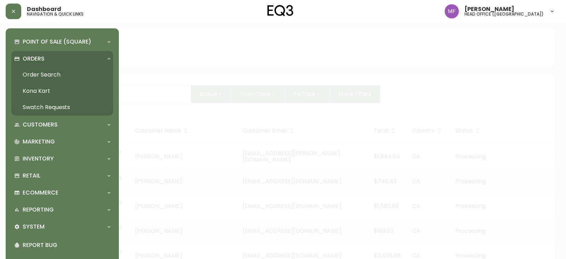
click at [52, 75] on link "Order Search" at bounding box center [62, 75] width 102 height 16
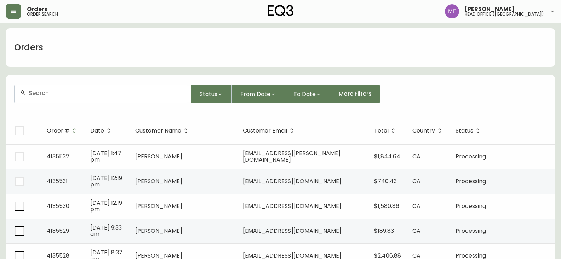
click at [103, 89] on div at bounding box center [103, 93] width 176 height 17
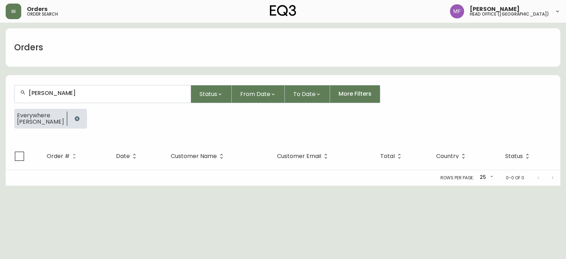
type input "[PERSON_NAME]"
